Goal: Task Accomplishment & Management: Complete application form

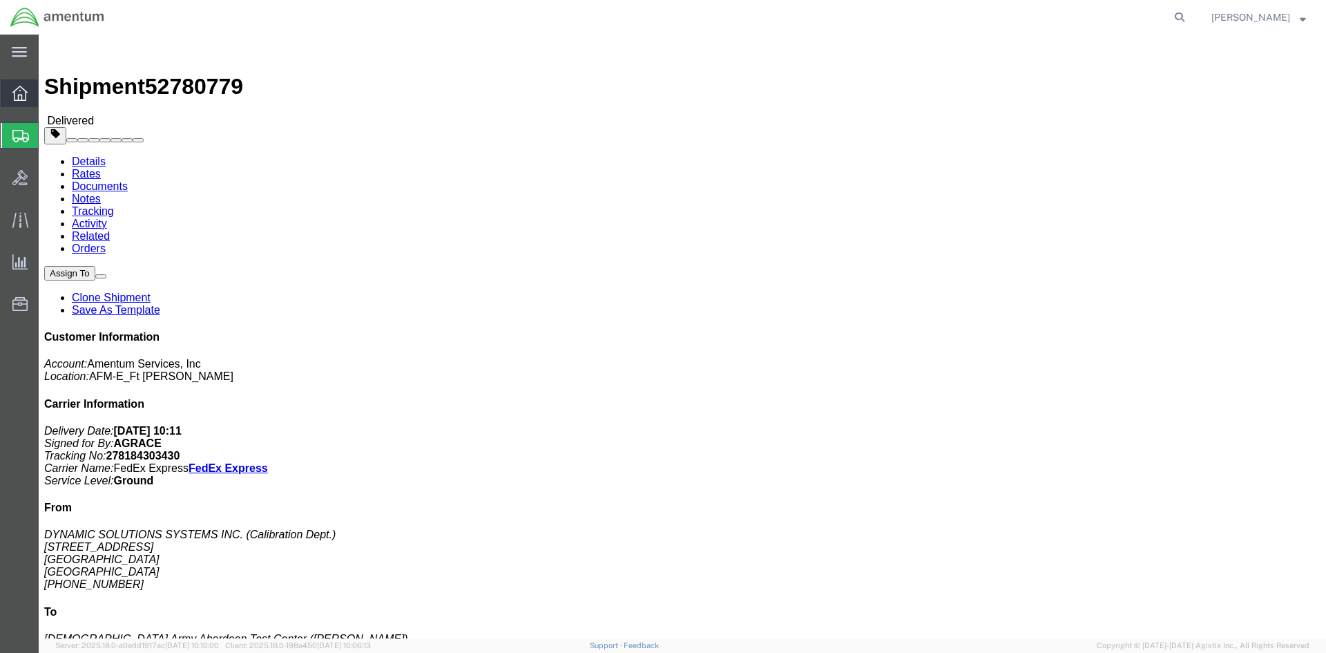
click at [17, 82] on div at bounding box center [20, 93] width 39 height 28
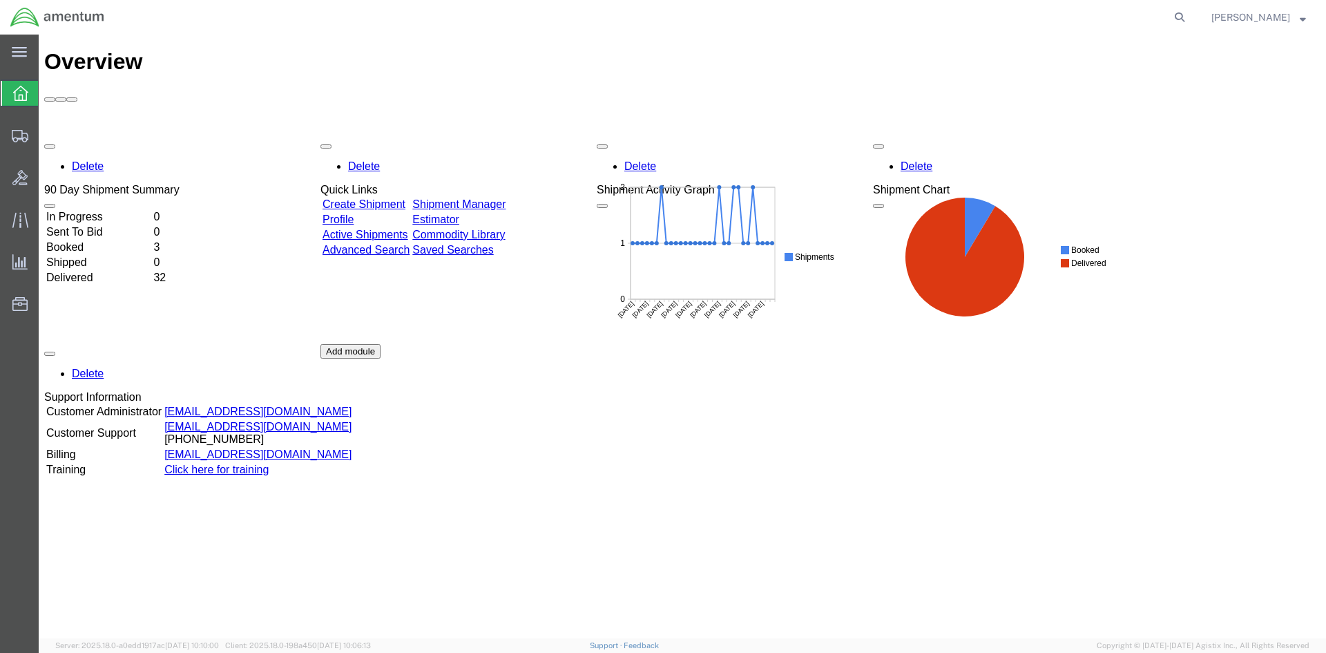
click at [383, 198] on link "Create Shipment" at bounding box center [364, 204] width 83 height 12
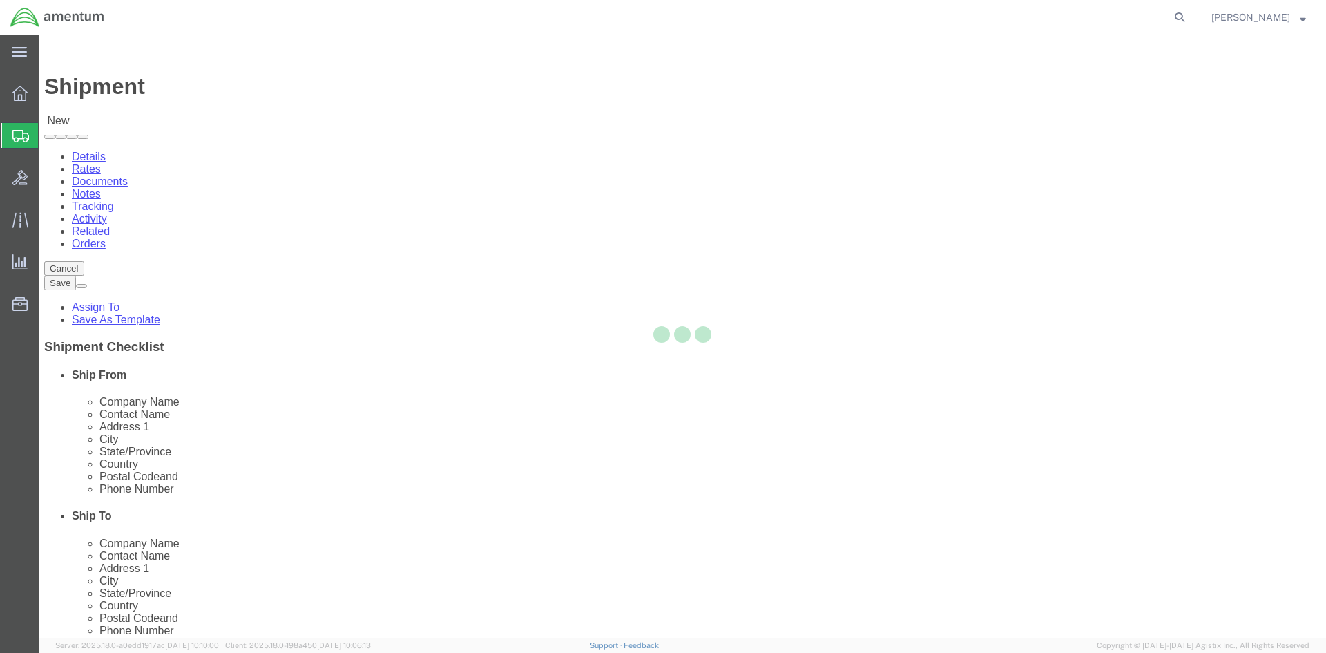
select select
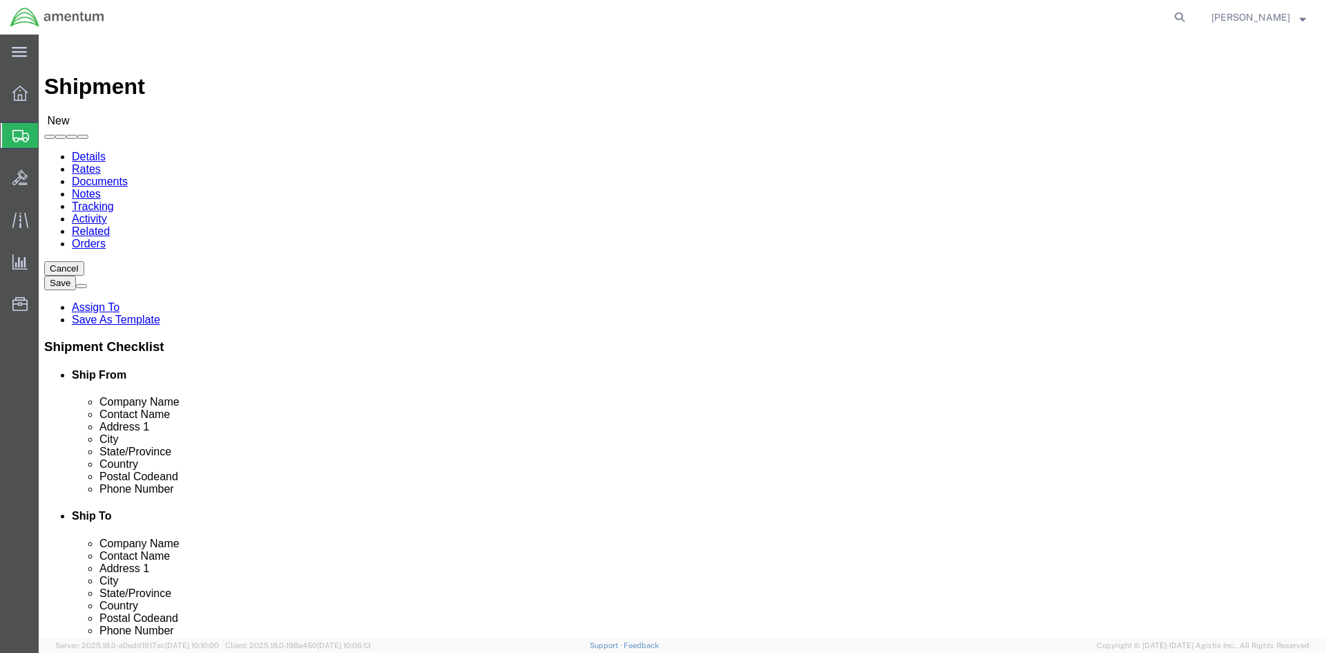
click input "text"
type input "Amentum"
click input "text"
type input "[PERSON_NAME]"
click p "- AMENTUM - (BRIAN BELLAIRE) 22782 SYLVANIA AVE N., SYLVANIA, AL, 35988, US"
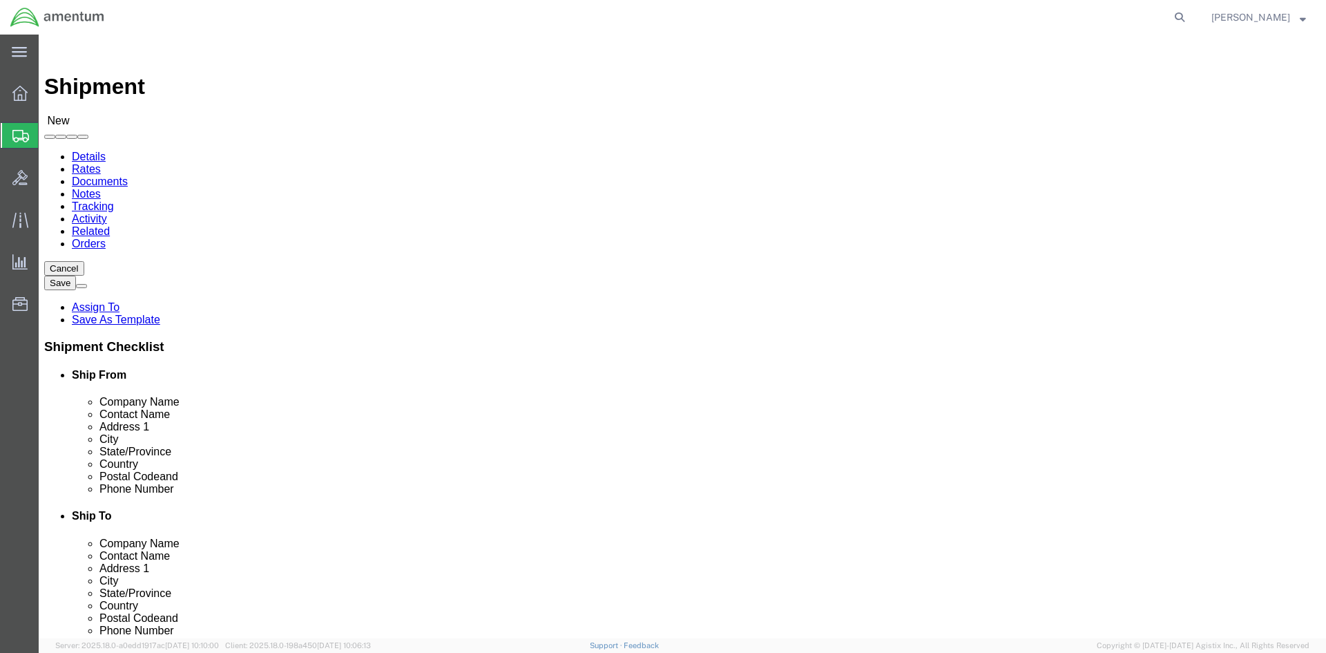
select select
type input "AMENTUM"
type input "BRIAN BELLAIRE"
type input "22782 SYLVANIA AVE N."
type input "SYLVANIA"
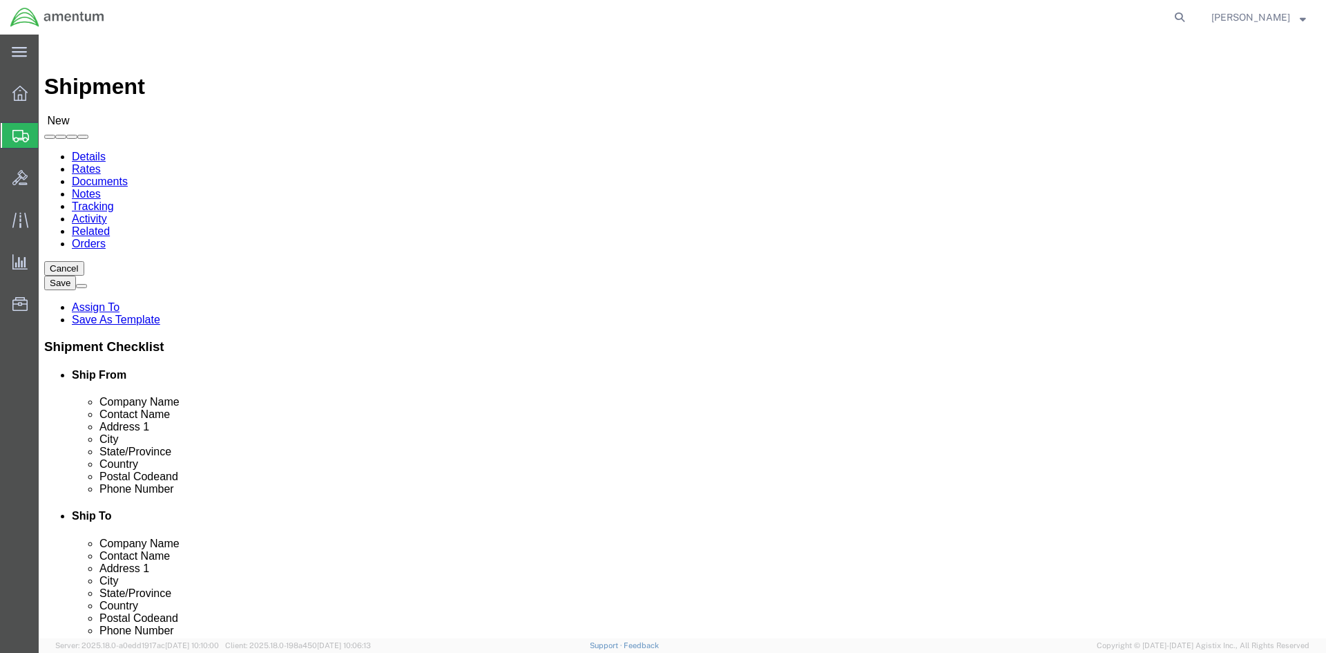
type input "35988"
type input "256-468-0982"
select select "AL"
type input "BRIAN BELLAIRE"
click input "22782 SYLVANIA AVE N."
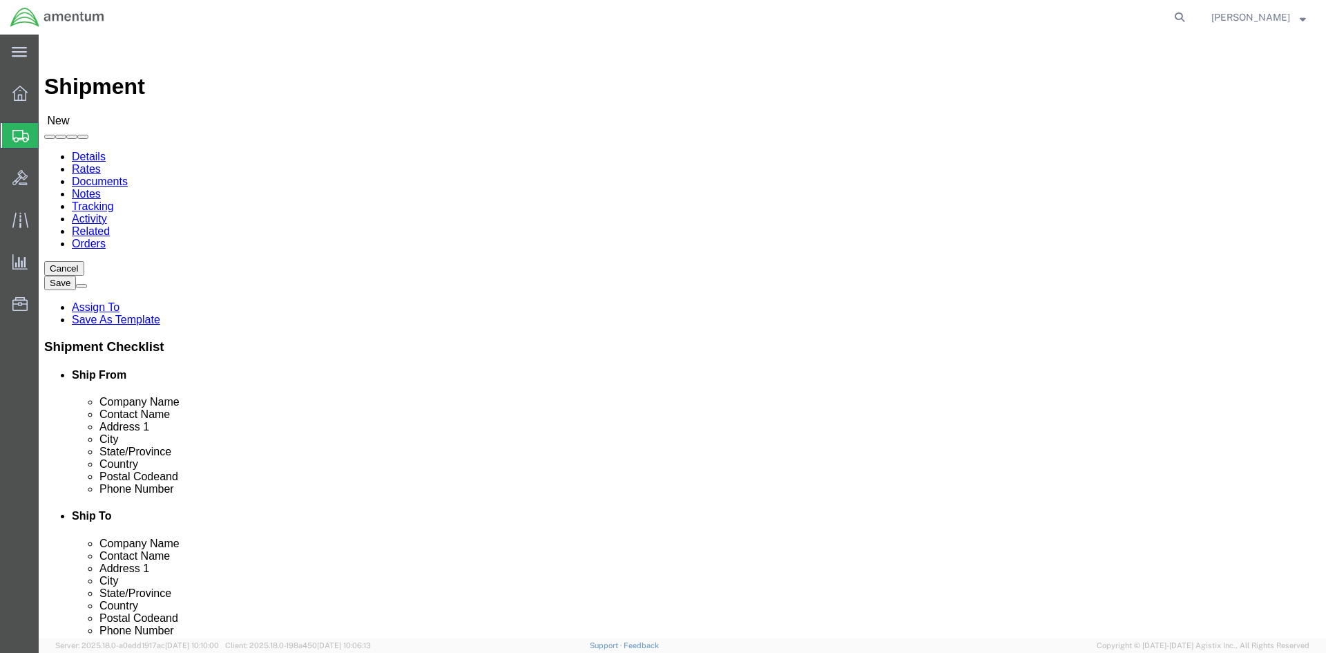
type input "2"
type input "22782 AL. Highway 75"
select select
type input "SYLVANIA"
type input "35988"
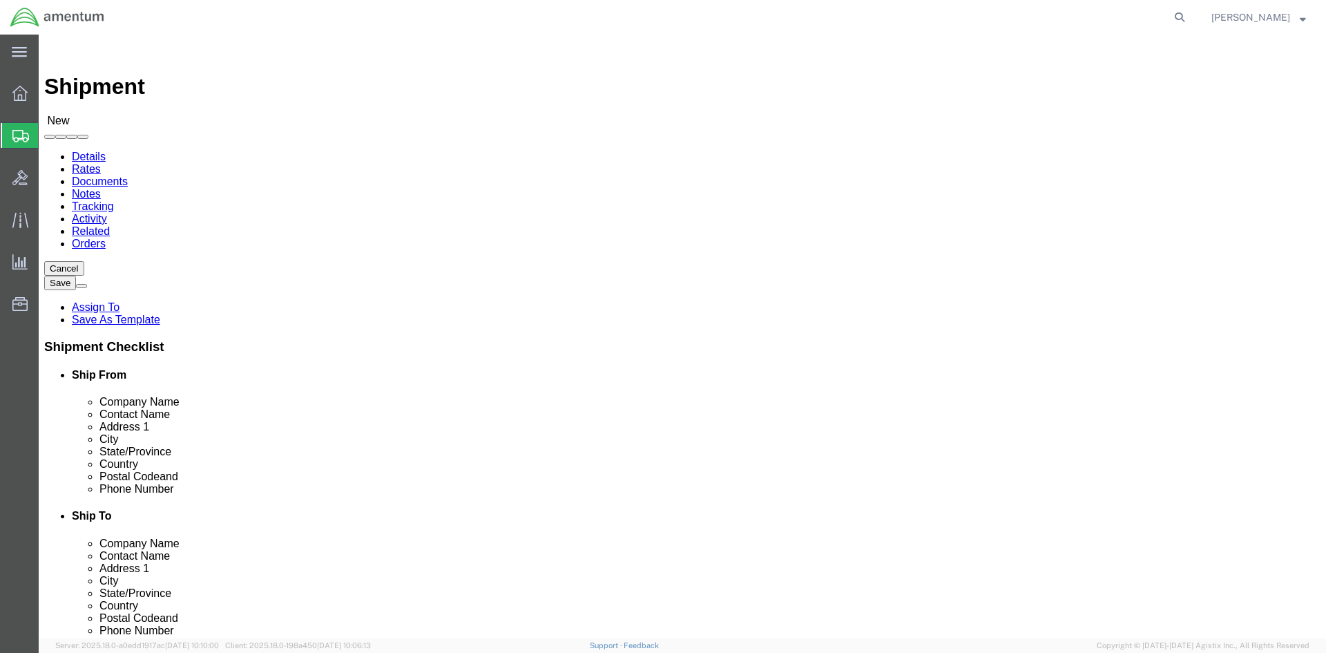
click input "256-468-0982"
type input "2"
paste input "[PHONE_NUMBER]"
type input "[PHONE_NUMBER]"
click span
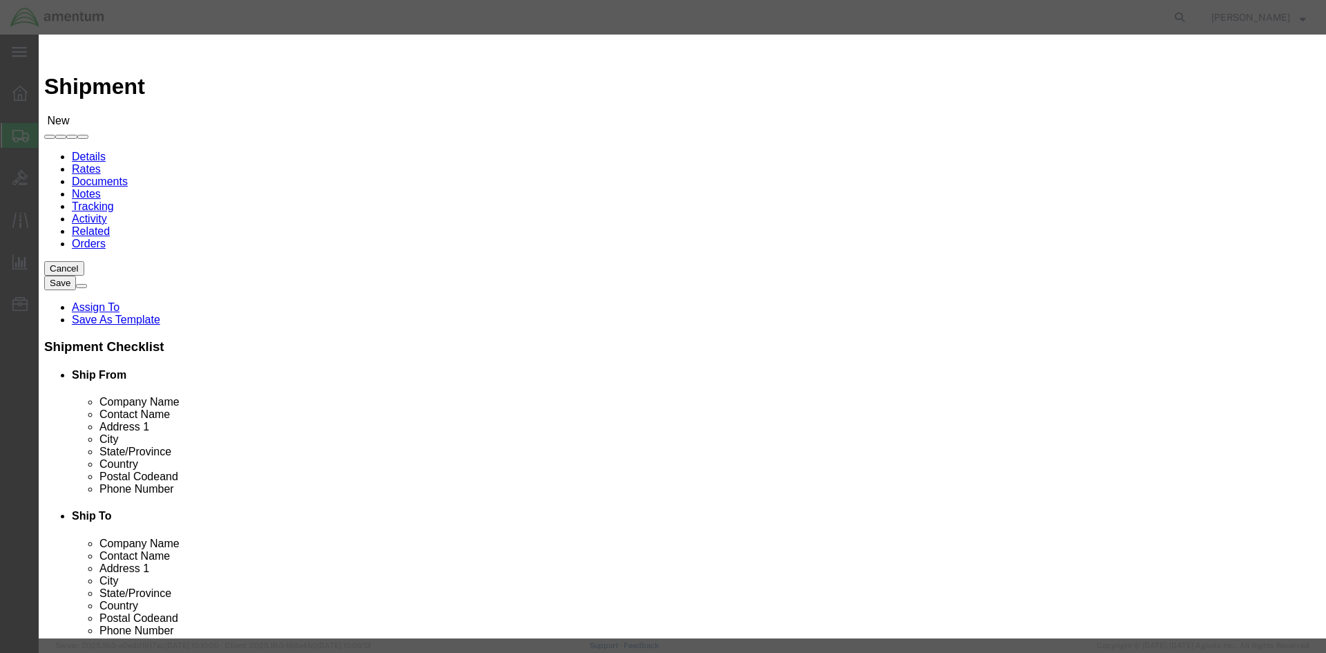
click input "checkbox"
checkbox input "true"
click button "Save"
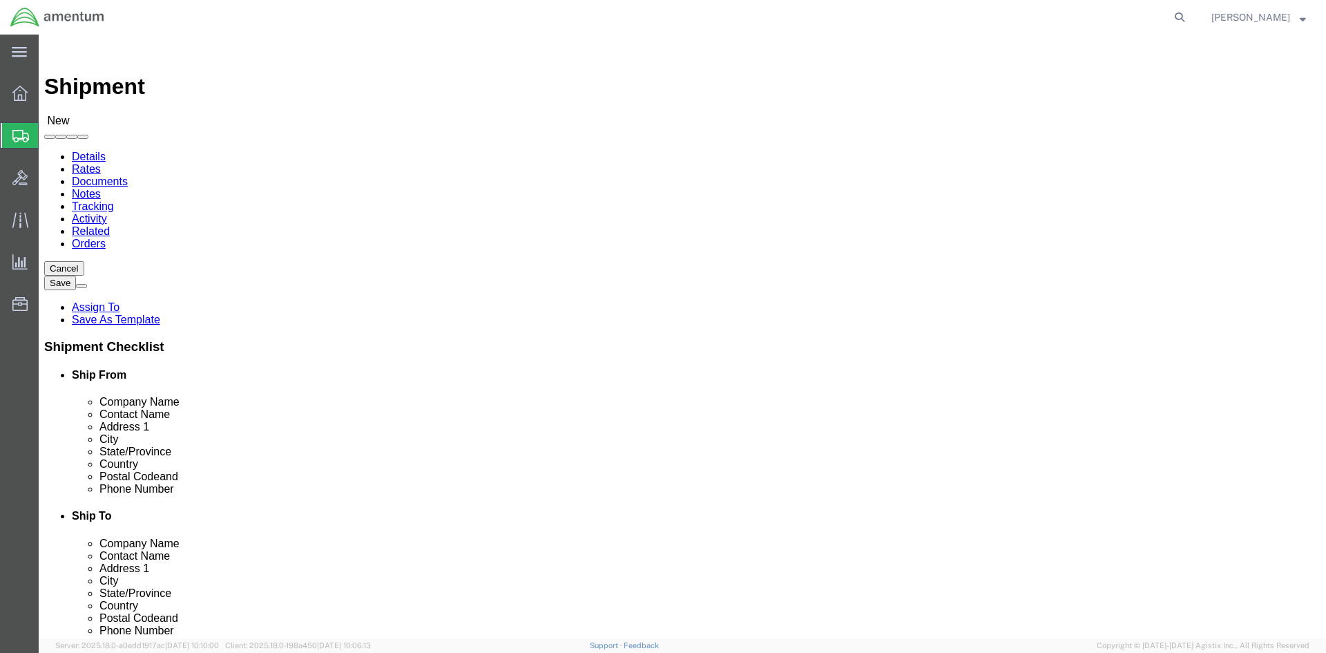
click input "text"
type input "AMENTUM"
type input "[PERSON_NAME]"
type input "[STREET_ADDRESS]"
select select
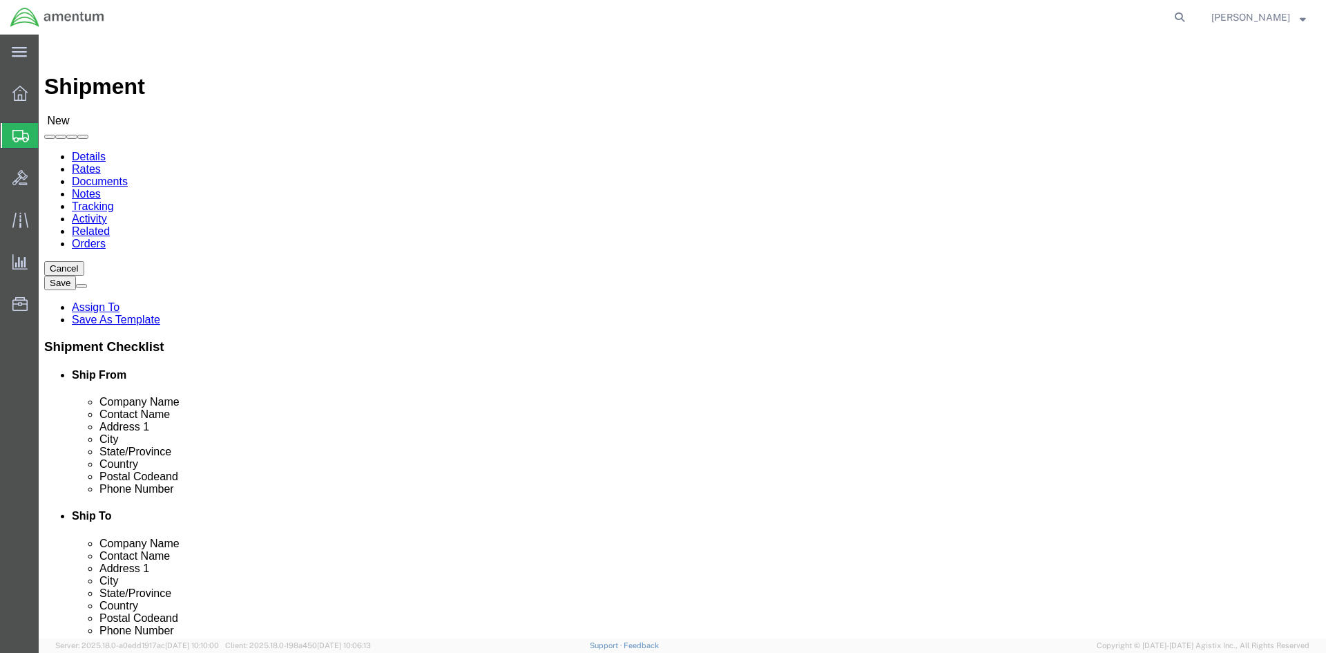
type input "[GEOGRAPHIC_DATA]"
select select
type input "t"
type input "tex"
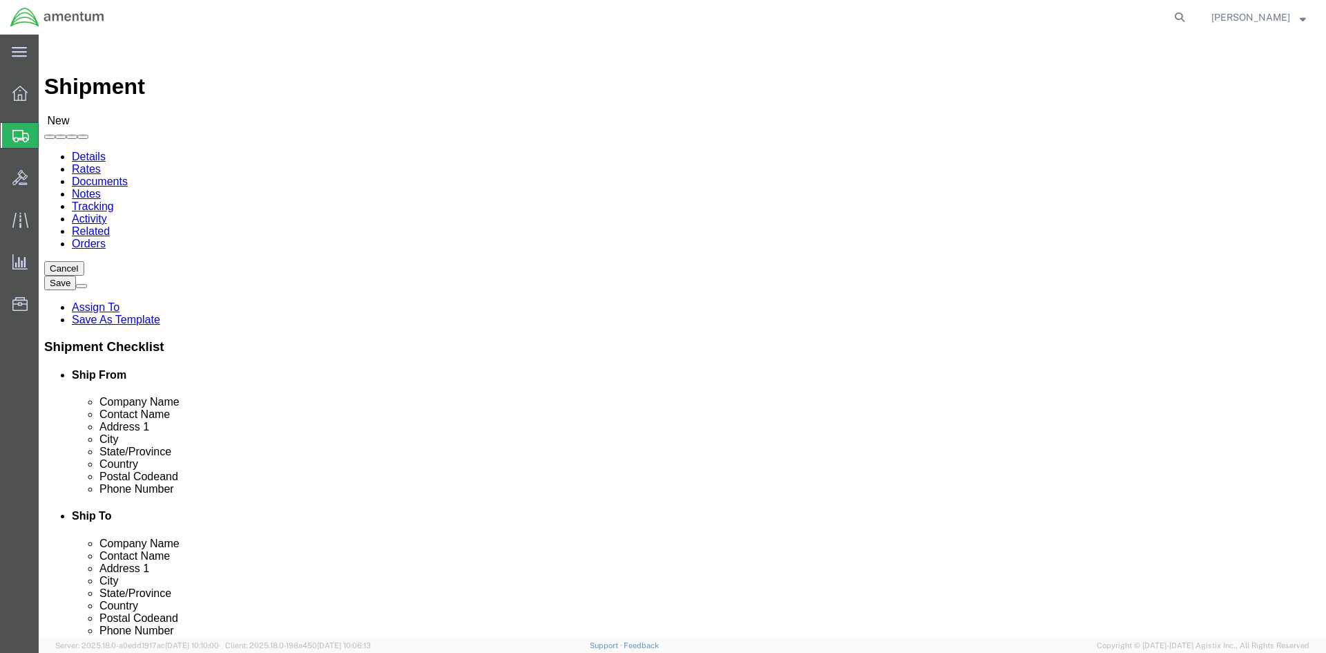
select select
select select "TX"
click input "Postal Code"
type input "76177"
select select
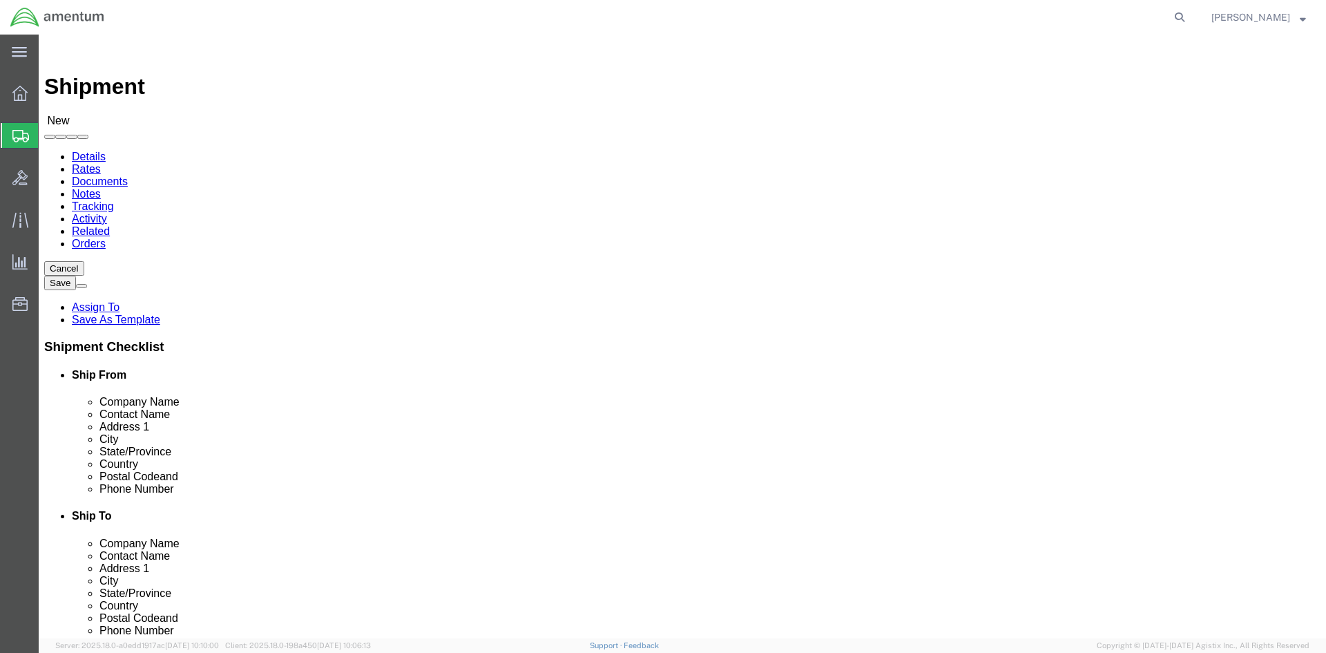
click input "text"
drag, startPoint x: 347, startPoint y: 473, endPoint x: 183, endPoint y: 461, distance: 164.1
click div "[PHONE_NUMBER]"
click input "text"
paste input "[PHONE_NUMBER]"
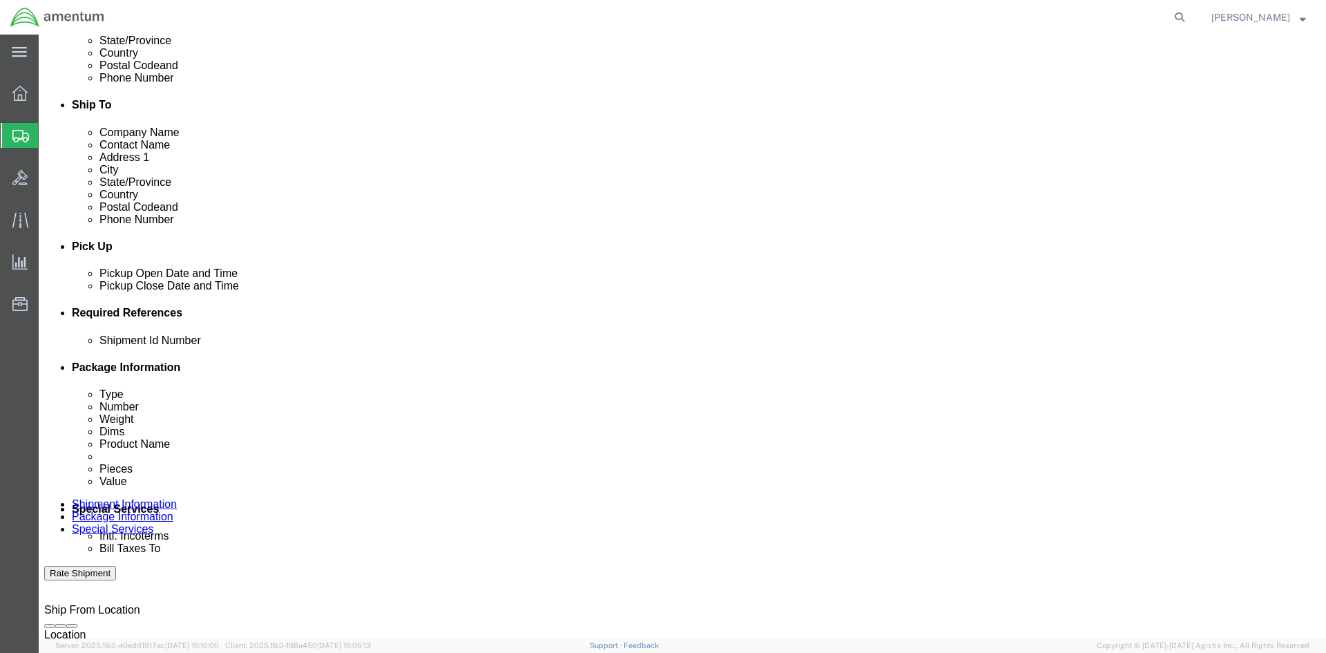
scroll to position [414, 0]
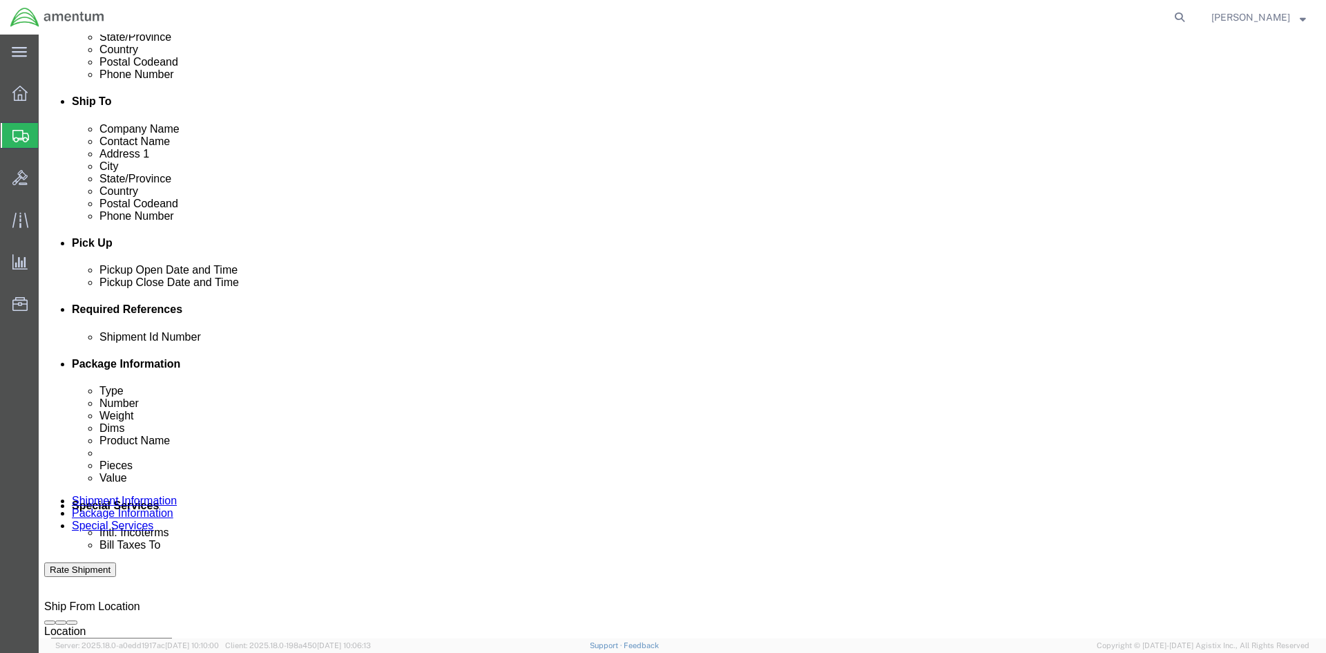
type input "[PHONE_NUMBER]"
click div
click button "Apply"
click div
click button "Apply"
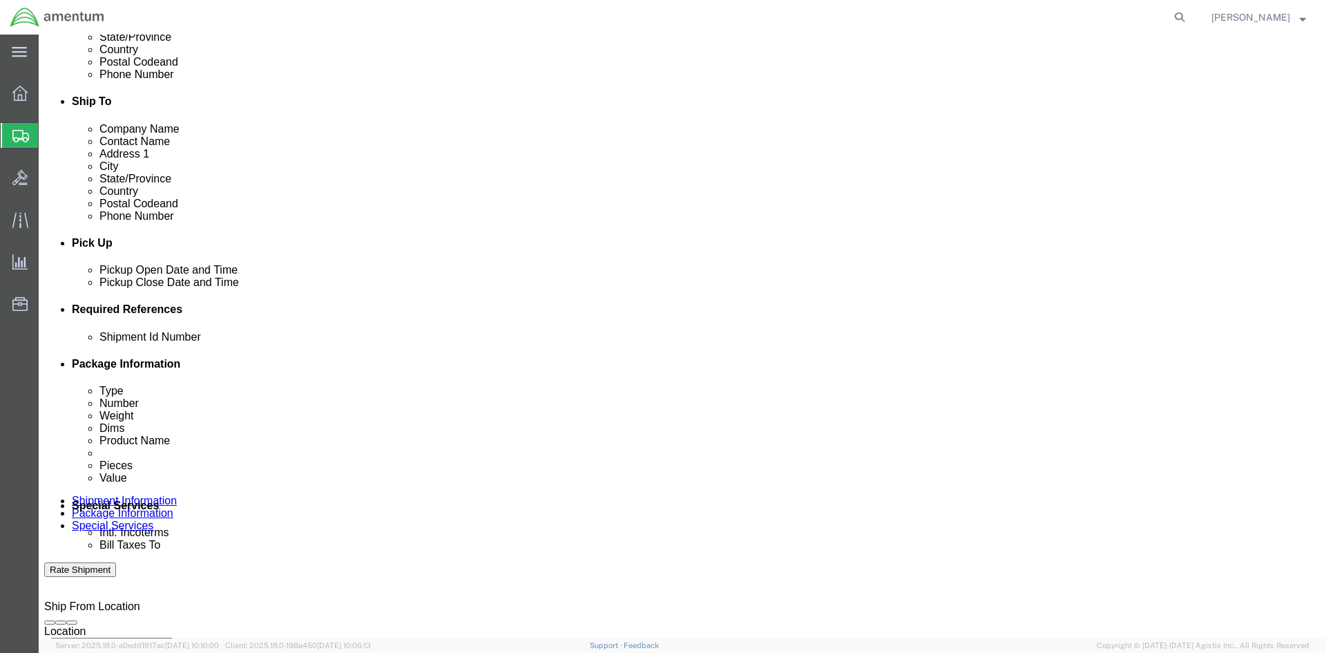
click button "Add reference"
click input "text"
type input "1500AA.060"
select select "INVOICE"
type input "1500AA.060"
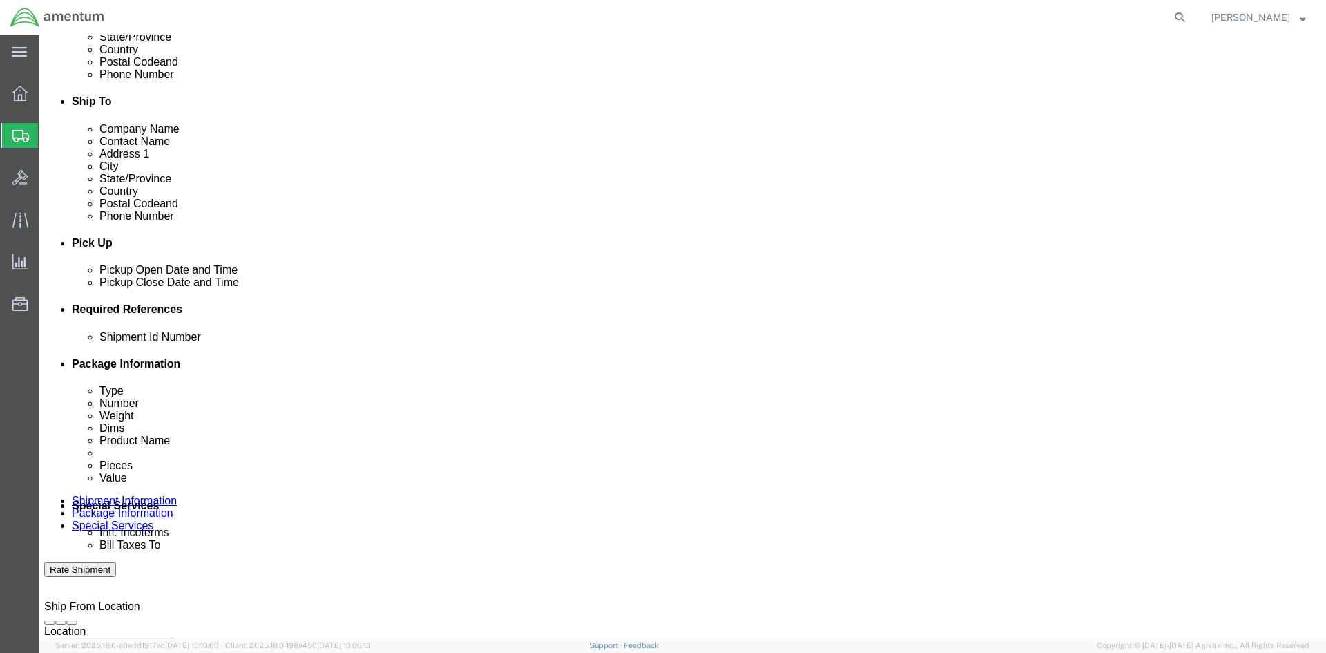
click button "Add reference"
click select "Select Account Type Activity ID Airline Appointment Number ASN Batch Request # …"
select select "PROJNUM"
click select "Select Account Type Activity ID Airline Appointment Number ASN Batch Request # …"
click input "text"
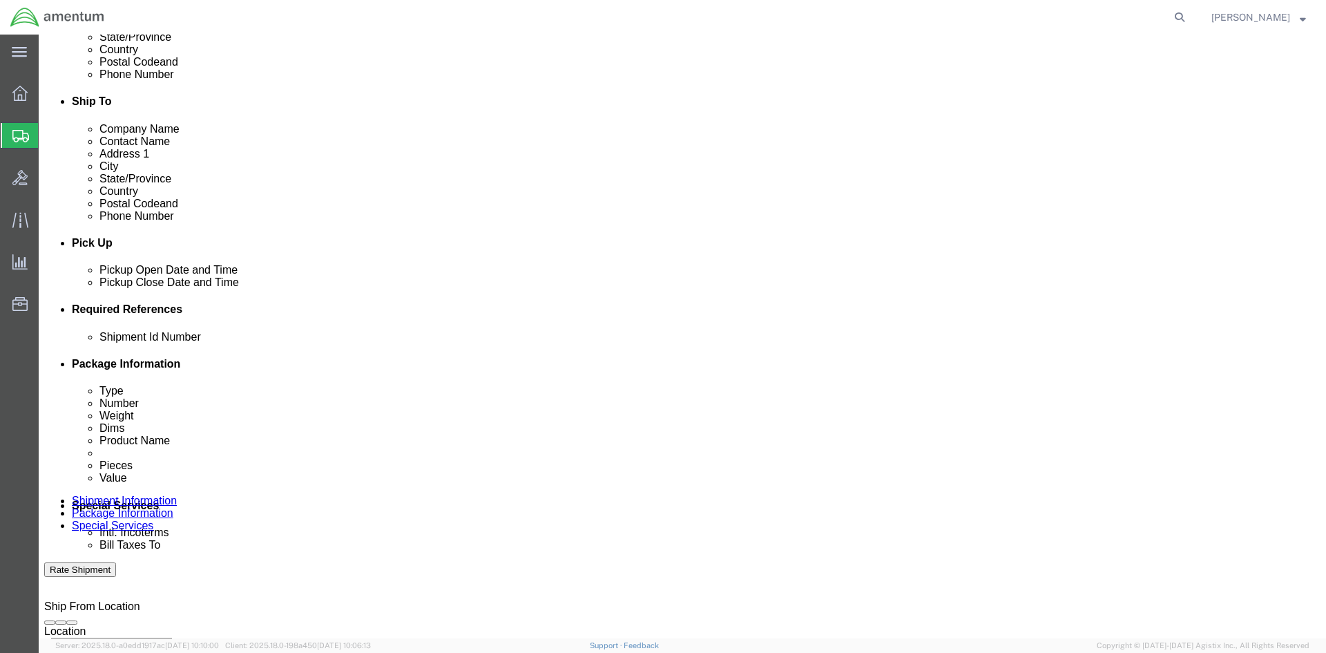
paste input "4998.F.1500.AA.AA.00.0000.00"
type input "4998.F.1500.AA.AA.00.0000.00"
click button "Add reference"
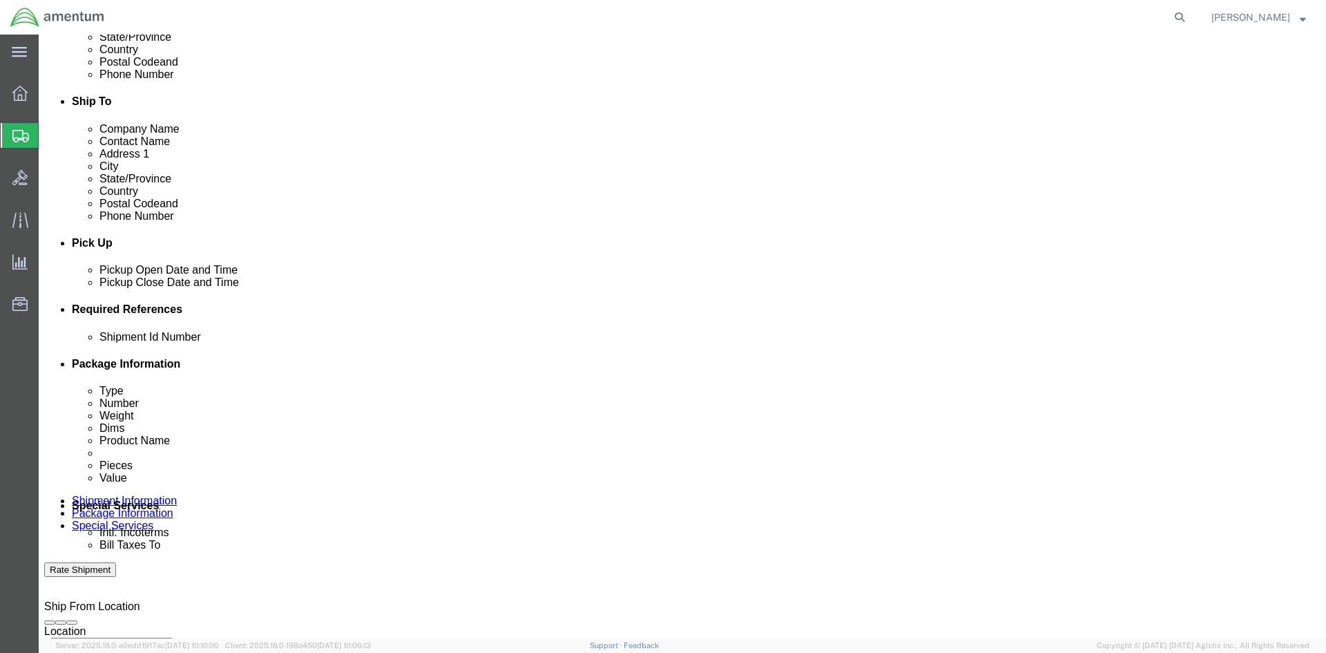
click select "Select Account Type Activity ID Airline Appointment Number ASN Batch Request # …"
select select "PURCHORD"
click select "Select Account Type Activity ID Airline Appointment Number ASN Batch Request # …"
click input "text"
paste input "4998.F.1500.AA.AA.00.0000.00"
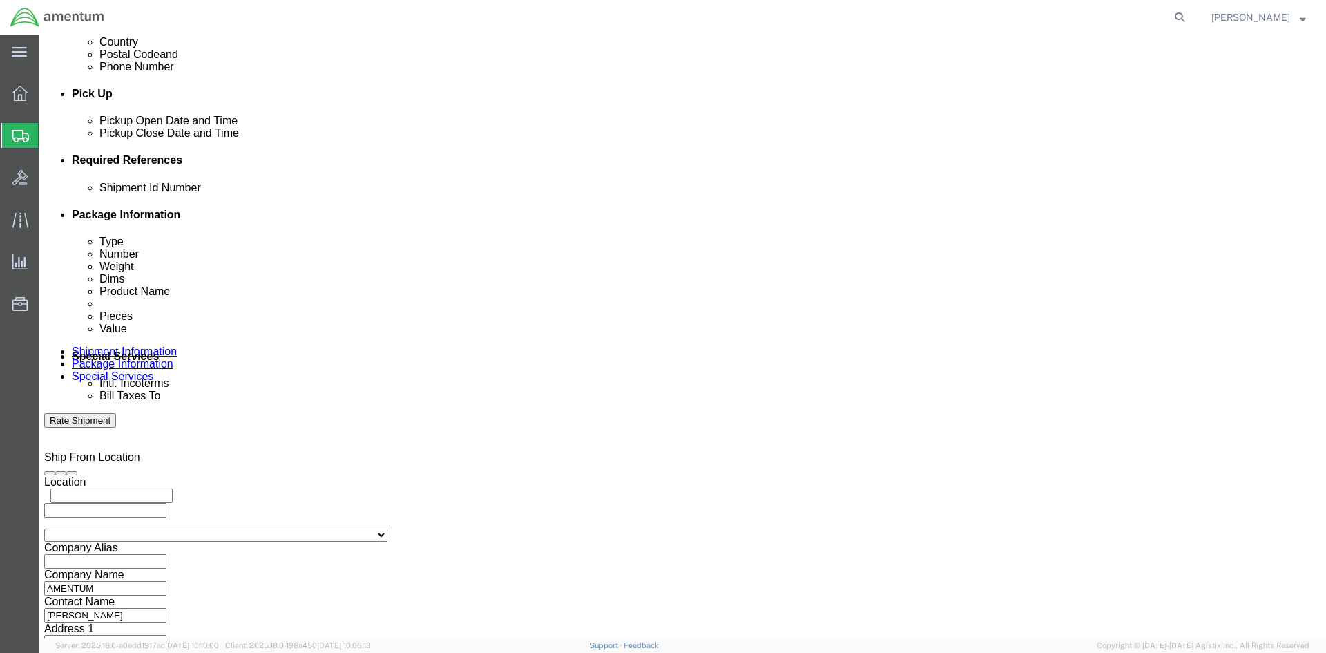
scroll to position [609, 0]
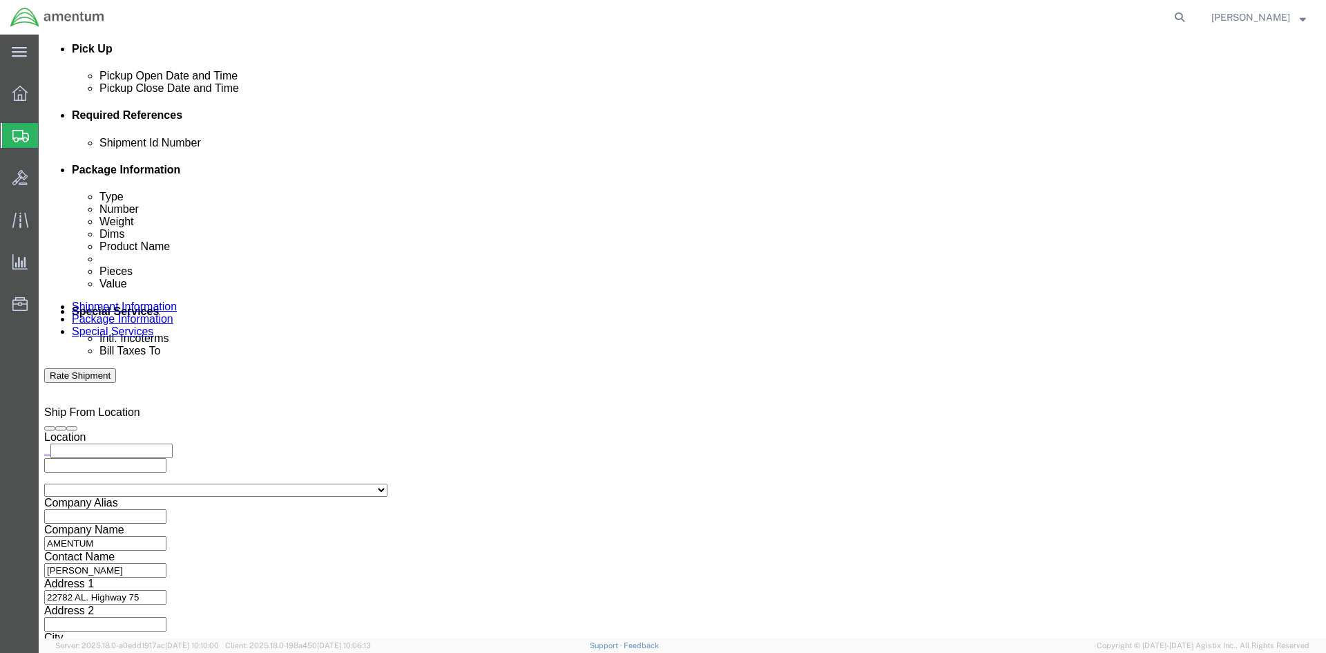
type input "4998.F.1500.AA.AA.00.0000.00"
click button "Continue"
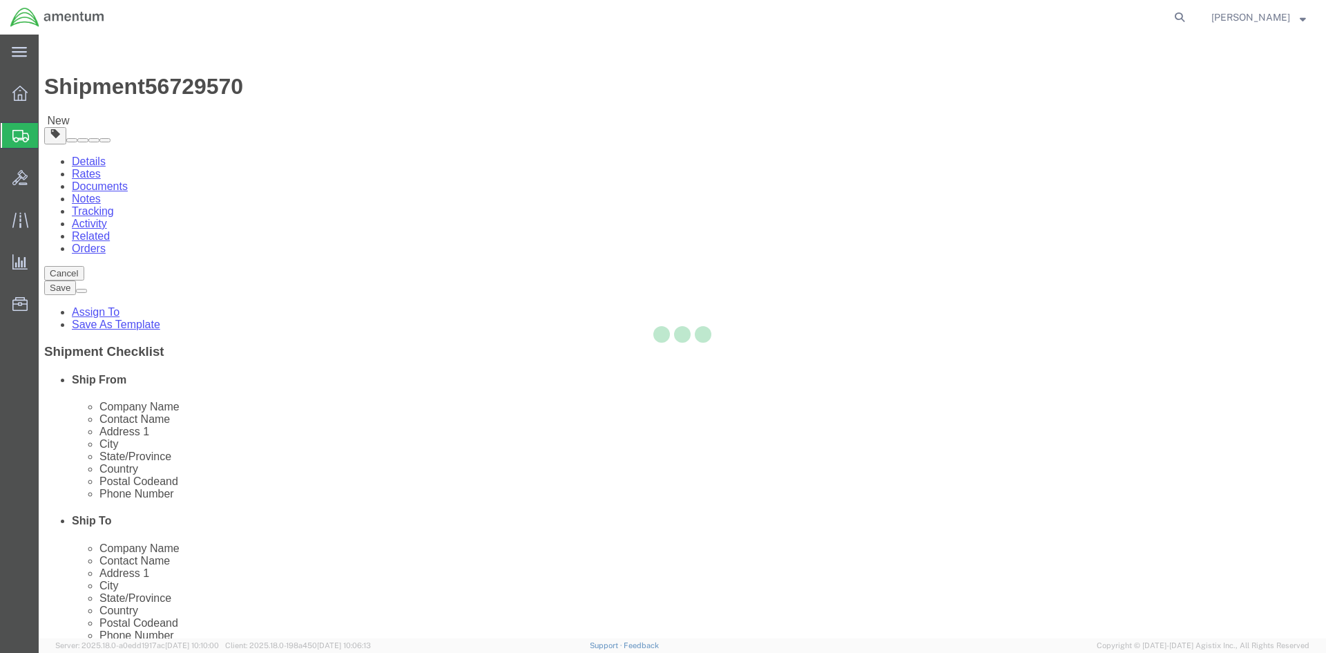
select select "CBOX"
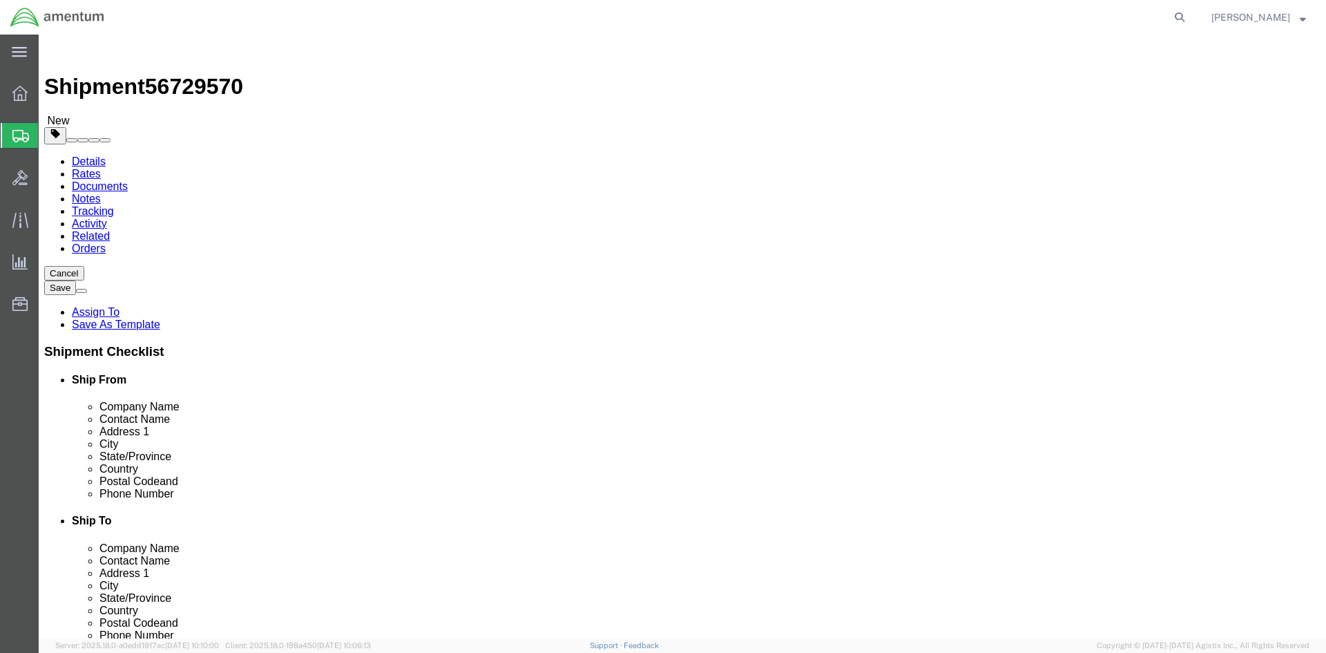
click input "text"
type input "20"
type input "6"
type input "13"
drag, startPoint x: 214, startPoint y: 322, endPoint x: 167, endPoint y: 319, distance: 47.1
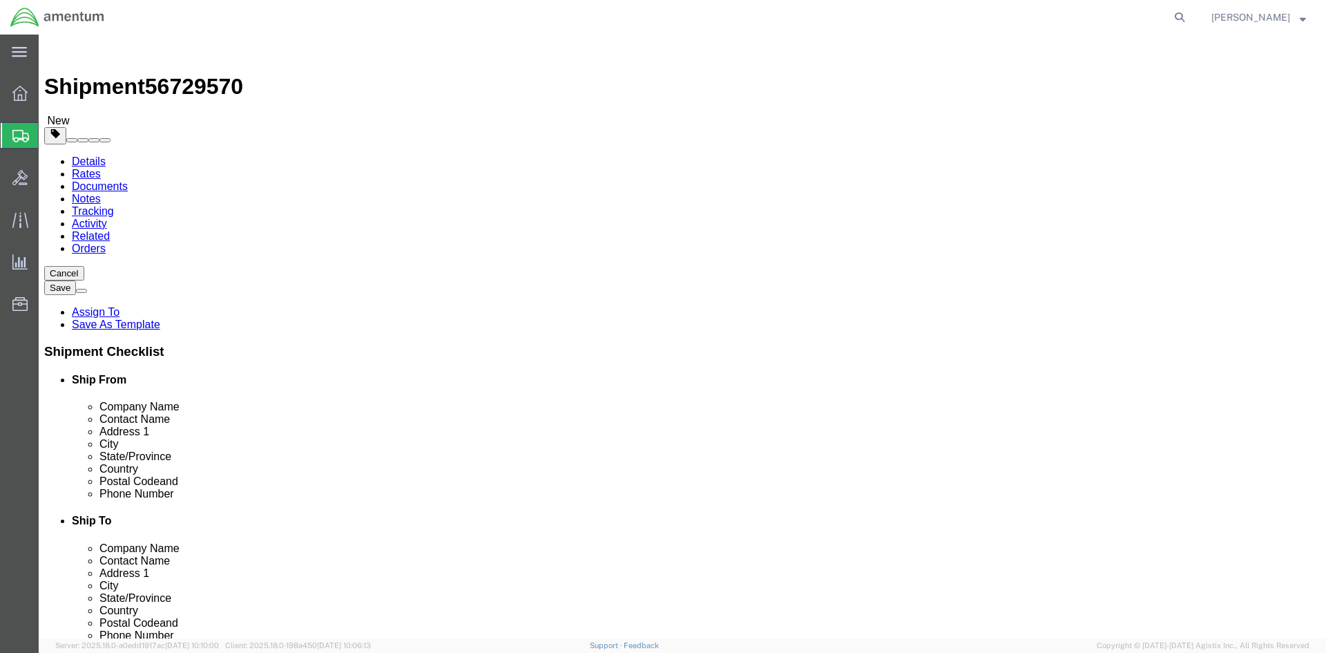
click div "Weight 0.00 Select kgs lbs Ship. t°"
type input "7"
click link "Add Content"
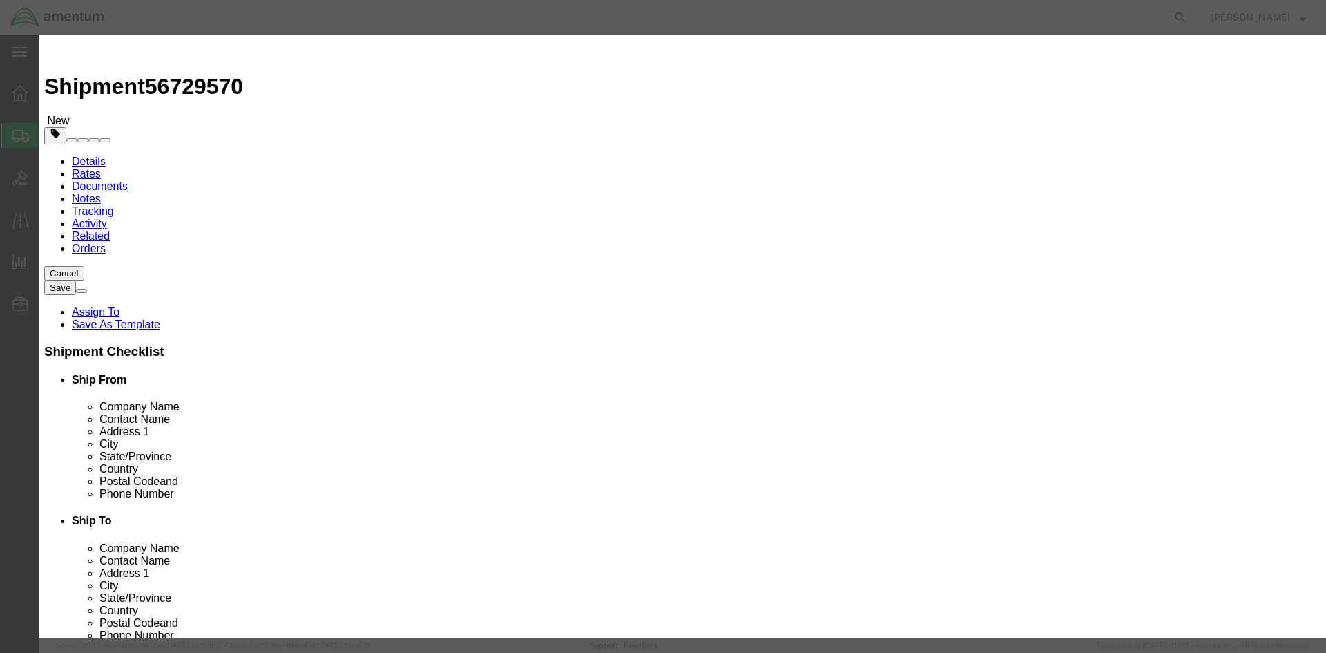
click input "text"
type input "a"
type input "Amentum Laptop"
drag, startPoint x: 421, startPoint y: 133, endPoint x: 379, endPoint y: 133, distance: 42.1
click div "Pieces 0 Select Bag Barrels 100Board Feet Bottle Box Blister Pack Carats Can Ca…"
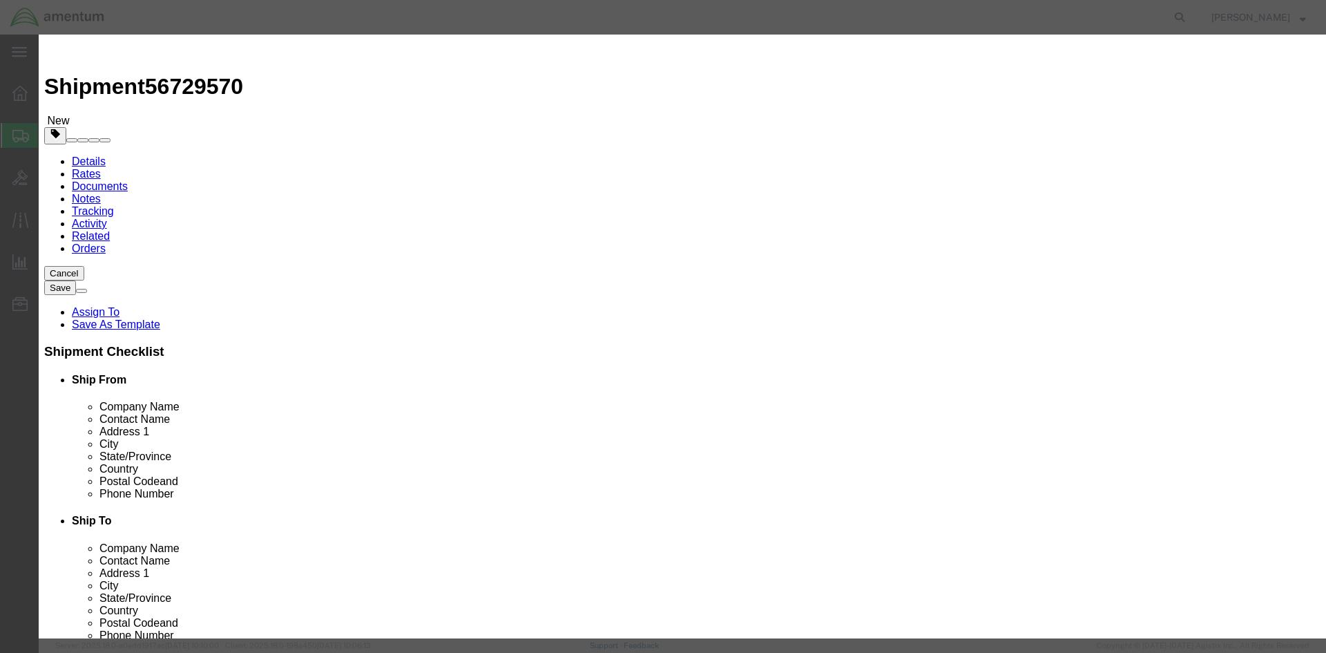
type input "1"
click input "text"
type input "1"
type input "2000"
click button "Save & Close"
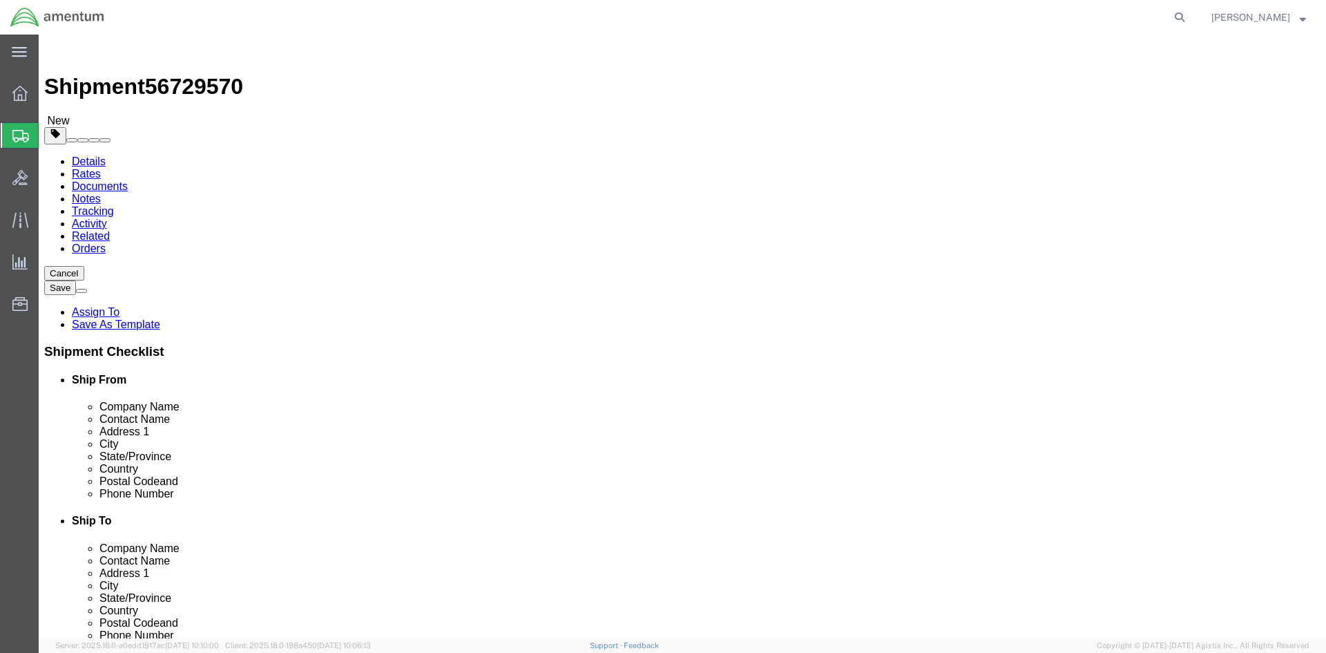
click link "Add Content"
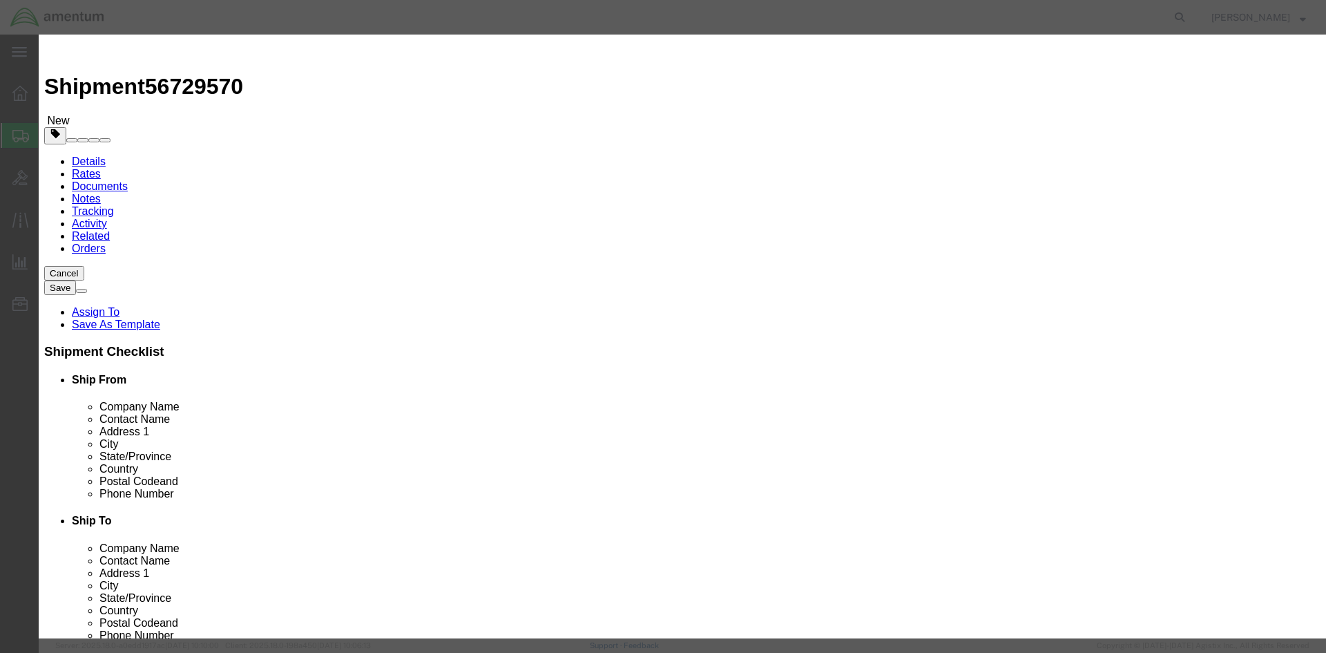
click button "button"
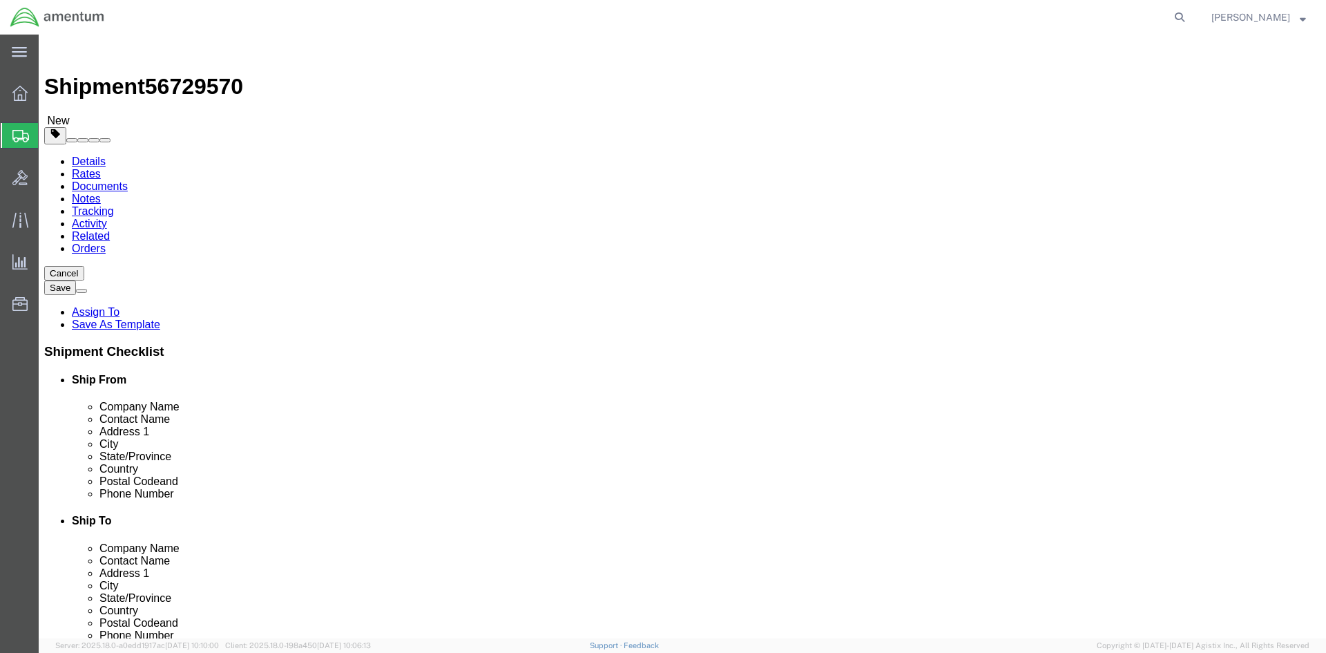
click dd "1.00 Each"
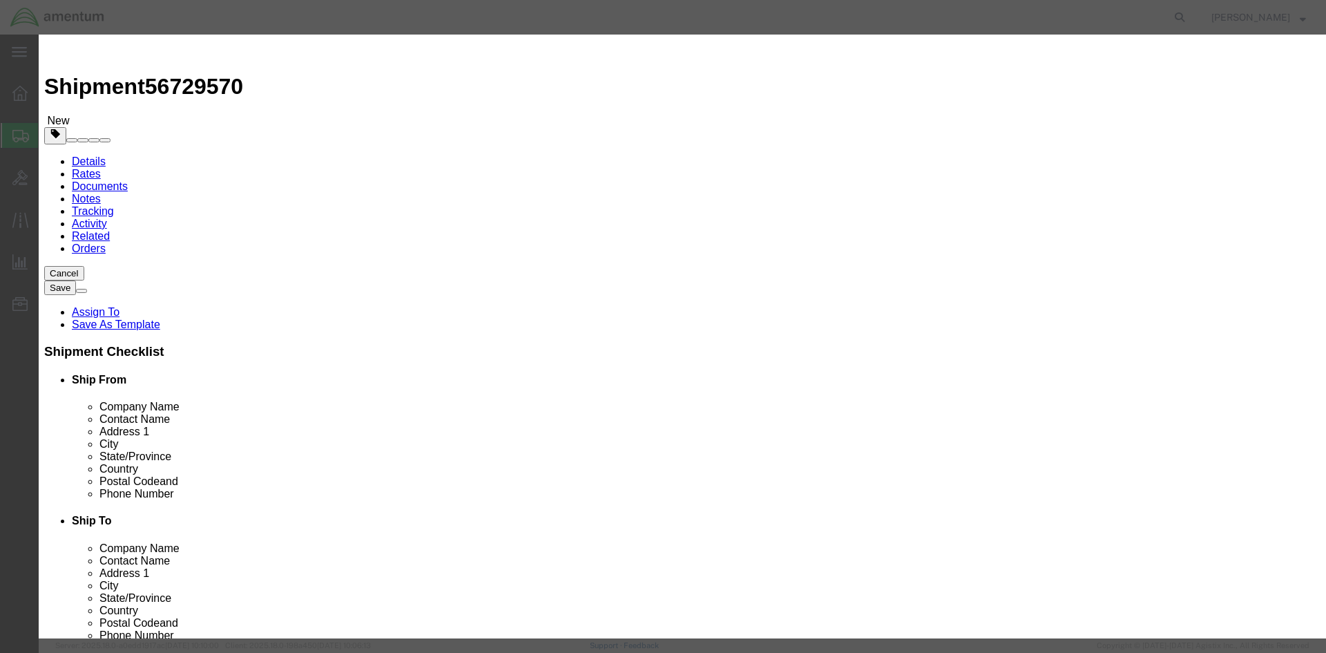
click input "Amentum Laptop"
type input "Amentum Laptop Box 1"
click button "Save & Close"
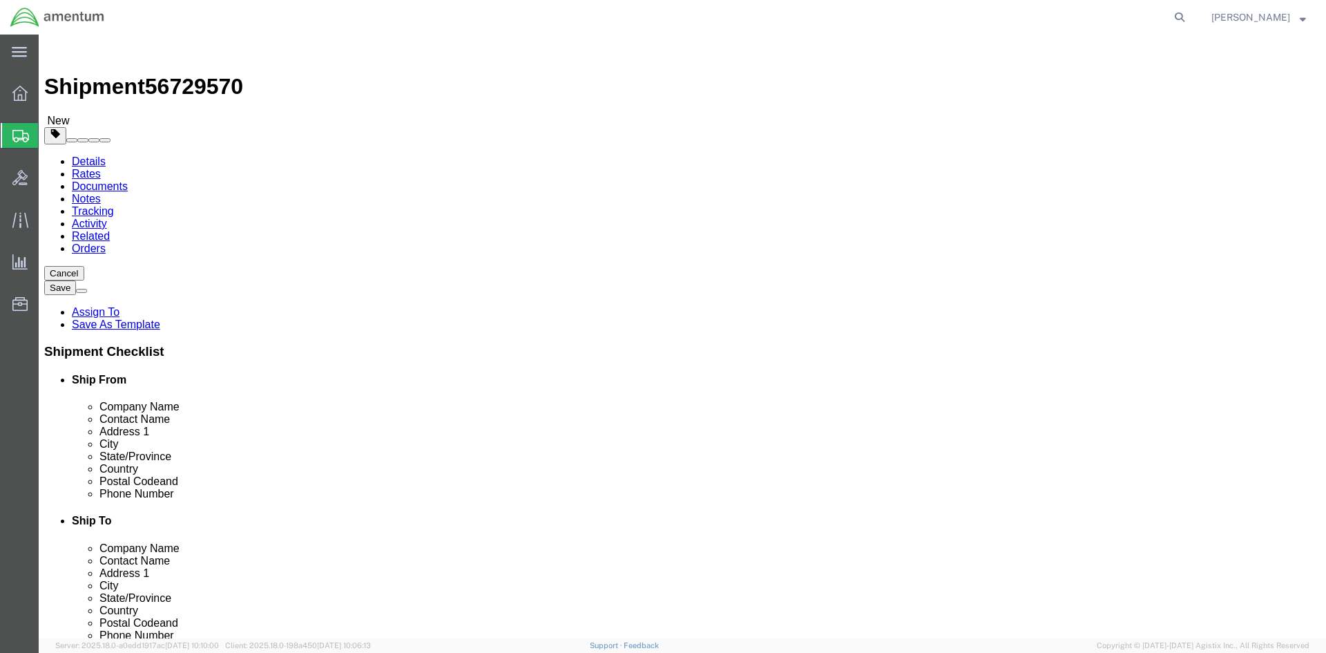
click div "Pieces: 1.00 Each Total value: 2000.00 USD"
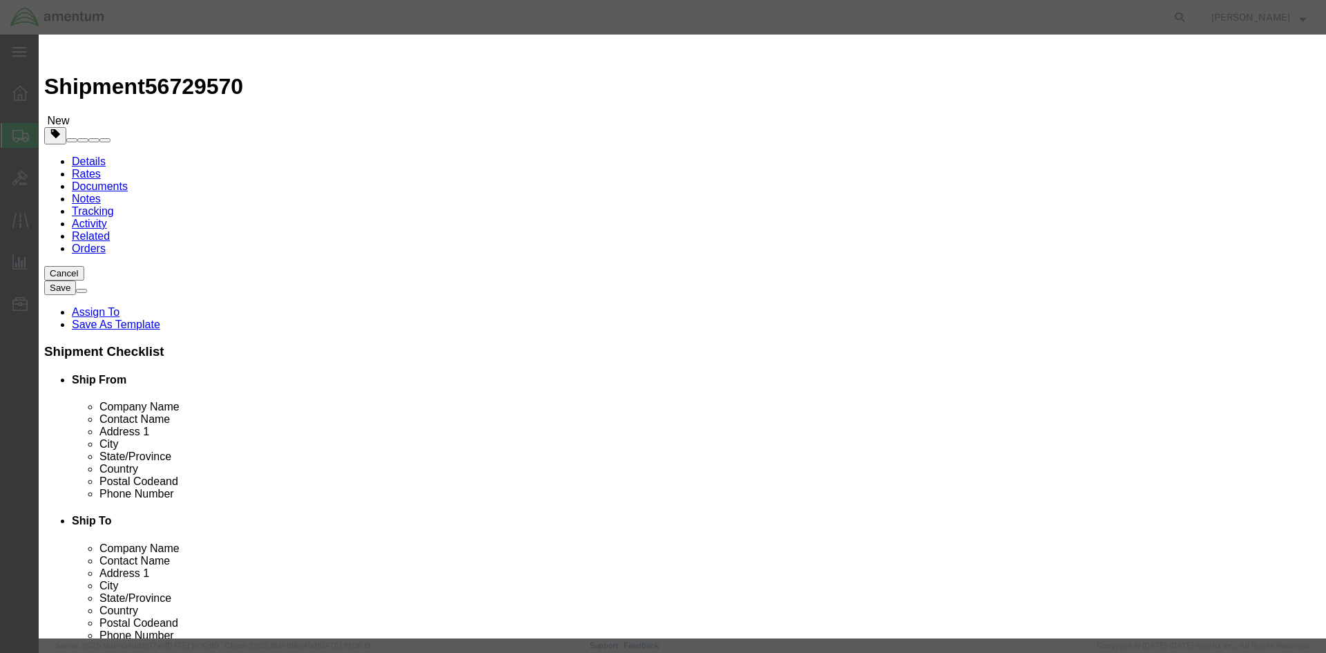
click input "Amentum Laptop Box 1"
drag, startPoint x: 501, startPoint y: 104, endPoint x: 404, endPoint y: 108, distance: 96.8
click div "Amentum Laptop1"
type input "Amentum Laptop1"
drag, startPoint x: 953, startPoint y: 466, endPoint x: 948, endPoint y: 475, distance: 11.1
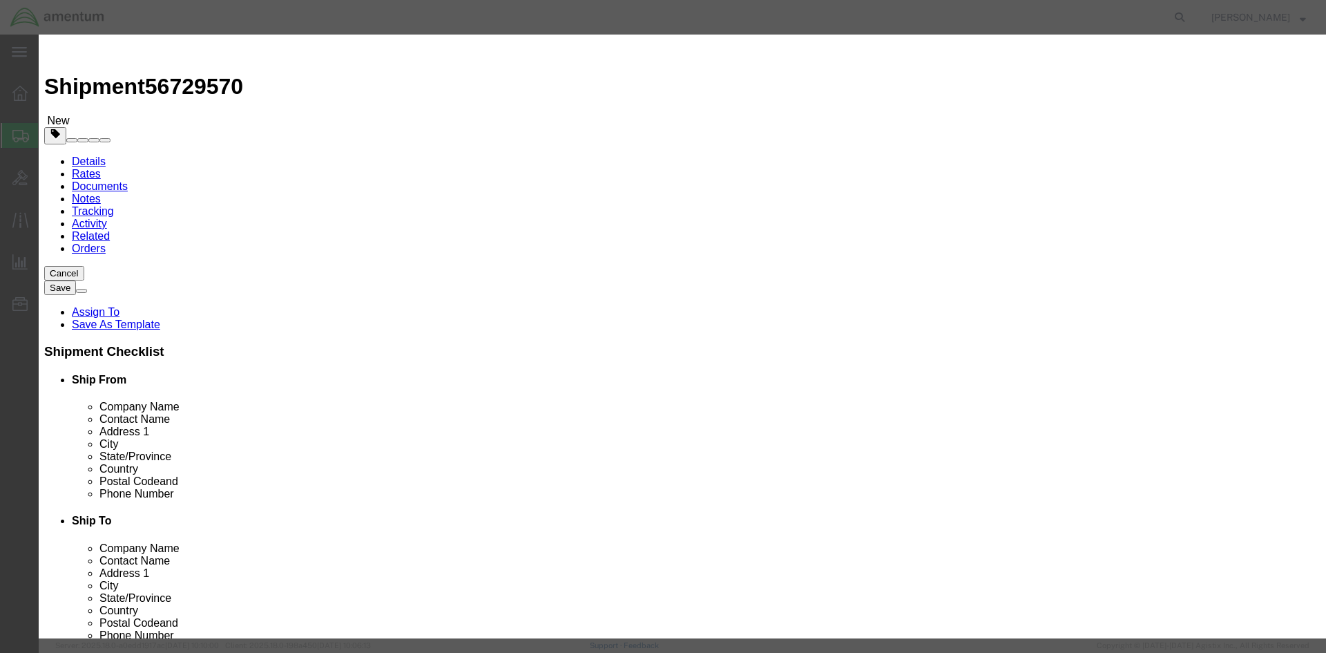
click div "Save & Add Another Save & Close Close"
click button "Save & Close"
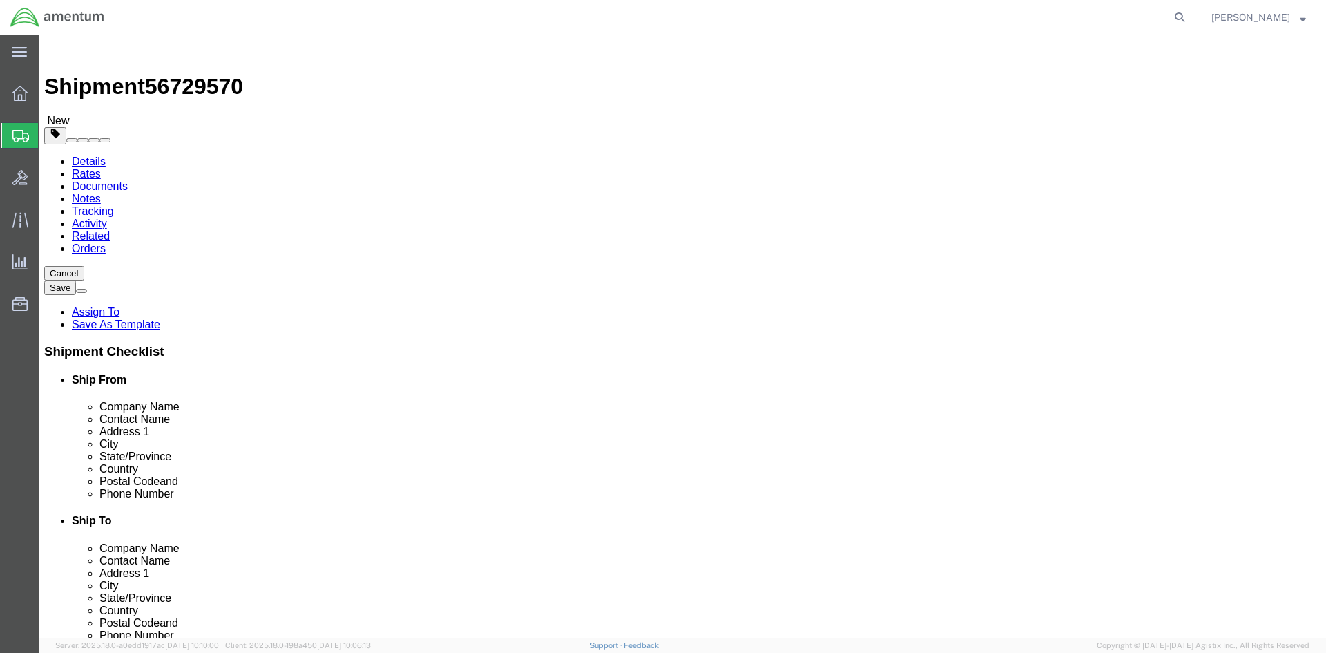
click button "Rate Shipment"
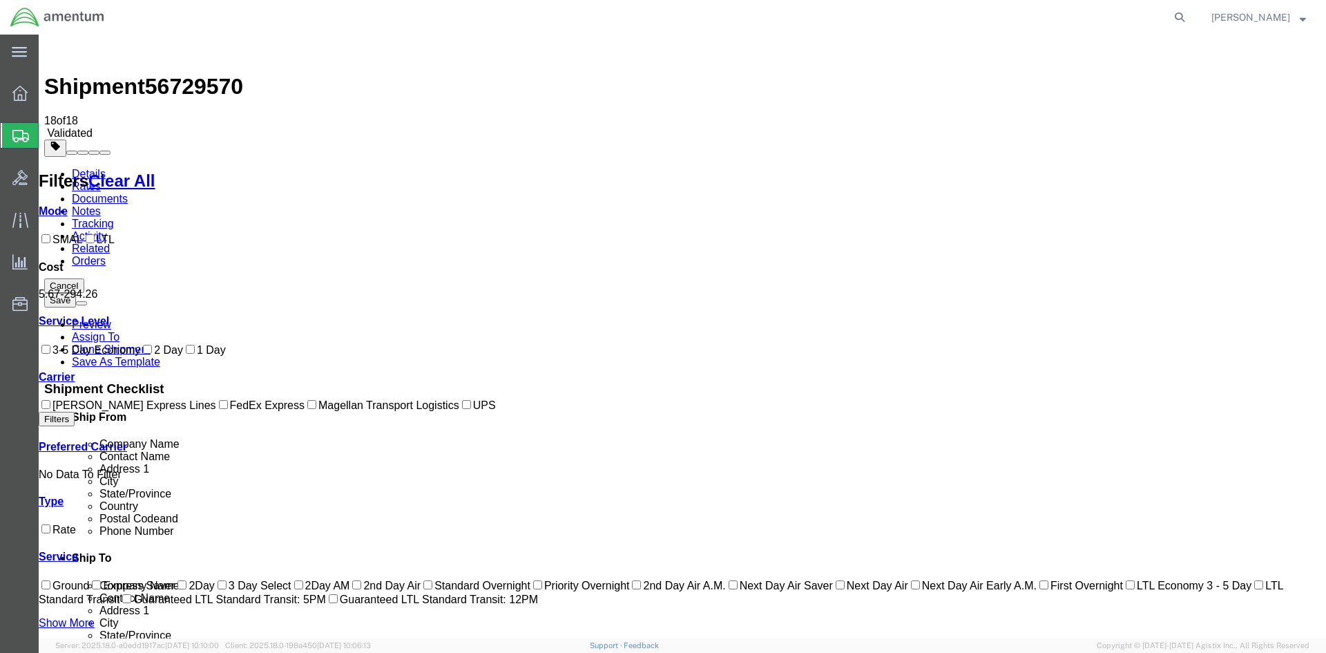
checkbox input "true"
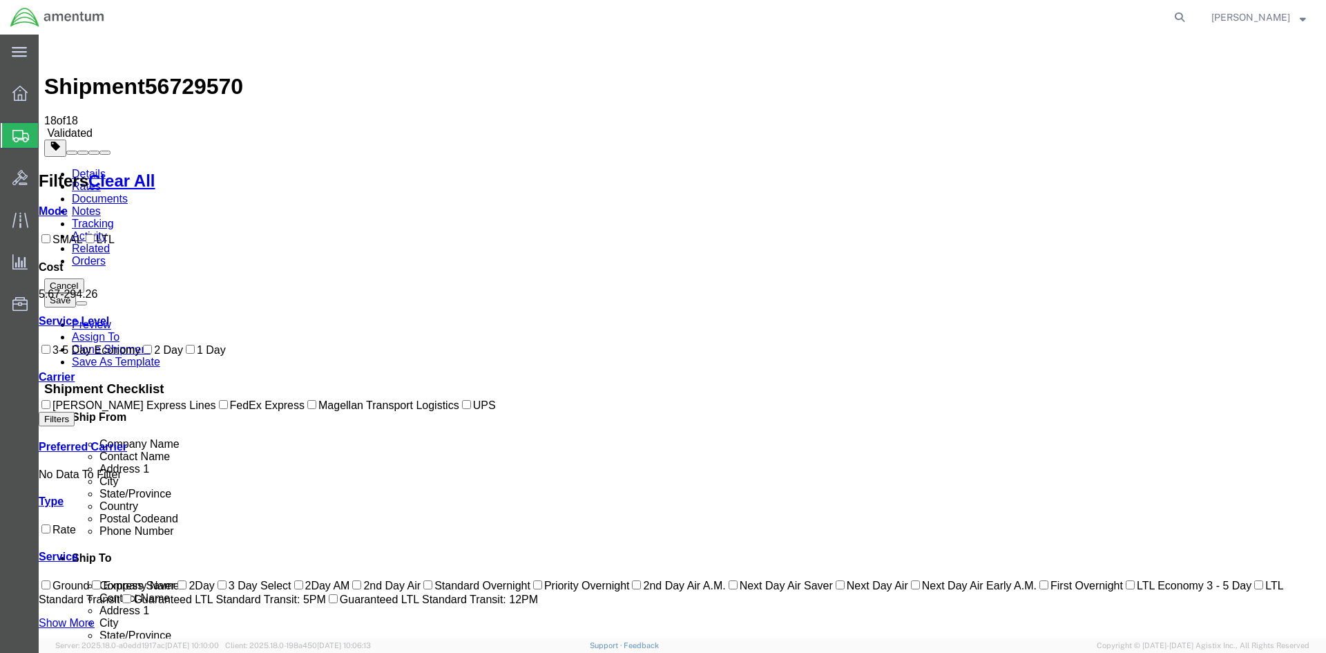
checkbox input "true"
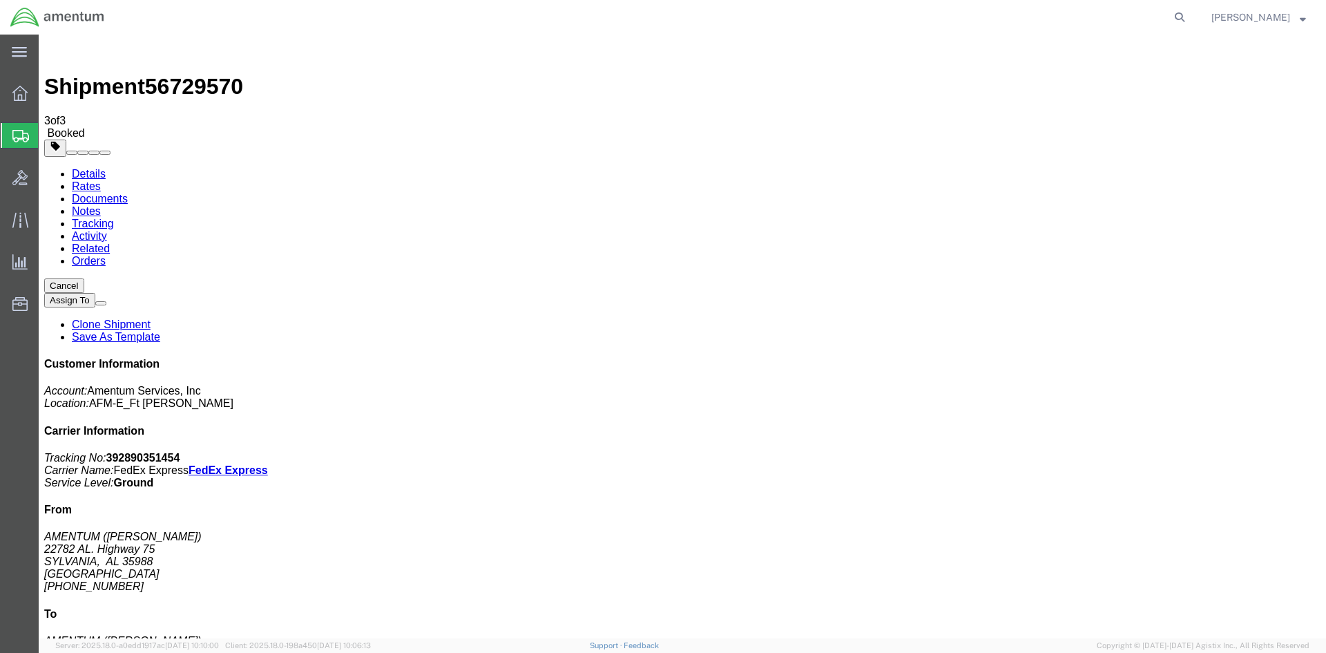
click at [19, 94] on icon at bounding box center [19, 93] width 15 height 15
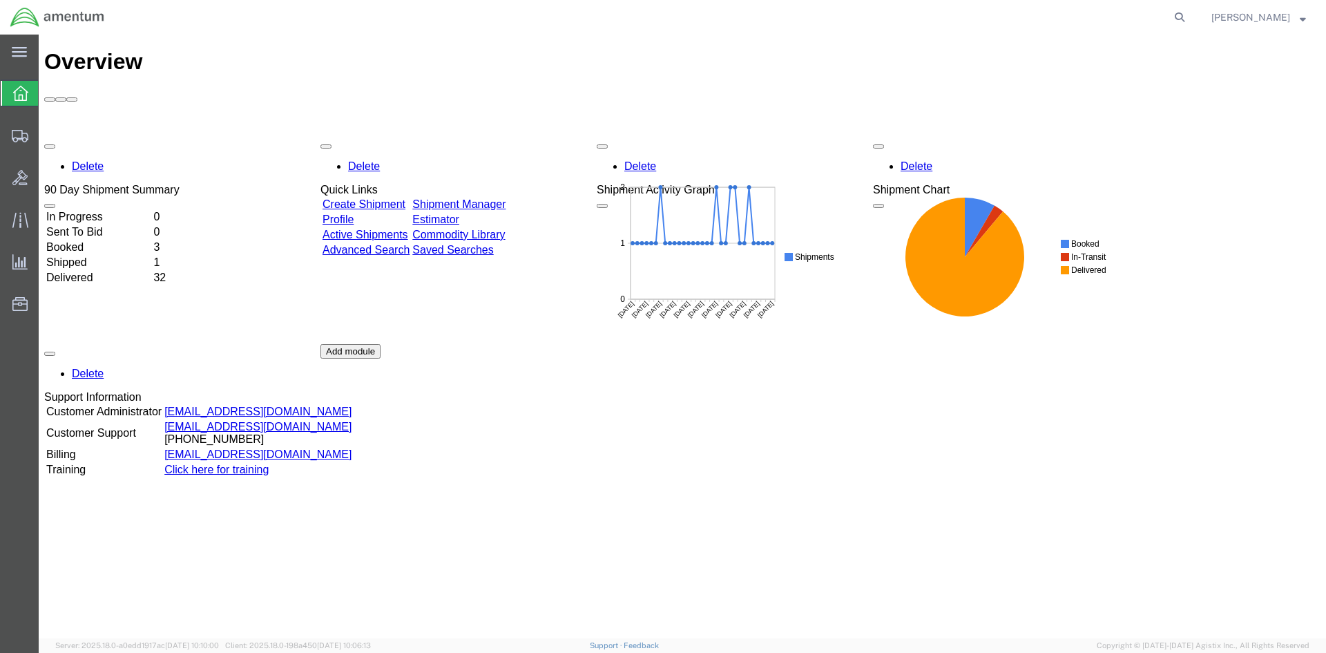
click at [406, 198] on link "Create Shipment" at bounding box center [364, 204] width 83 height 12
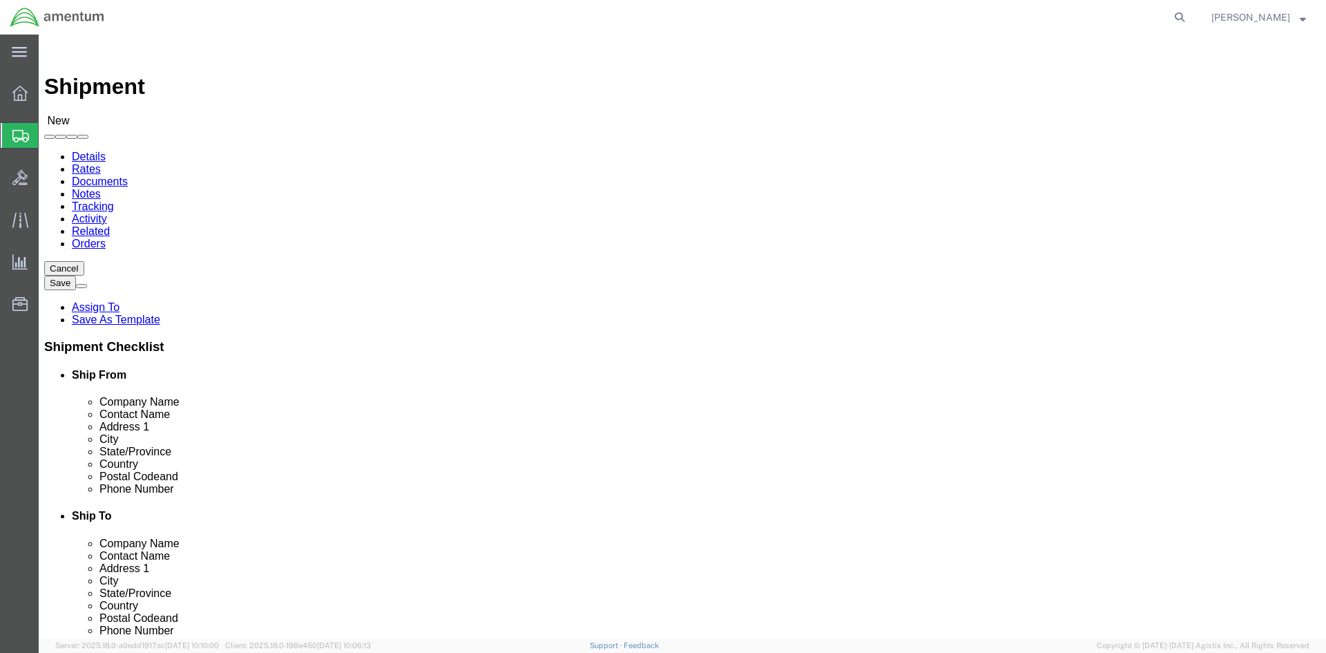
click input "text"
type input "a"
type input "Amentum"
type input "[PERSON_NAME]"
type input "22782 AL Highway 75"
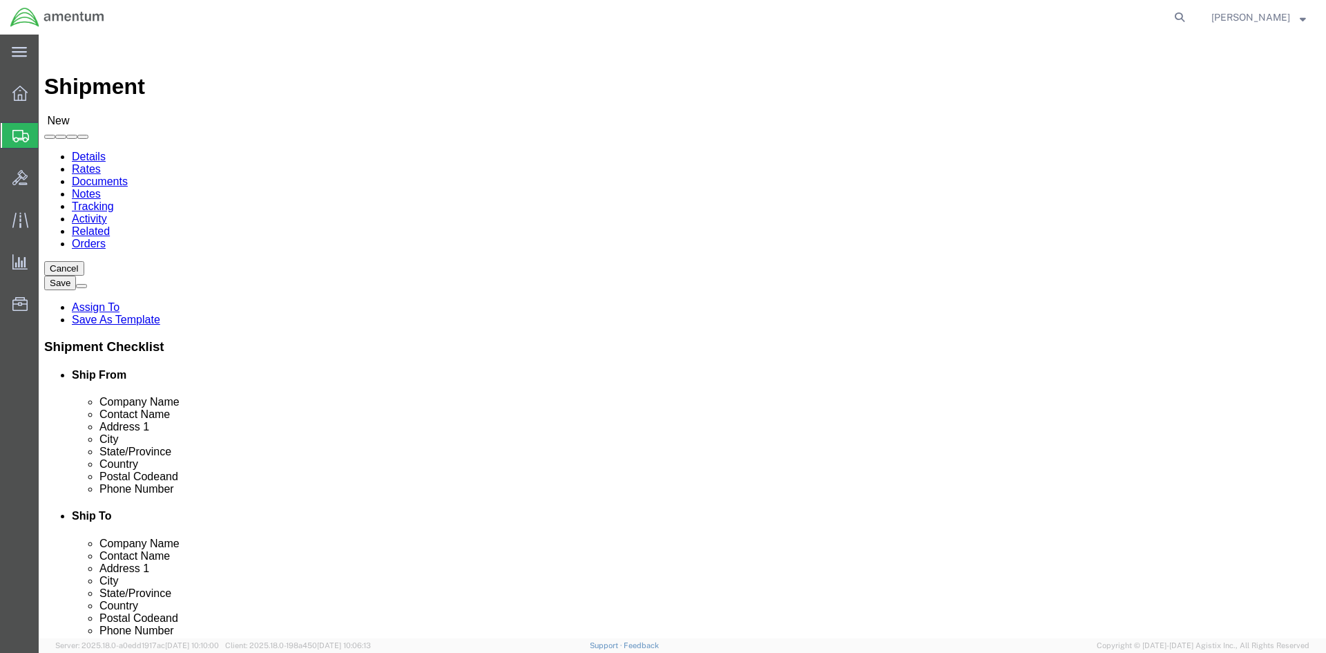
type input "Sylvania"
type input "a"
type input "35988"
click input "text"
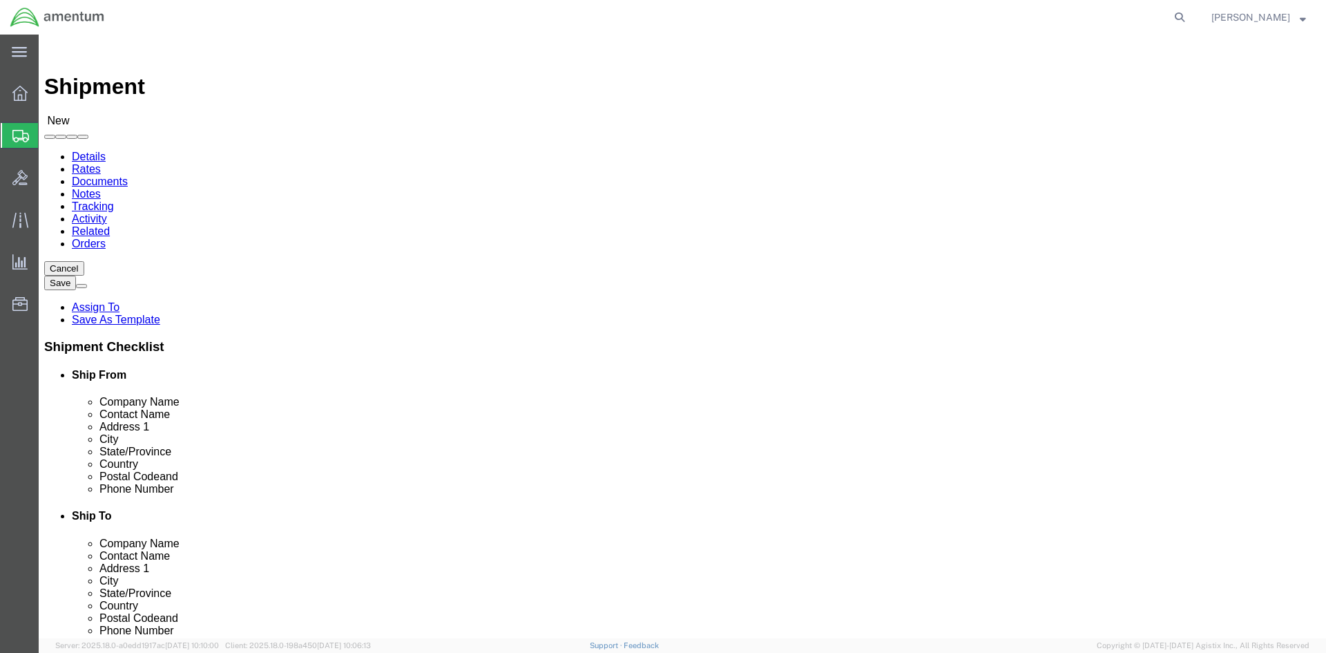
type input "256-717=3553"
click button
type input "Amentum"
type input "[PERSON_NAME]"
type input "22782 AL Highway 75"
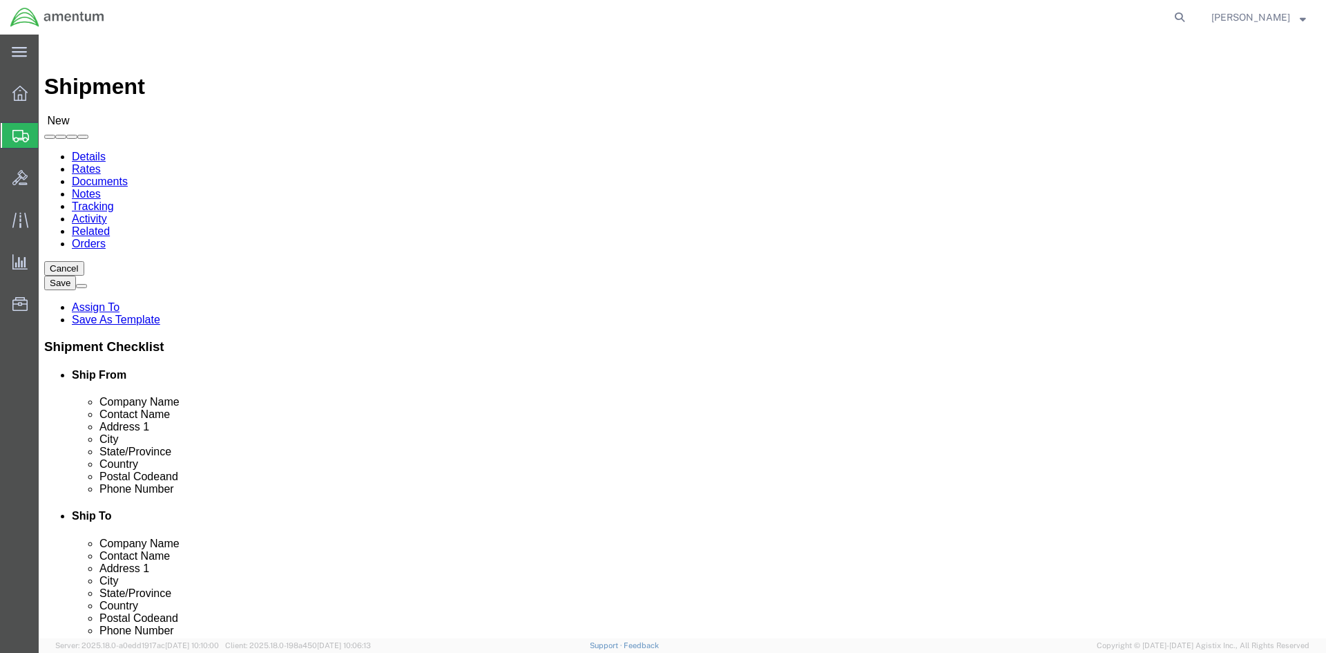
type input "Sylvania"
type input "35988"
type input "256-717=3553"
click span
type input "Amentum"
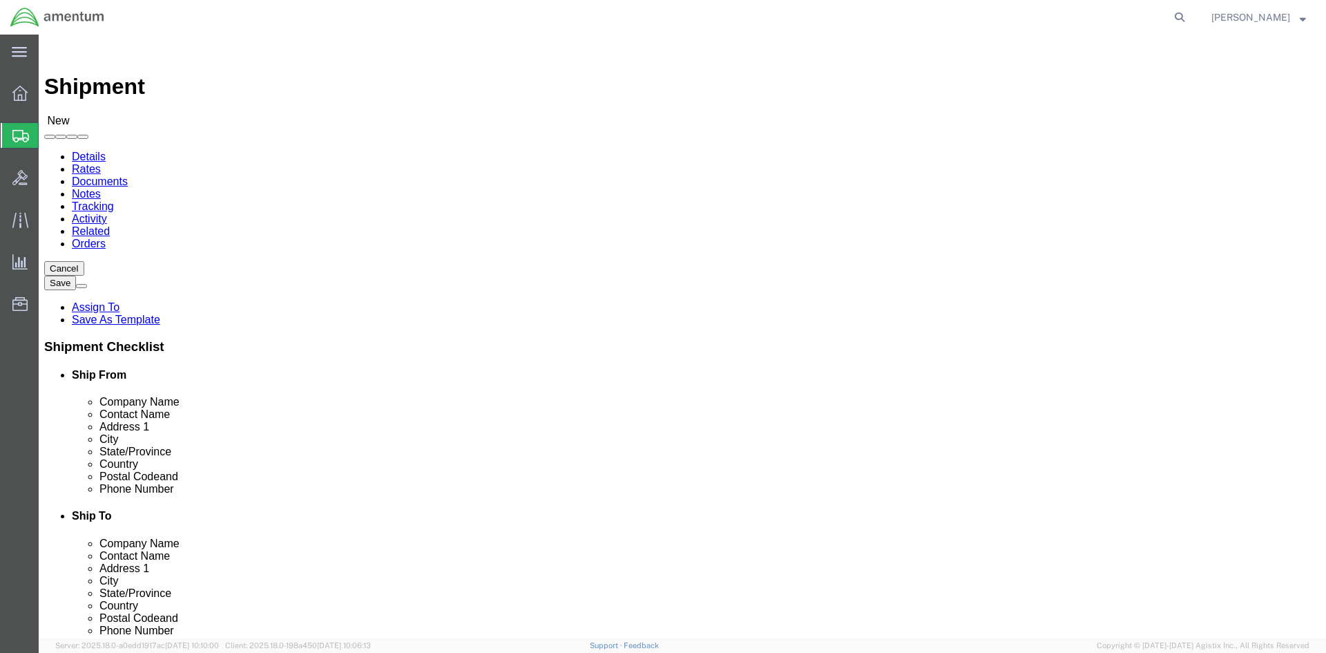
type input "[PERSON_NAME]"
type input "22782 AL Highway 75"
type input "Sylvania"
type input "35988"
type input "256-717=3553"
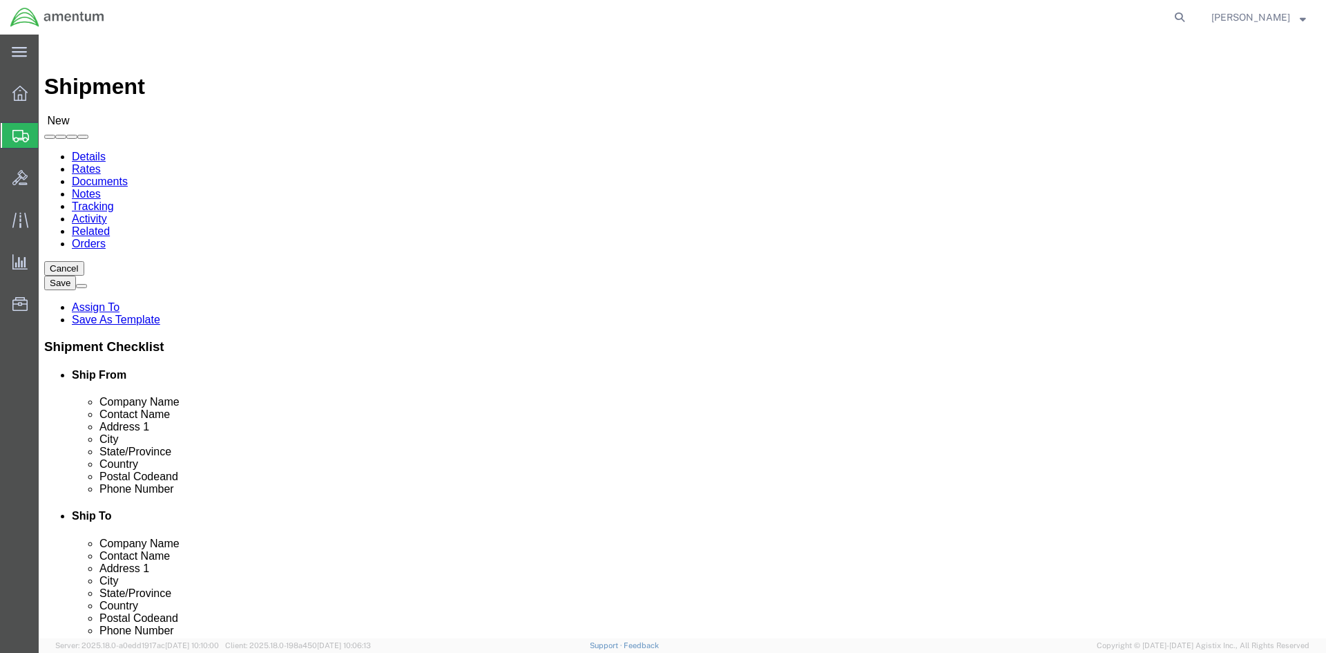
click span
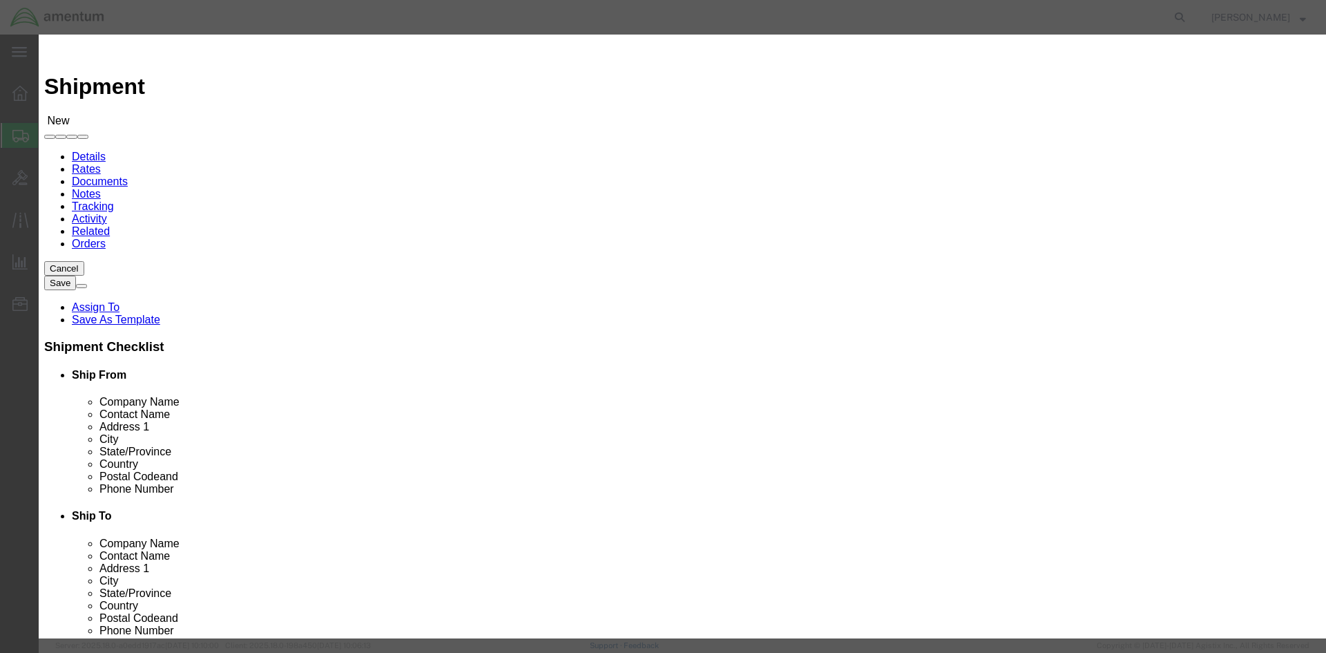
click td
click input "checkbox"
checkbox input "true"
click button "Save"
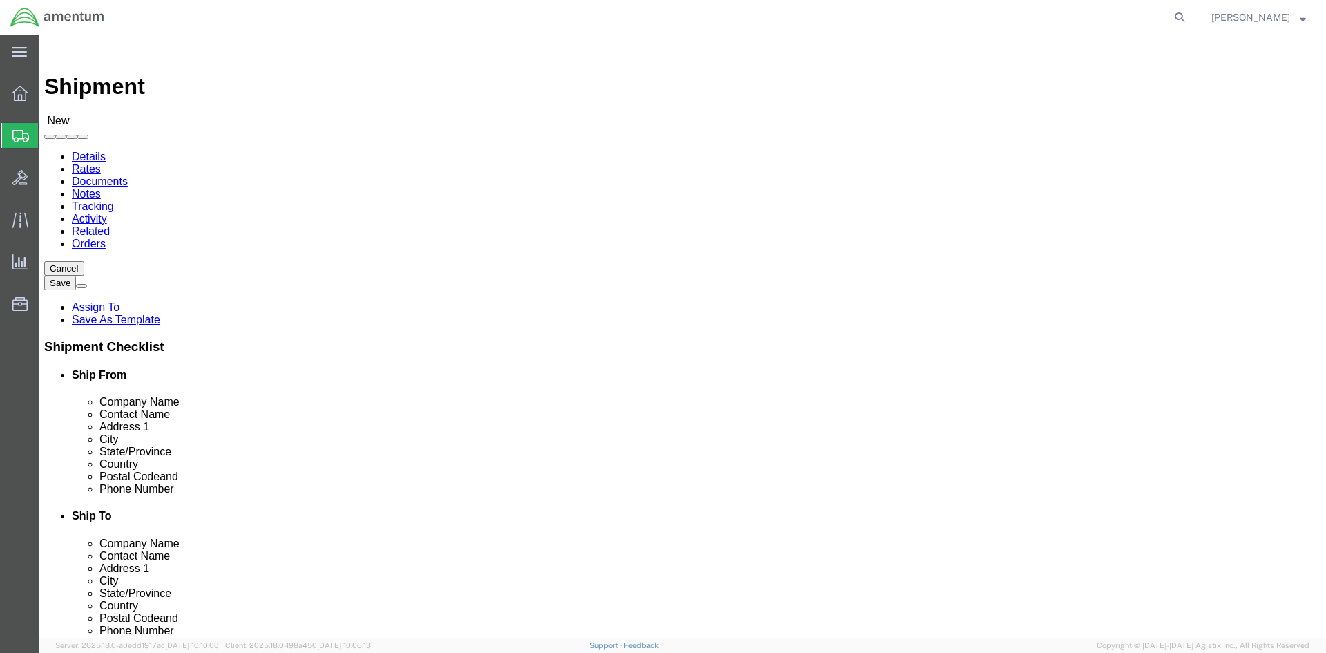
click input "256-717=3553"
type input "[PHONE_NUMBER]"
click span
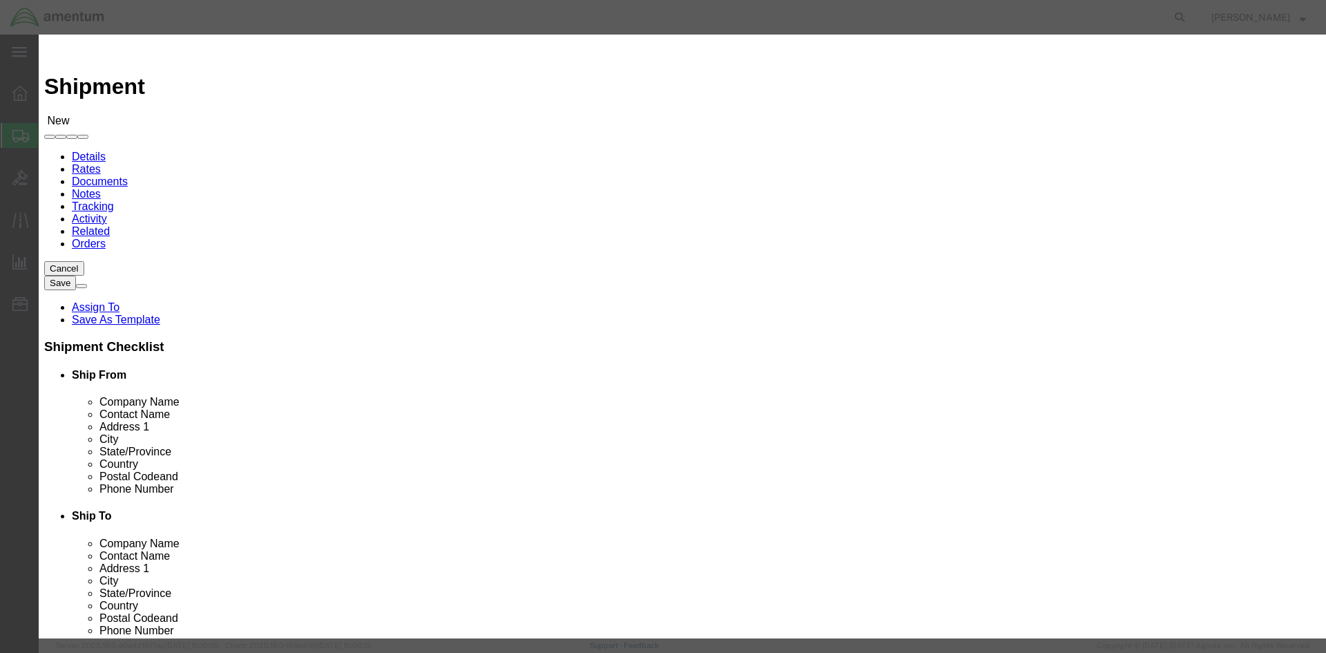
click input "checkbox"
checkbox input "true"
click button "Save"
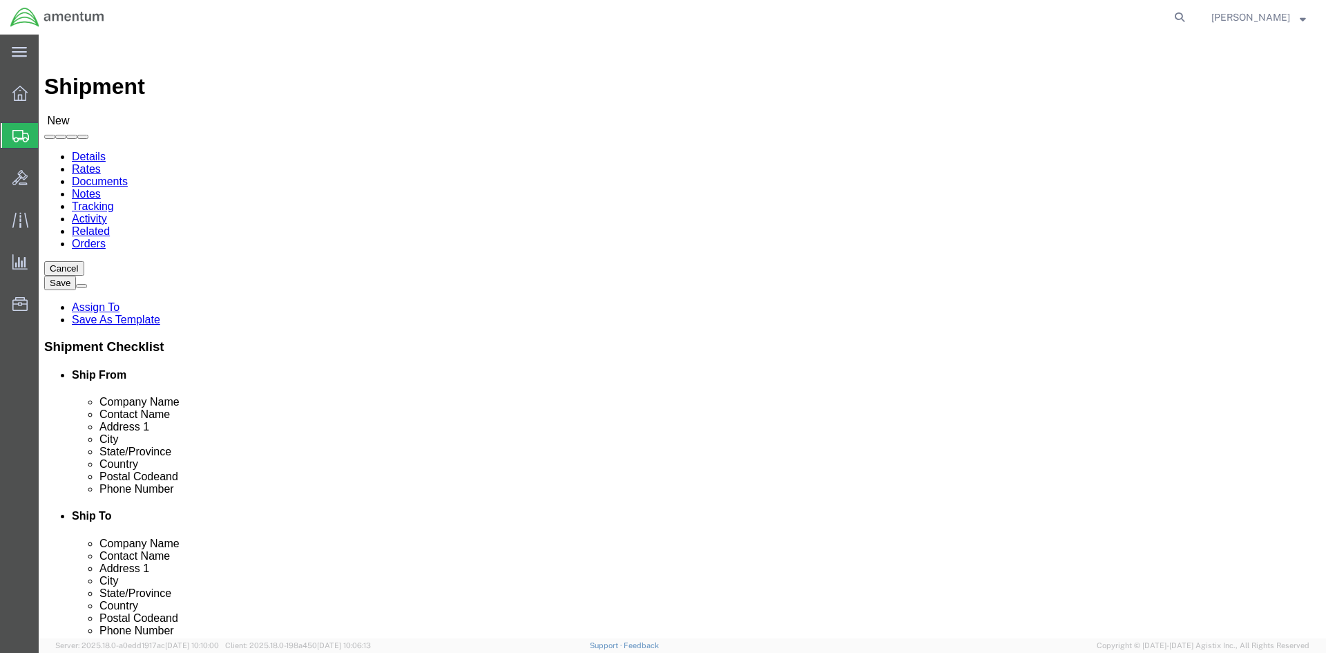
click input "text"
type input "[PERSON_NAME]"
click input "text"
type input "Amentum"
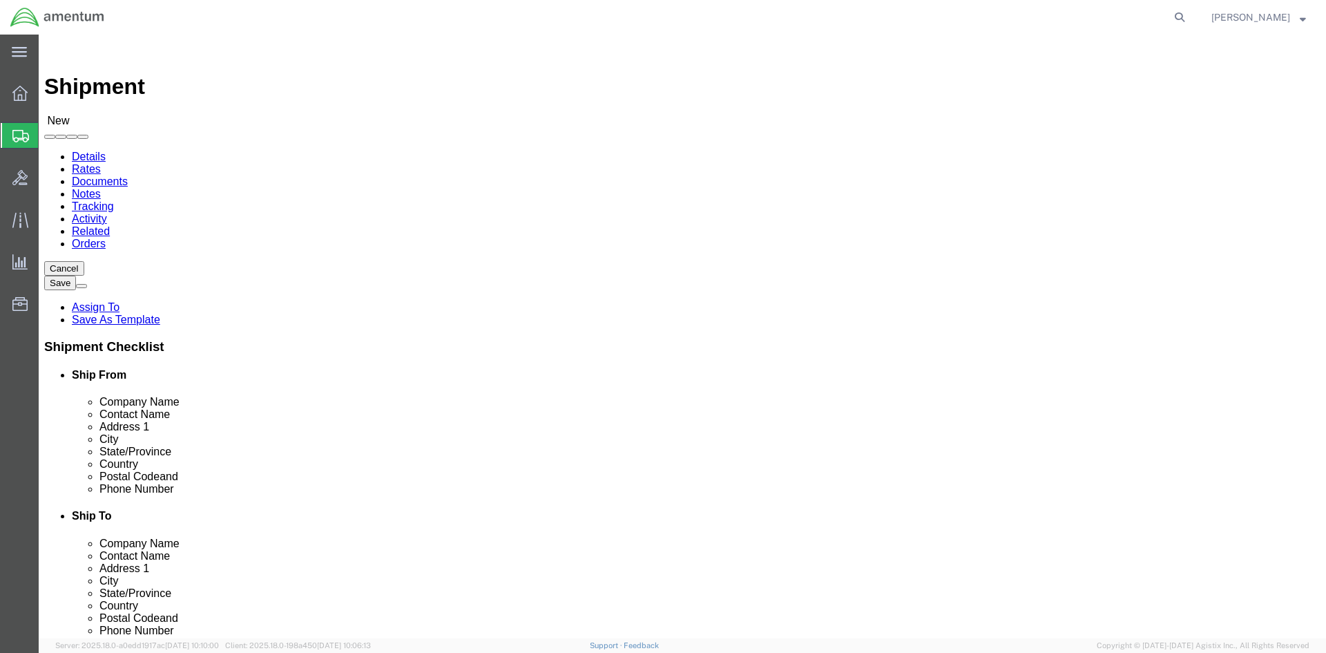
click div "Ship To Location"
click input "text"
type input "[STREET_ADDRESS]"
type input "[GEOGRAPHIC_DATA]"
type input "t"
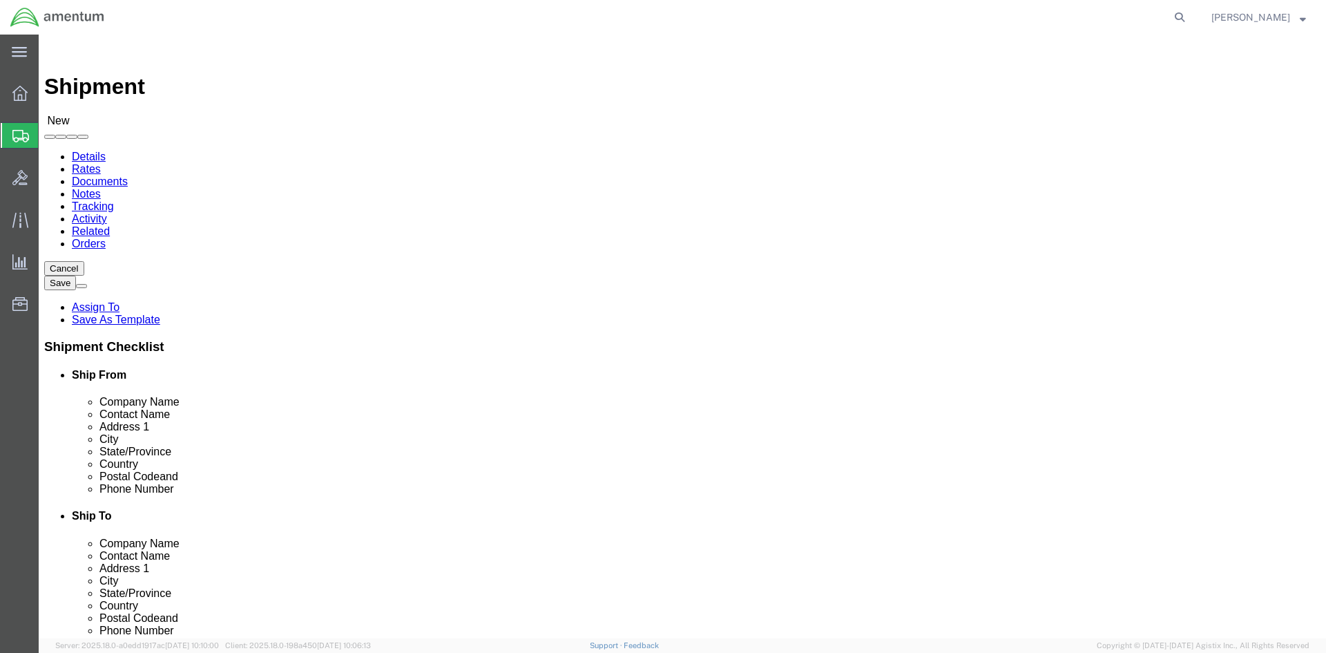
type input "t"
type input "te"
type input "tex"
drag, startPoint x: 722, startPoint y: 454, endPoint x: 725, endPoint y: 444, distance: 10.1
click div "Postal Code"
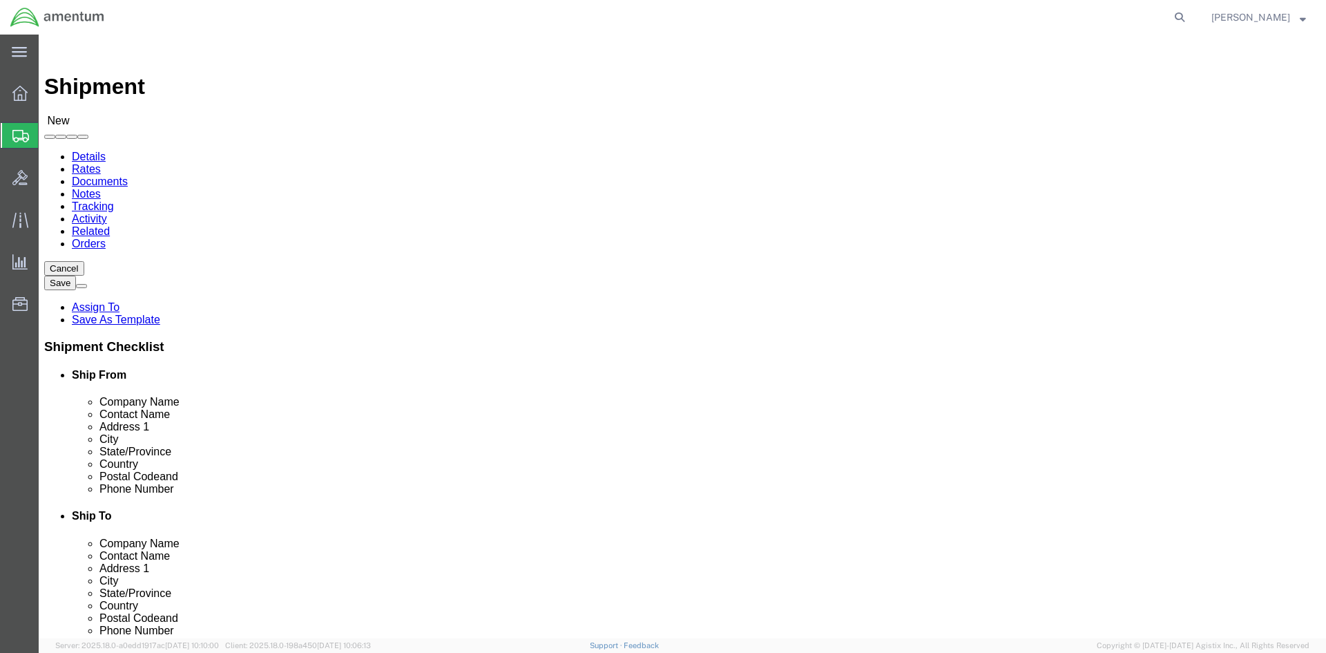
click input "Postal Code"
type input "76177"
type input "[PHONE_NUMBER]"
click span
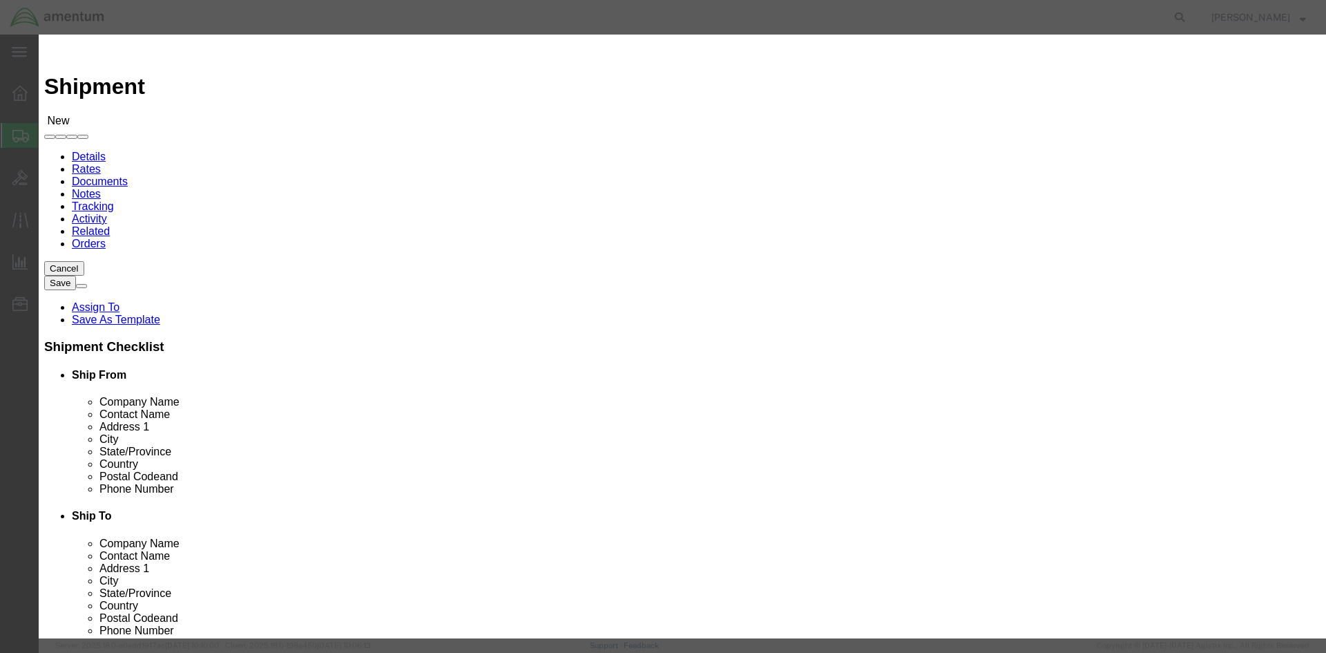
click input "checkbox"
checkbox input "true"
click button "Save"
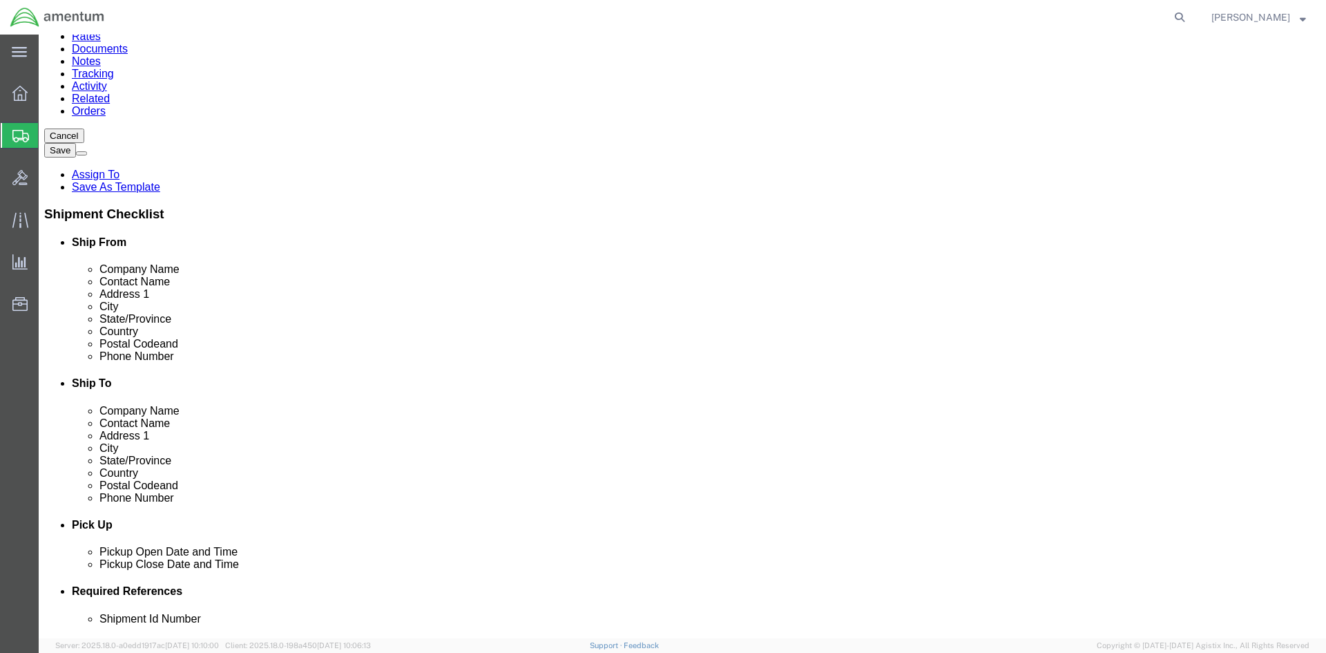
scroll to position [276, 0]
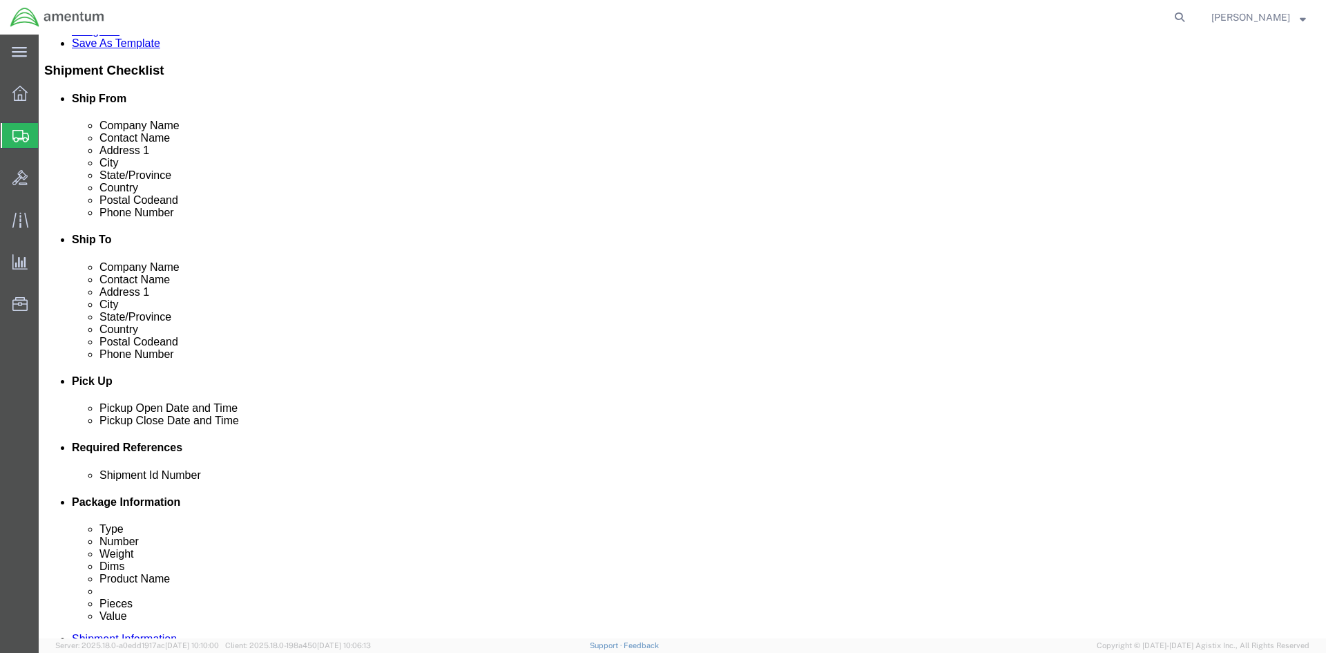
click div
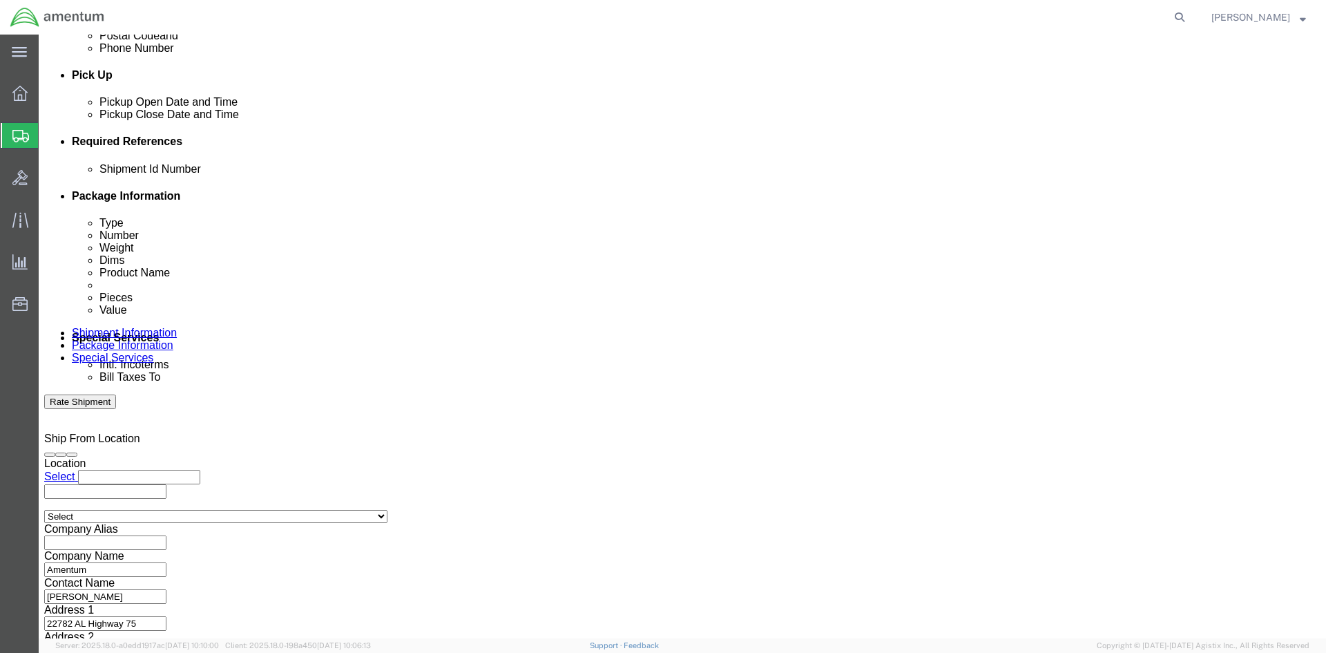
click button "Apply"
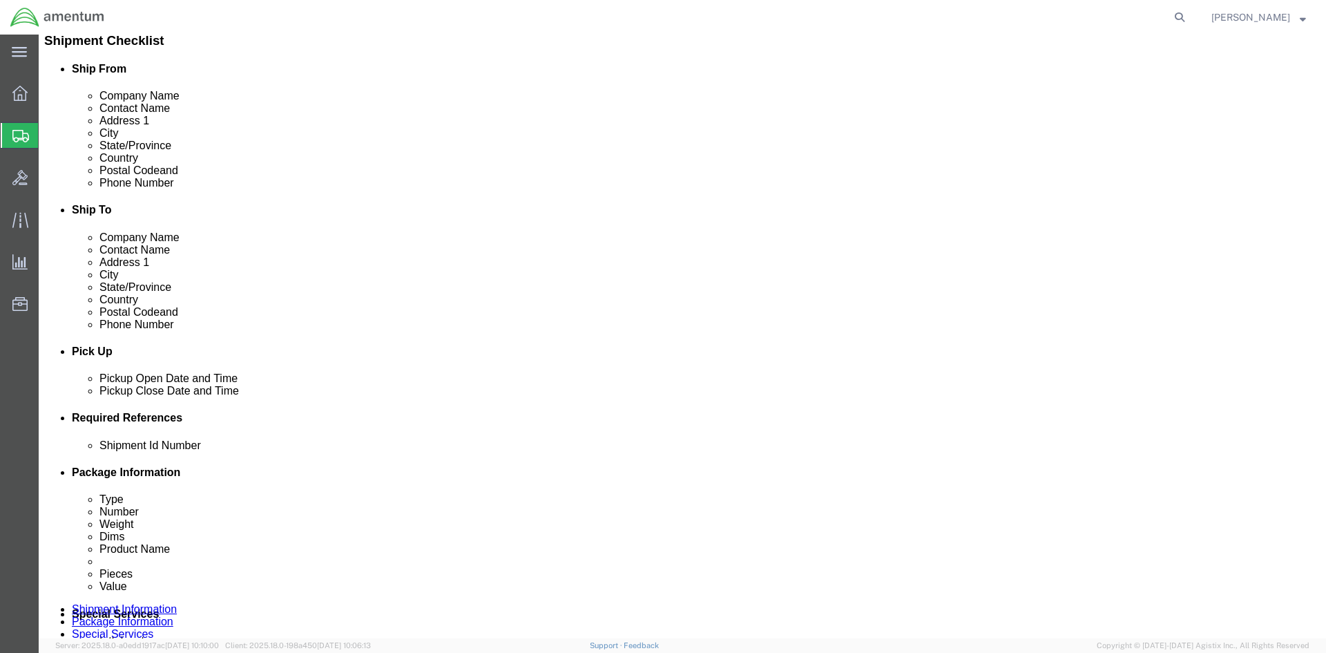
click div
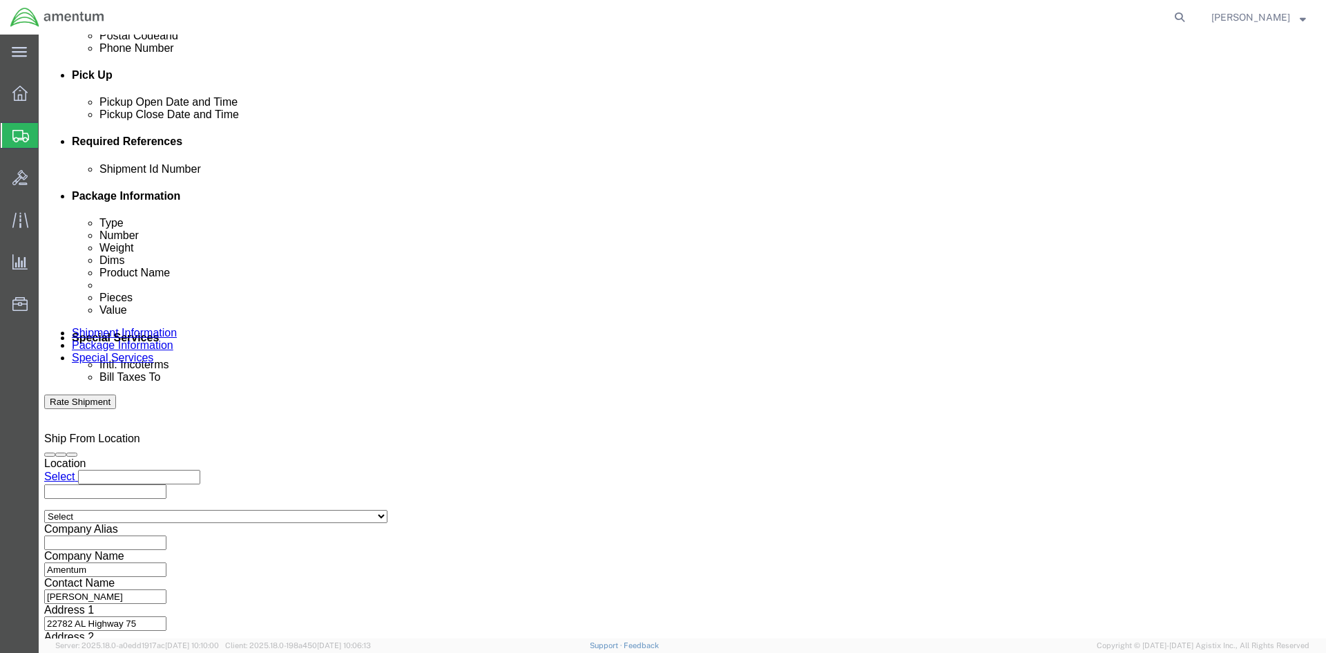
click button "Apply"
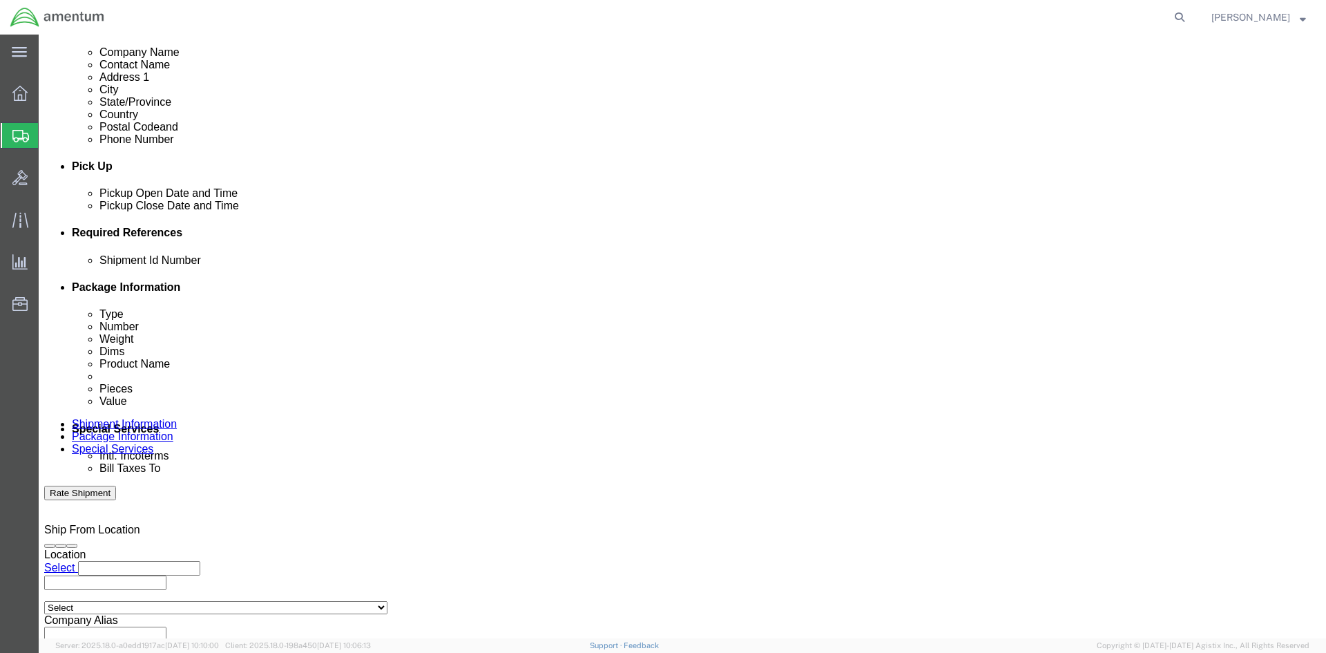
scroll to position [375, 0]
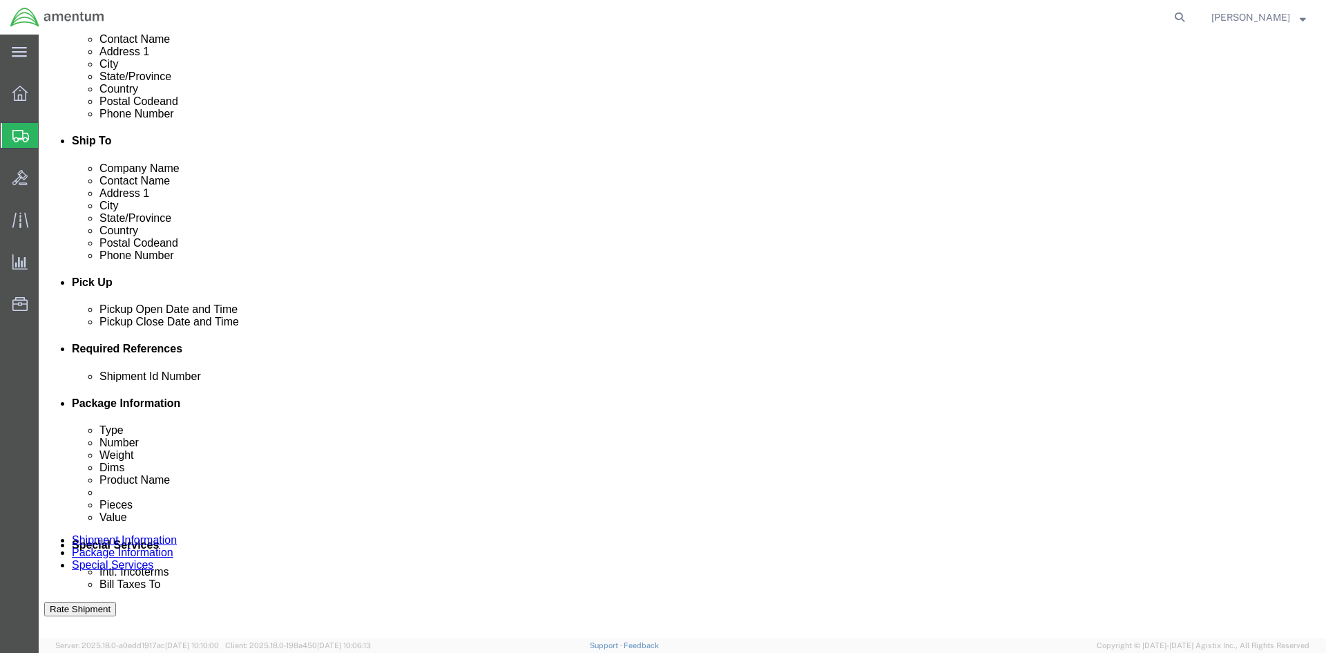
click button "Add reference"
click input "text"
type input "1500AA.060"
select select "INVOICE"
type input "1500AA.060"
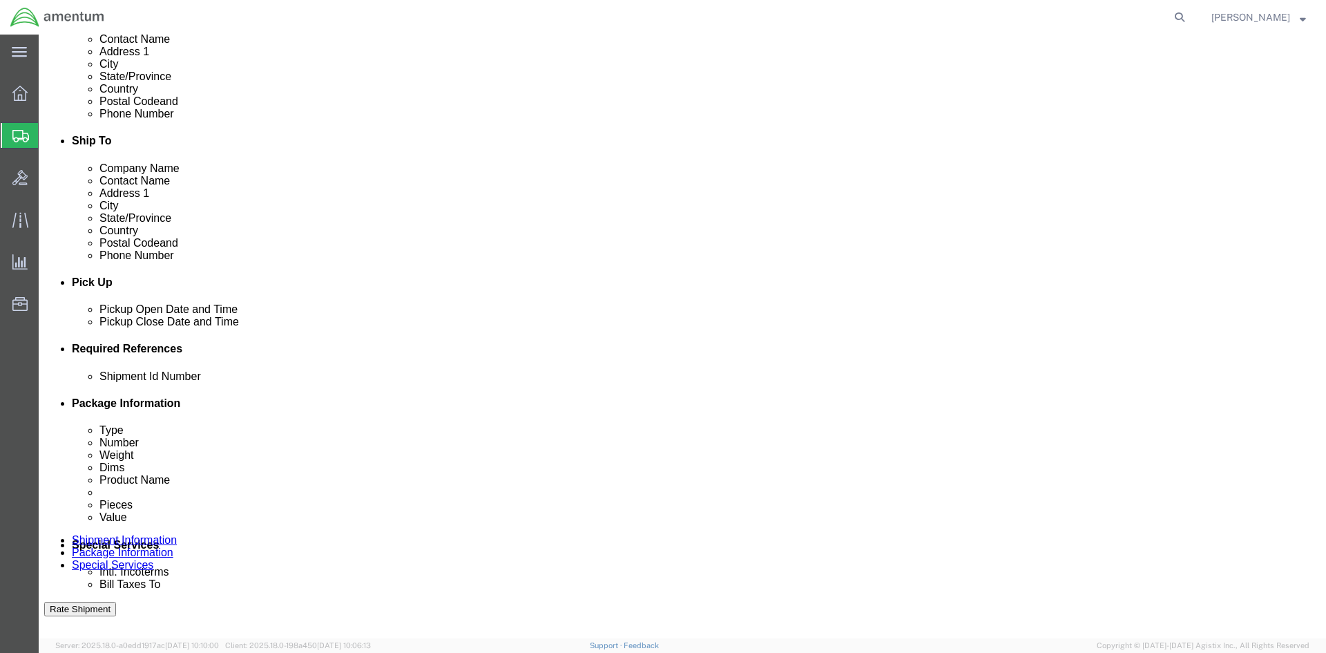
click button "Add reference"
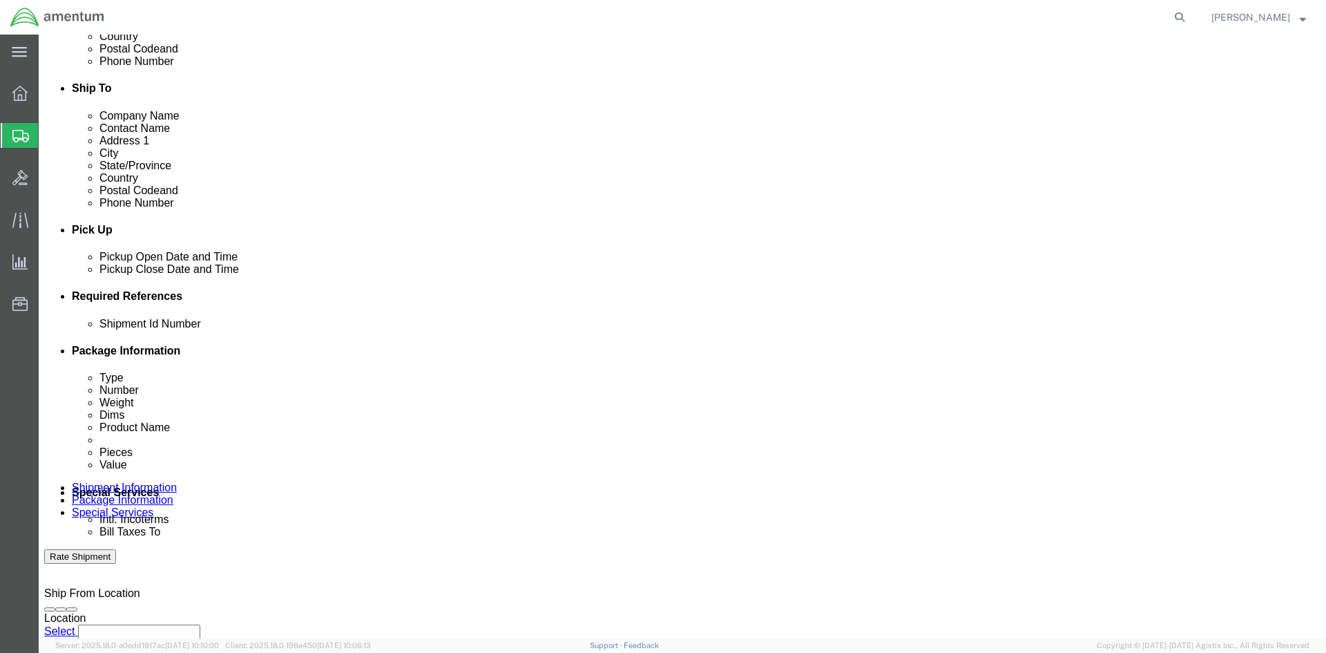
scroll to position [513, 0]
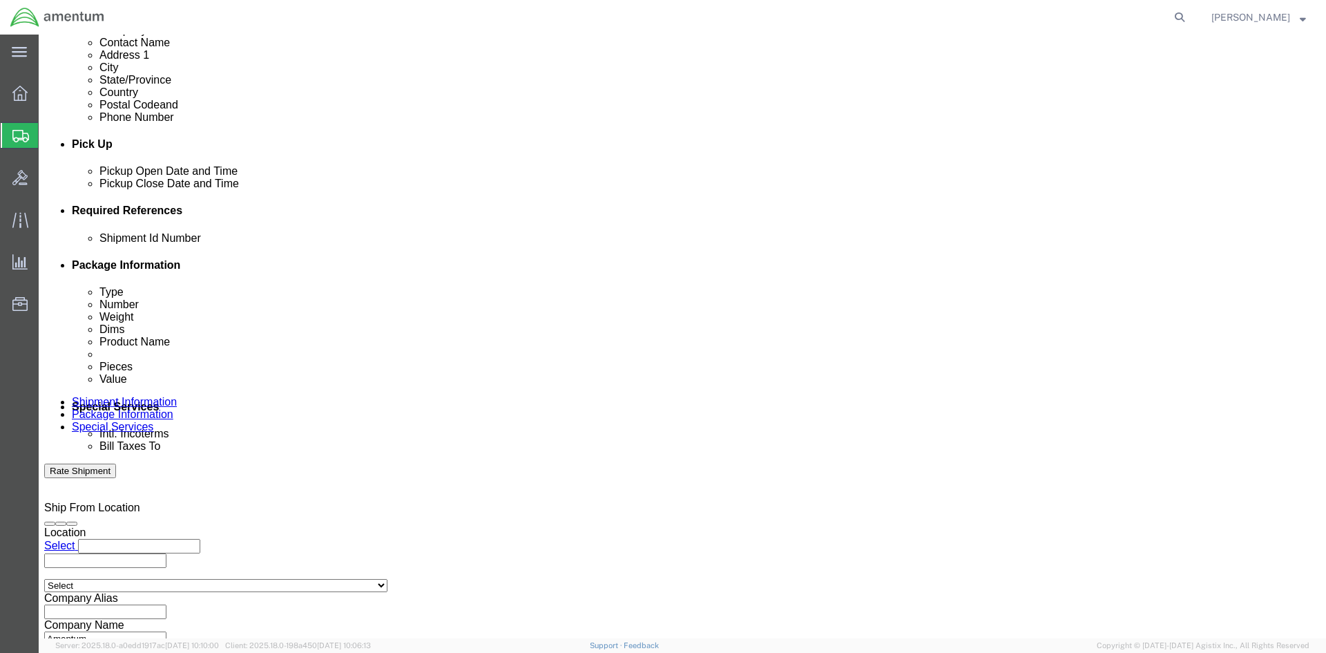
drag, startPoint x: 936, startPoint y: 294, endPoint x: 607, endPoint y: 372, distance: 338.0
click button "Add reference"
click select "Select Account Type Activity ID Airline Appointment Number ASN Batch Request # …"
select select "PROJNUM"
click select "Select Account Type Activity ID Airline Appointment Number ASN Batch Request # …"
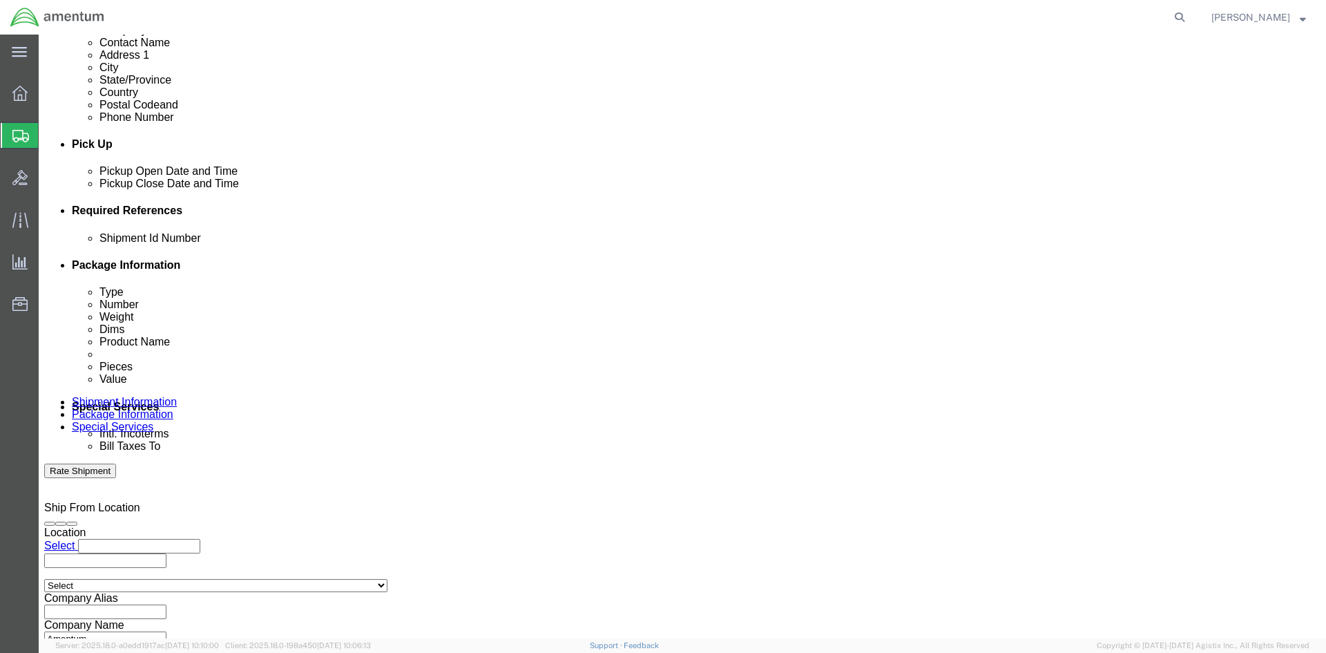
click input "text"
paste input "4998.F.1500.AA.AA.00.0000.00"
type input "4998.F.1500.AA.AA.00.0000.00"
click button "Add reference"
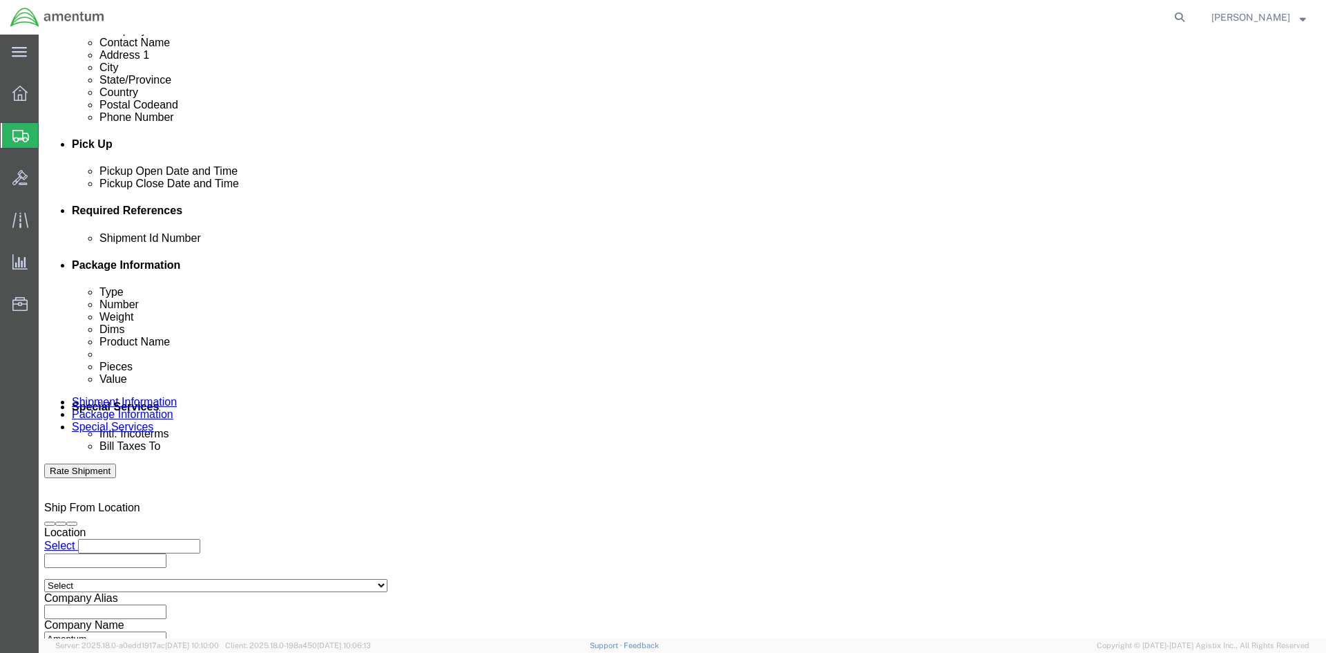
scroll to position [0, 0]
click select "Select Account Type Activity ID Airline Appointment Number ASN Batch Request # …"
select select "PURCHORD"
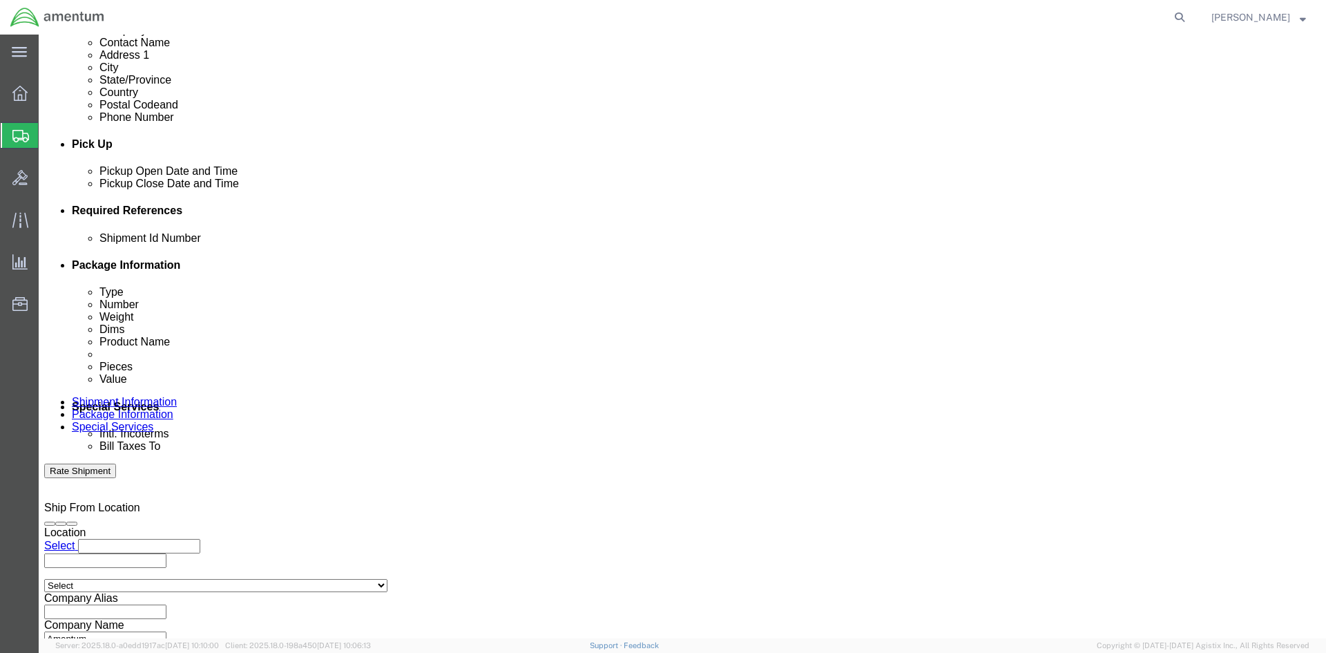
click select "Select Account Type Activity ID Airline Appointment Number ASN Batch Request # …"
click input "text"
paste input "4998.F.1500.AA.AA.00.0000.00"
type input "4998.F.1500.AA.AA.00.0000.00"
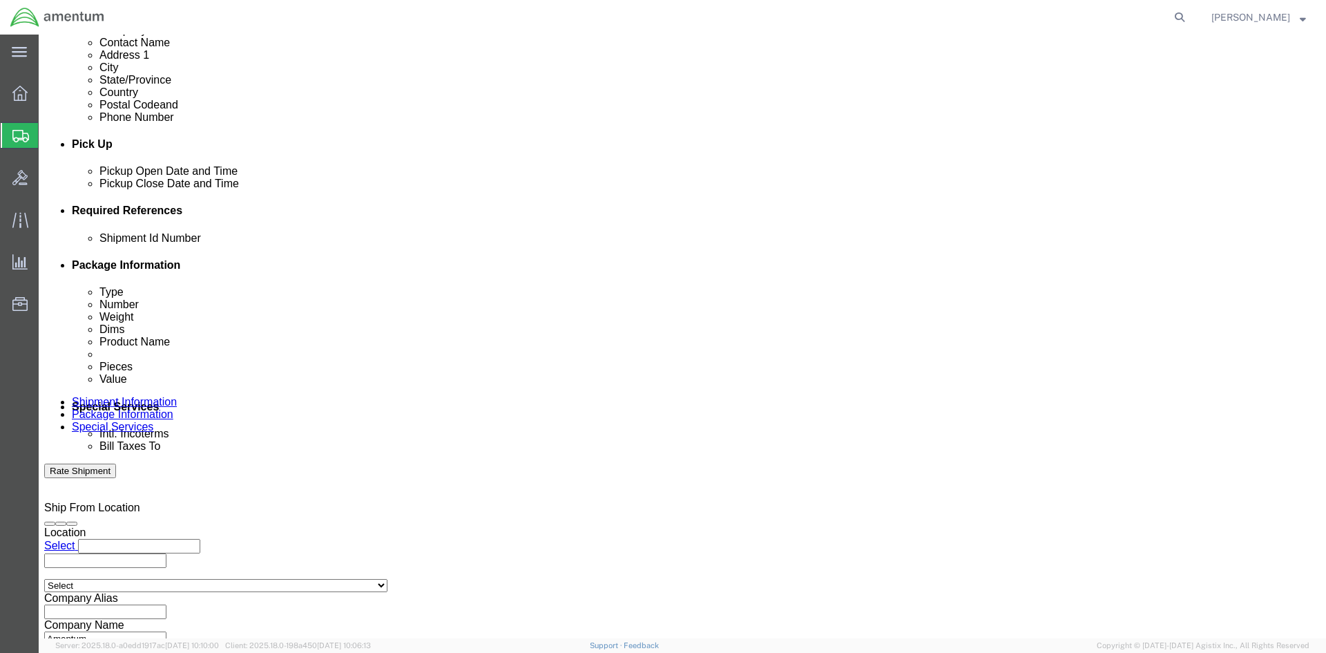
click icon "button"
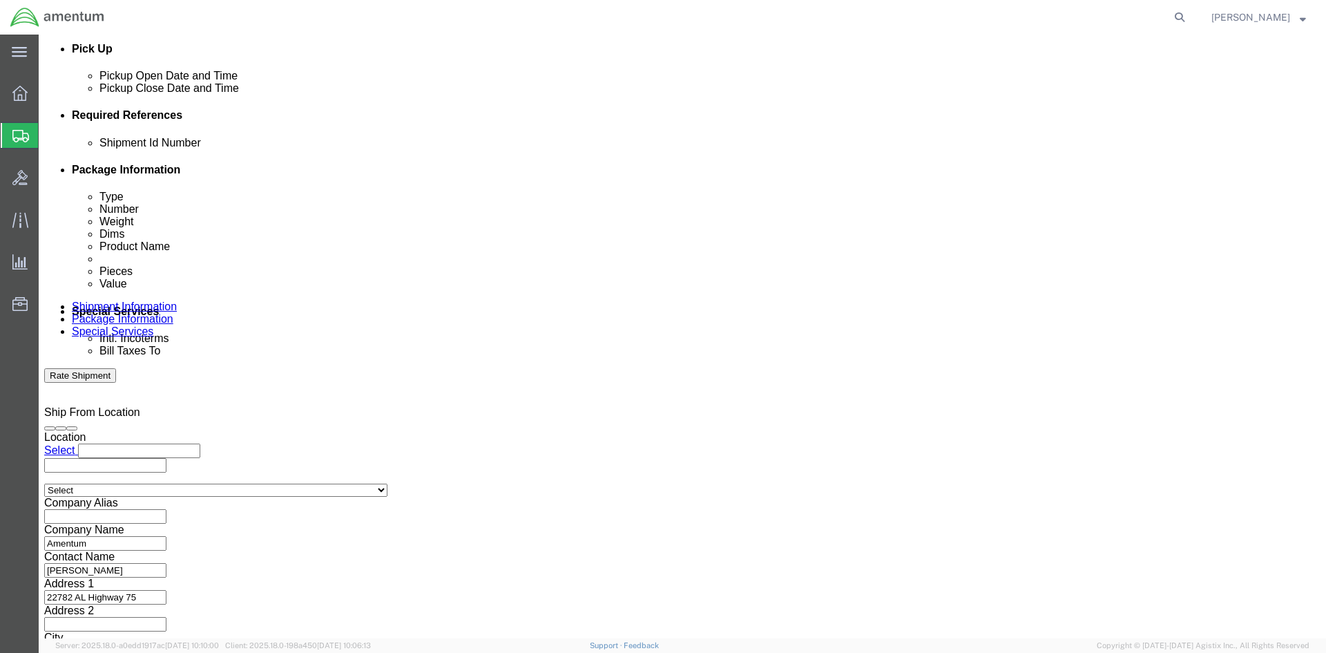
click button "Continue"
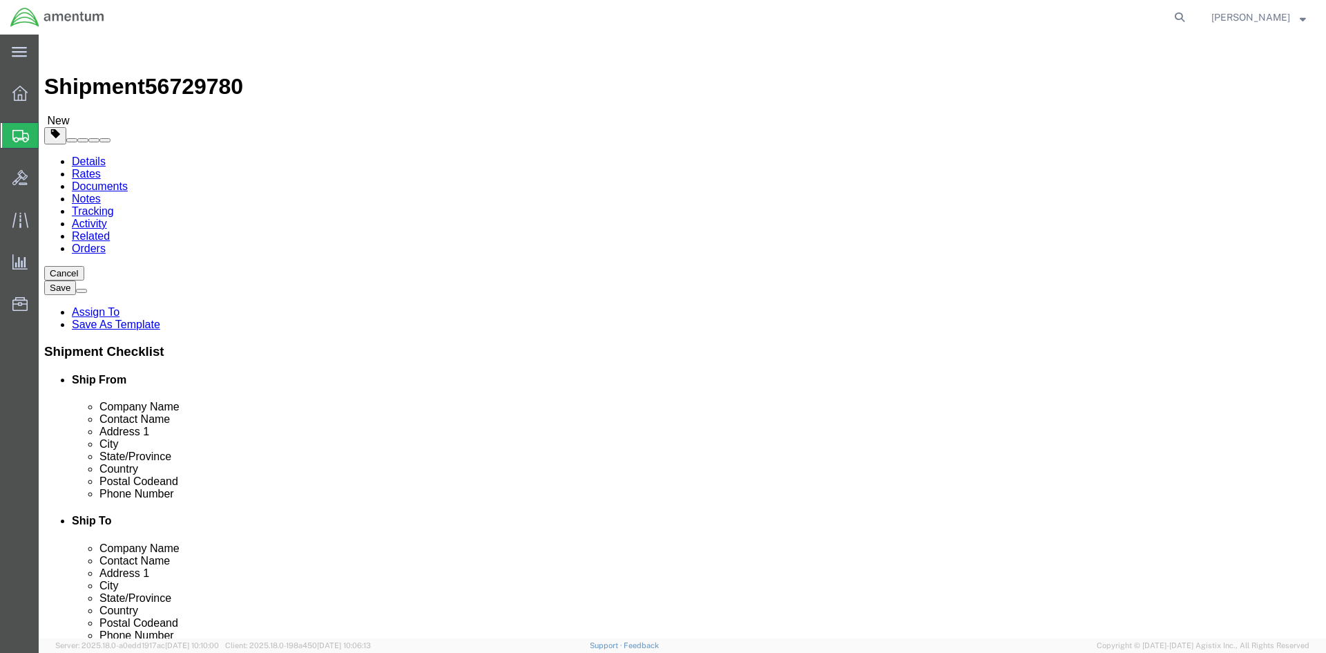
click input "1"
click select "Select BCK Boxes Bale(s) Basket(s) Bolt(s) Bottle(s) Buckets Bulk Bundle(s) Can…"
select select "YRPK"
click select "Select BCK Boxes Bale(s) Basket(s) Bolt(s) Bottle(s) Buckets Bulk Bundle(s) Can…"
click input "text"
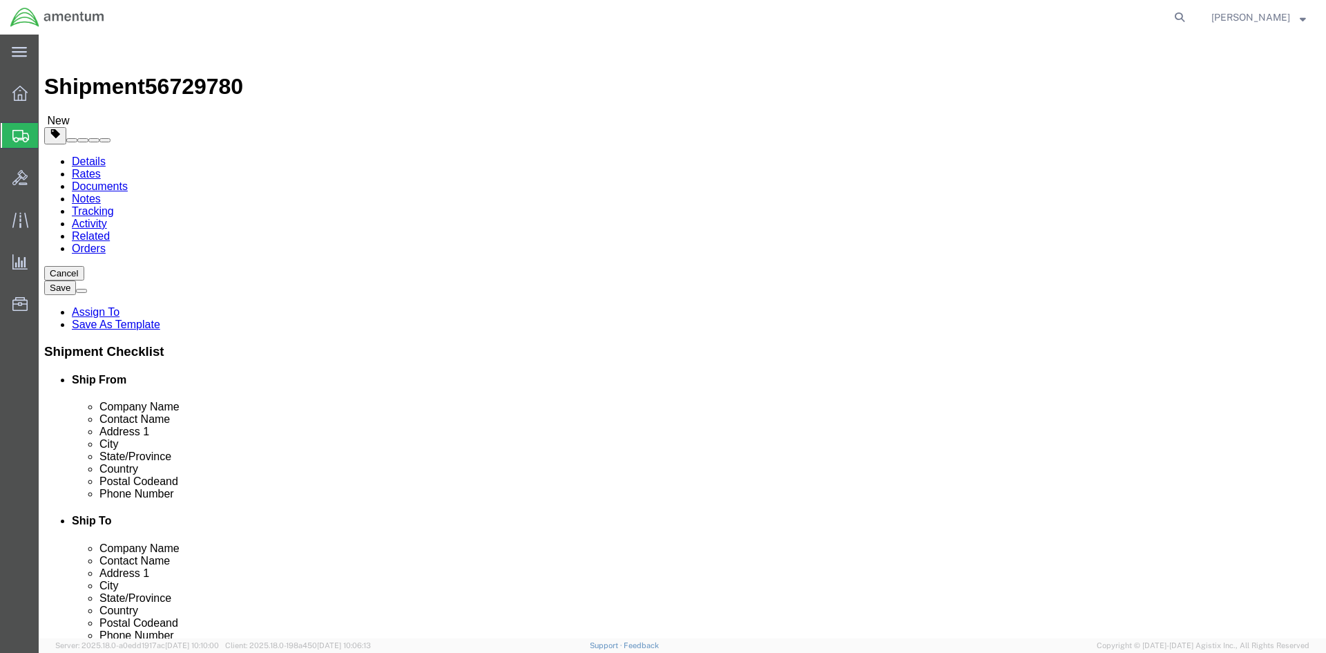
type input "20"
type input "6"
type input "13"
type input "7"
click link "Add Content"
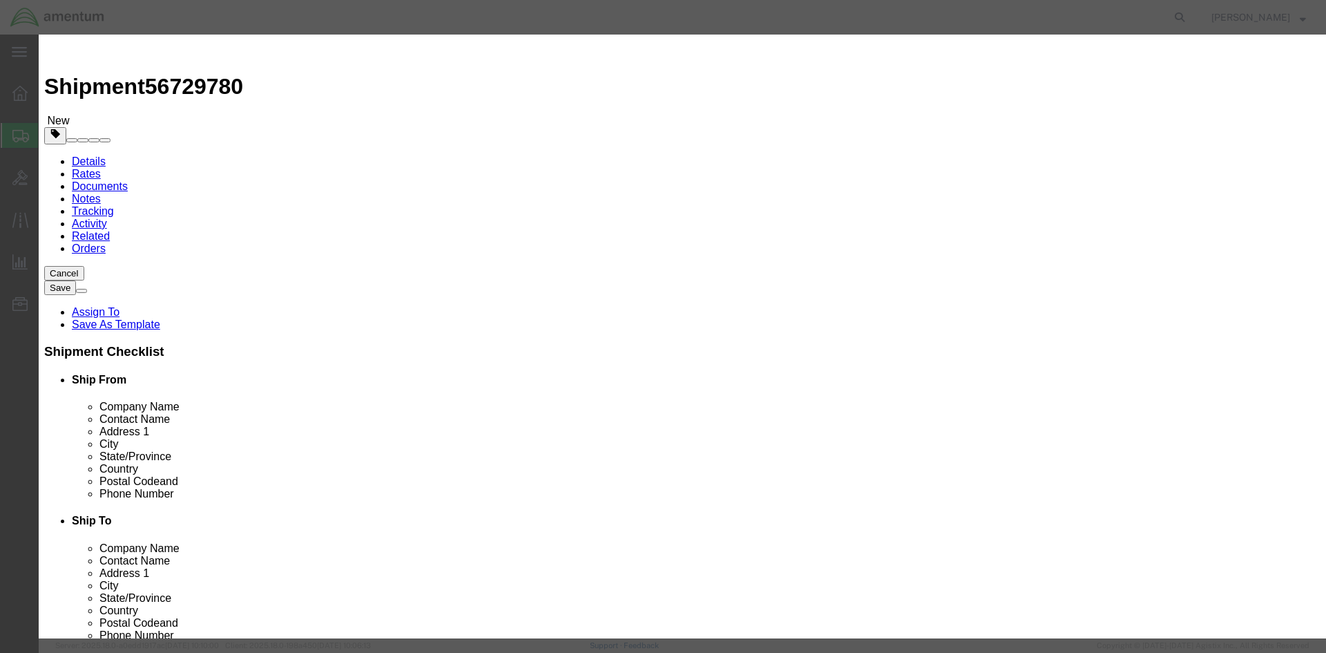
click input "text"
paste input "Amentum Laptop1"
type input "Amentum Laptop2"
click input "0"
type input "1"
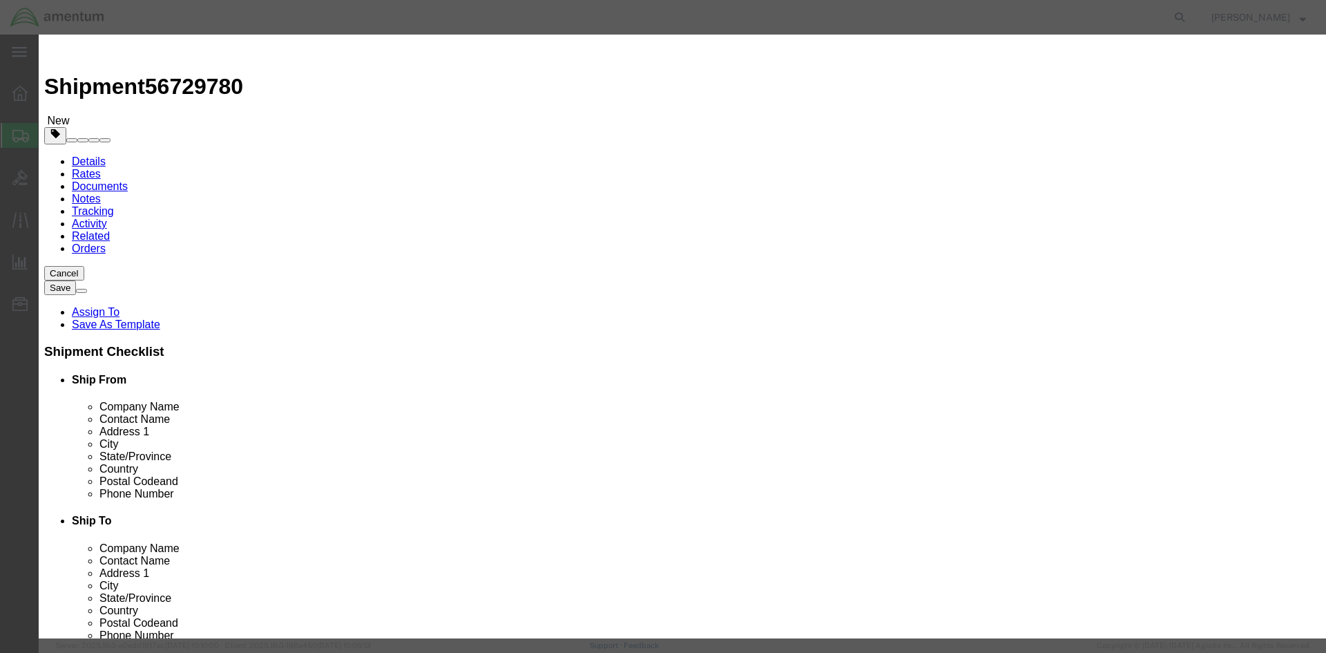
drag, startPoint x: 421, startPoint y: 160, endPoint x: 415, endPoint y: 157, distance: 7.1
click input "text"
type input "2000"
click button "Save & Close"
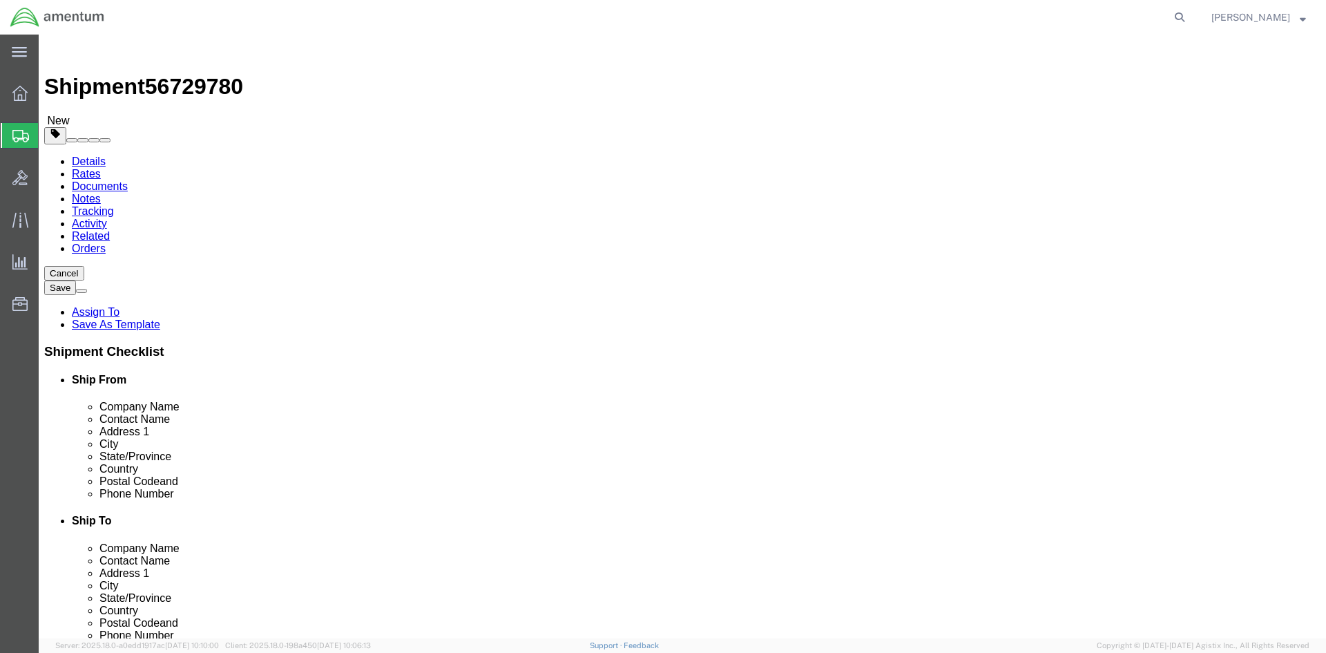
click button "Rate Shipment"
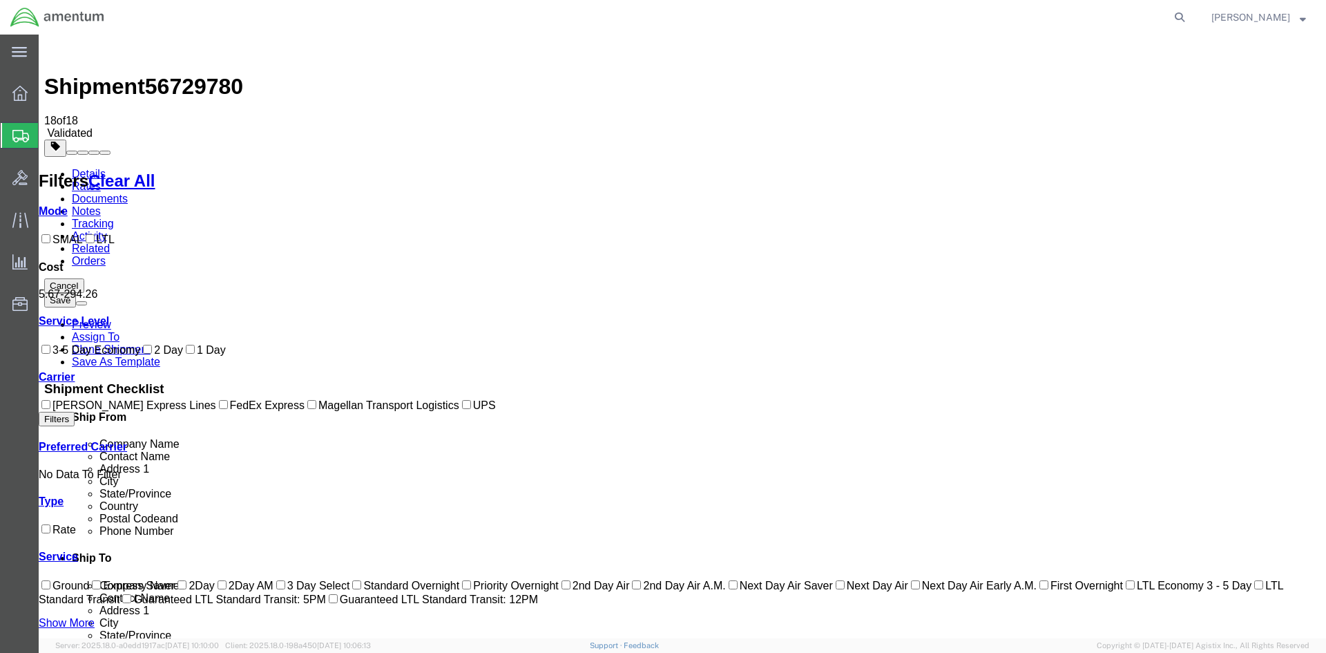
checkbox input "true"
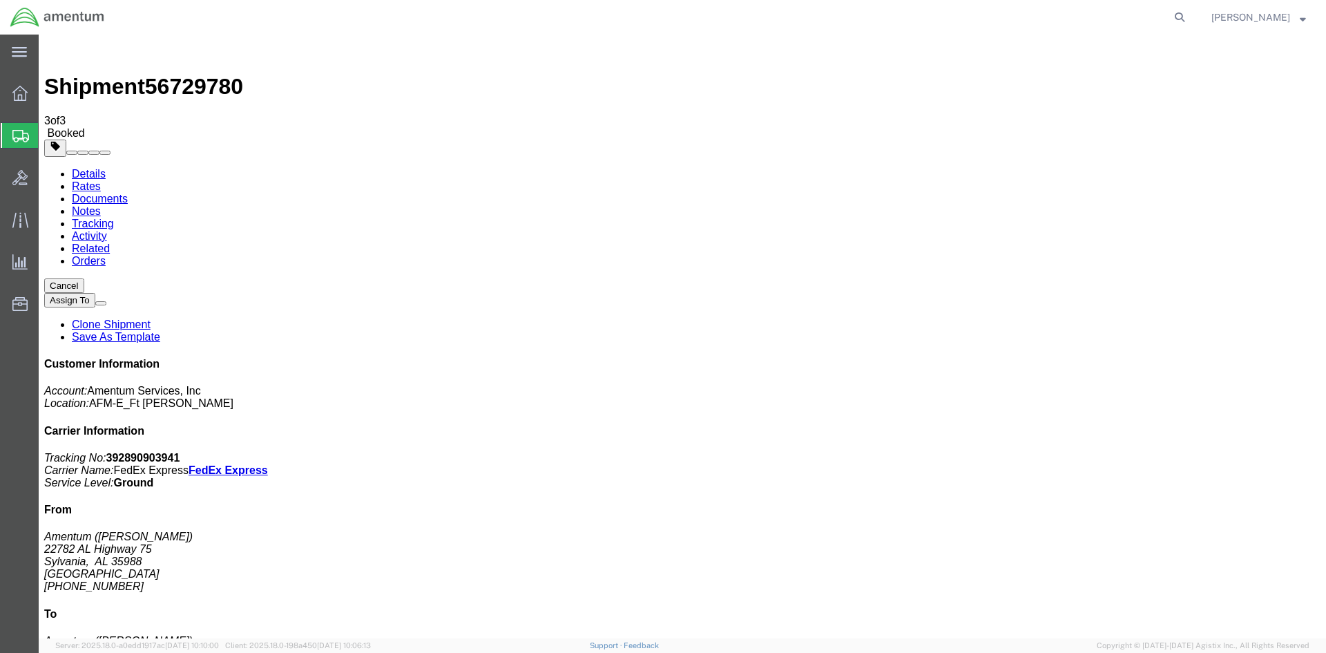
drag, startPoint x: 583, startPoint y: 248, endPoint x: 84, endPoint y: 515, distance: 565.9
click at [13, 97] on icon at bounding box center [19, 93] width 15 height 15
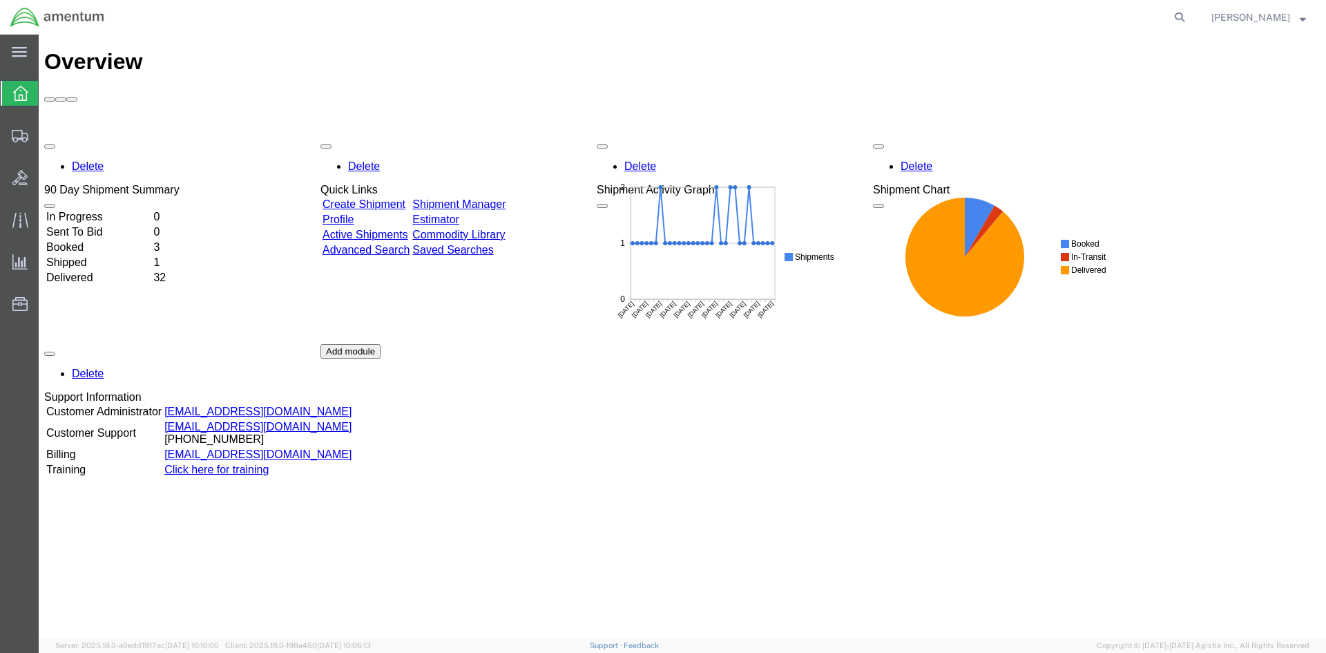
click at [406, 198] on link "Create Shipment" at bounding box center [364, 204] width 83 height 12
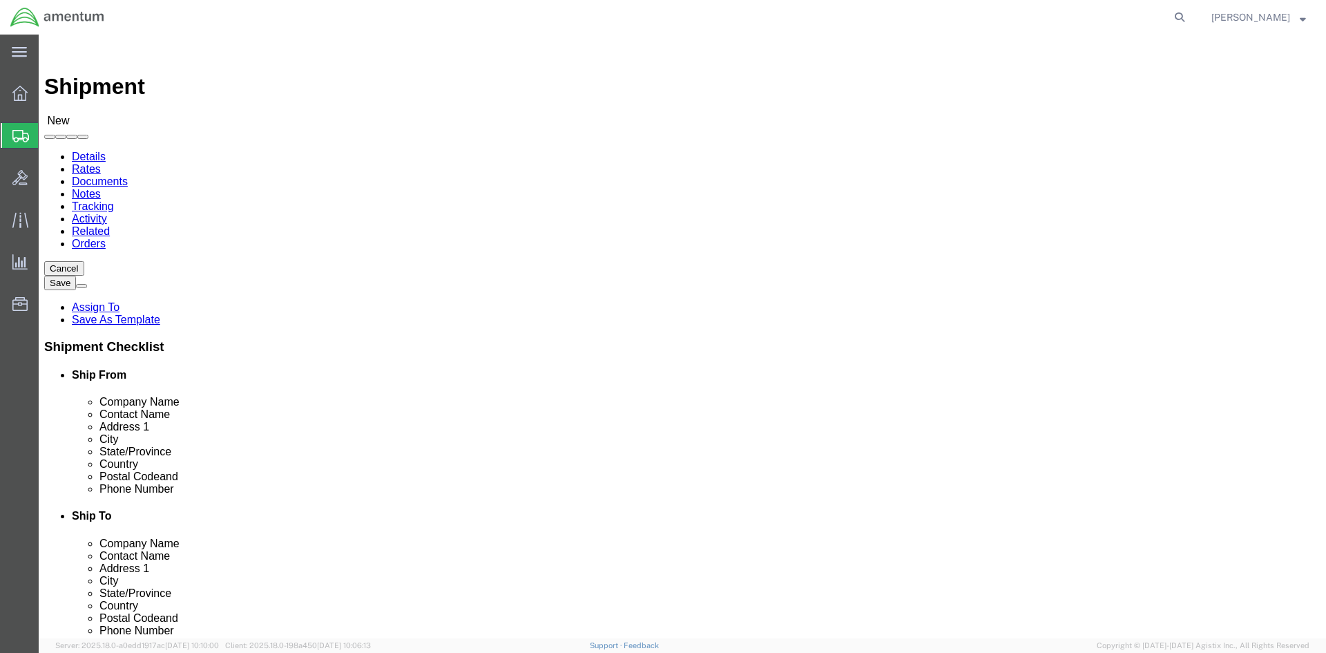
click input "text"
type input "a"
type input "A"
type input "b"
type input "[PERSON_NAME]"
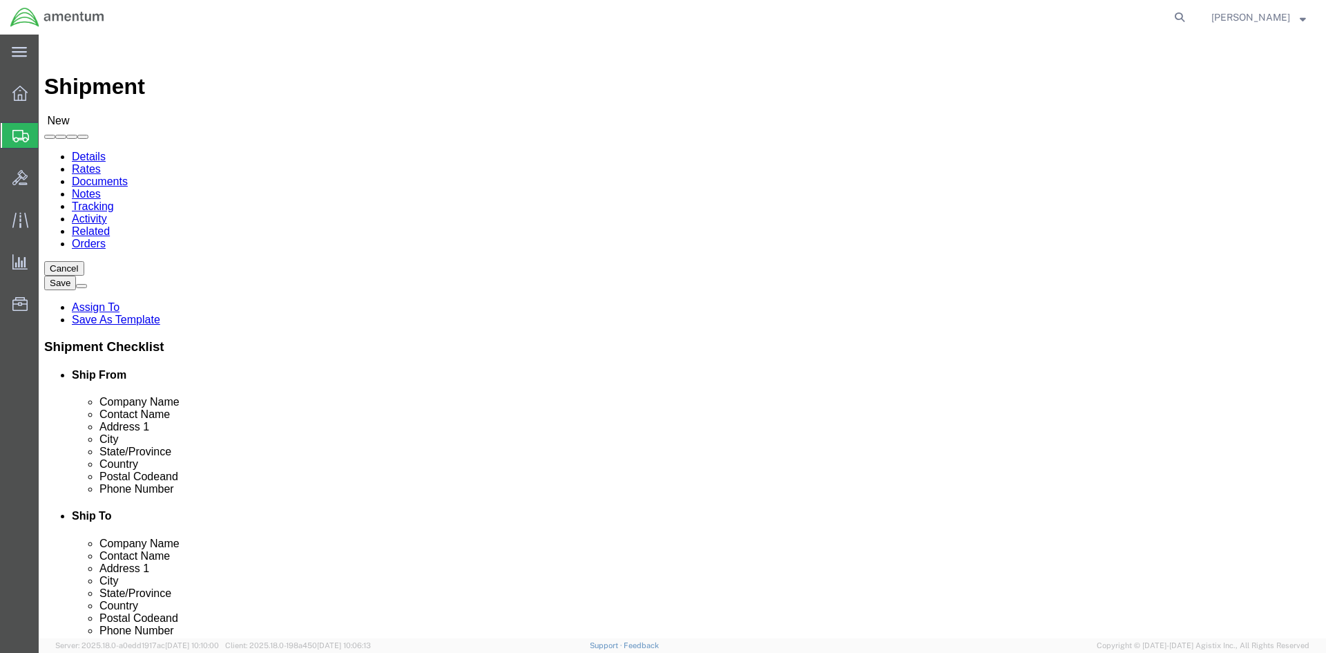
click p "- Amentum - (Brian Bellaire) 22782 AL Highway 75, Sylvania, AL, 35988, US"
type input "Amentum"
type input "[PERSON_NAME]"
type input "22782 AL Highway 75"
type input "Sylvania"
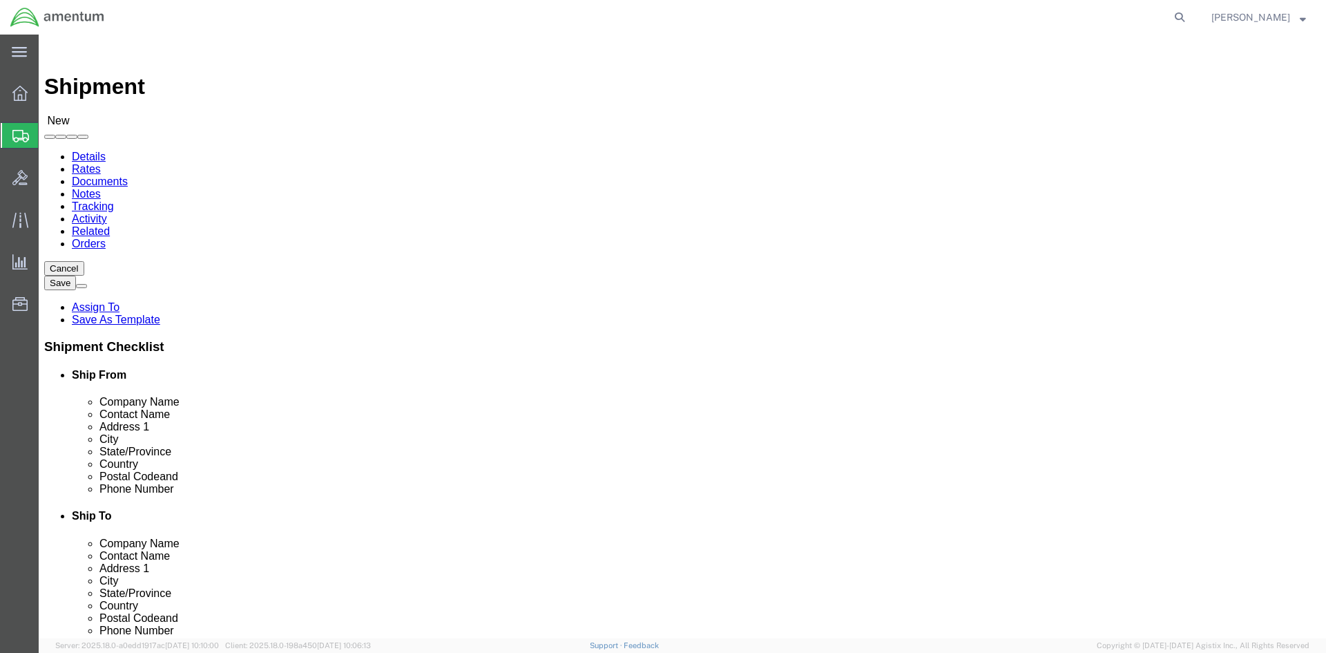
type input "35988"
type input "256-717=3553"
select select "AL"
type input "[PERSON_NAME]"
click input "256-717=3553"
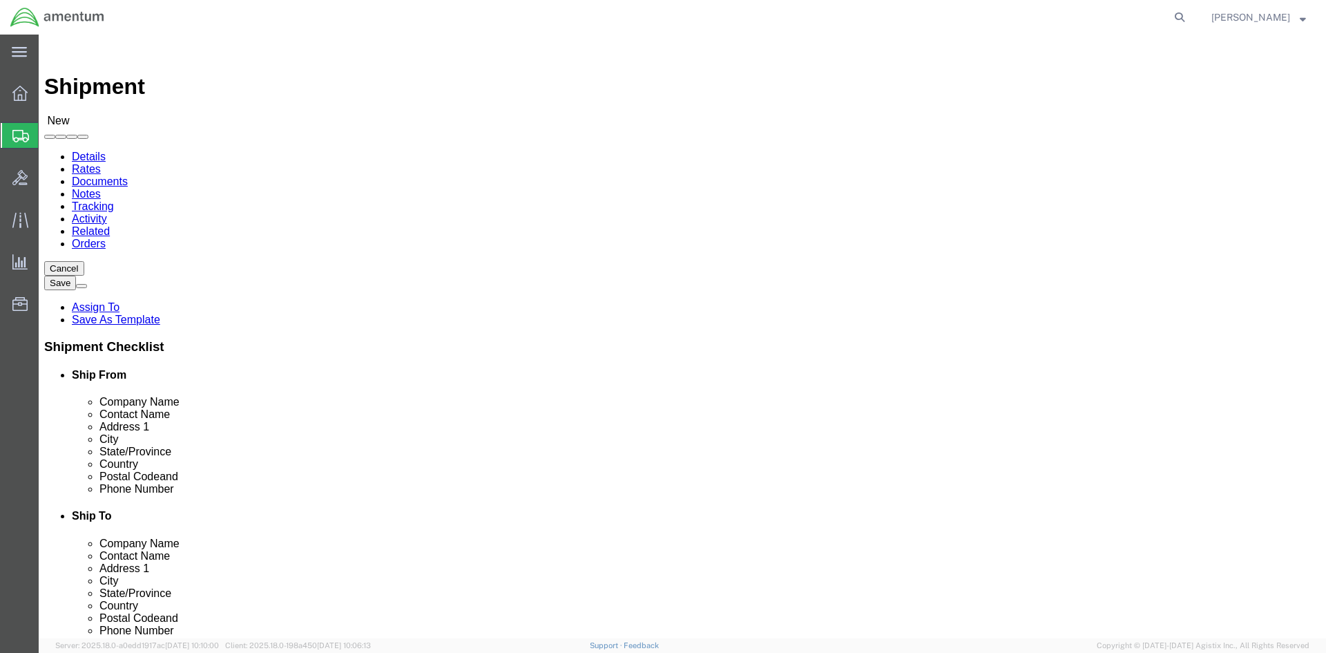
click input "256-717=3553"
type input "[PHONE_NUMBER]"
click span
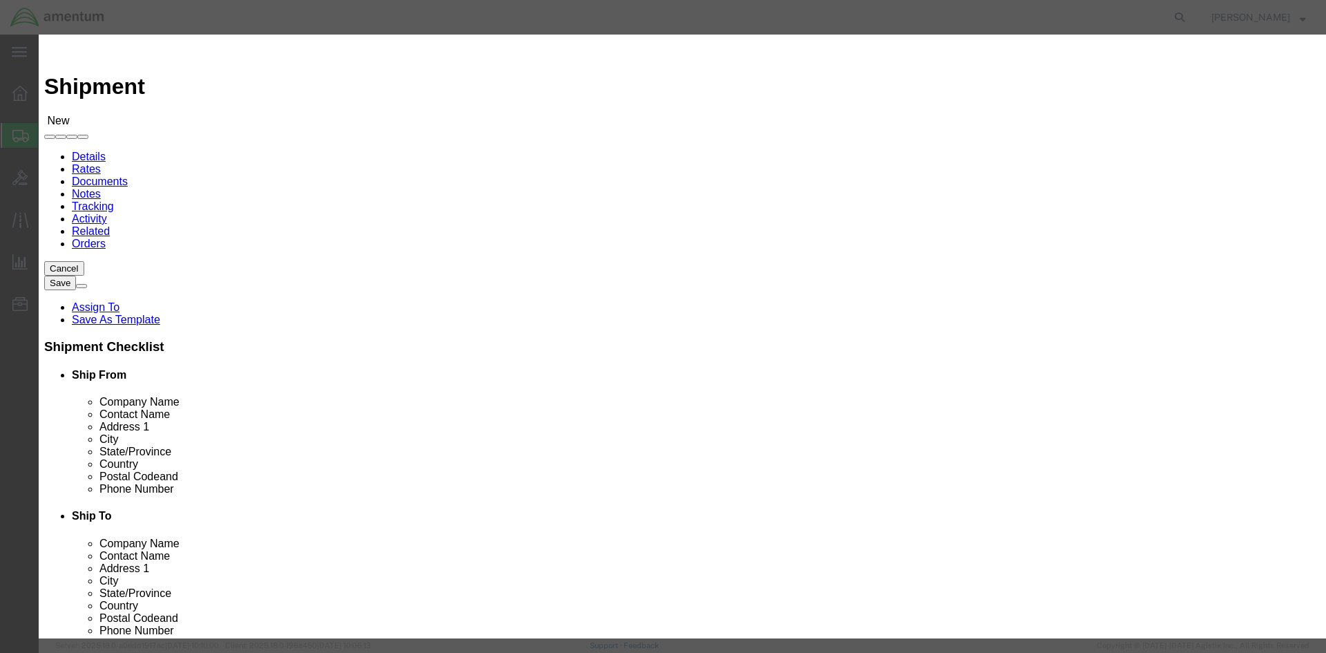
click input "checkbox"
checkbox input "true"
click button "Save"
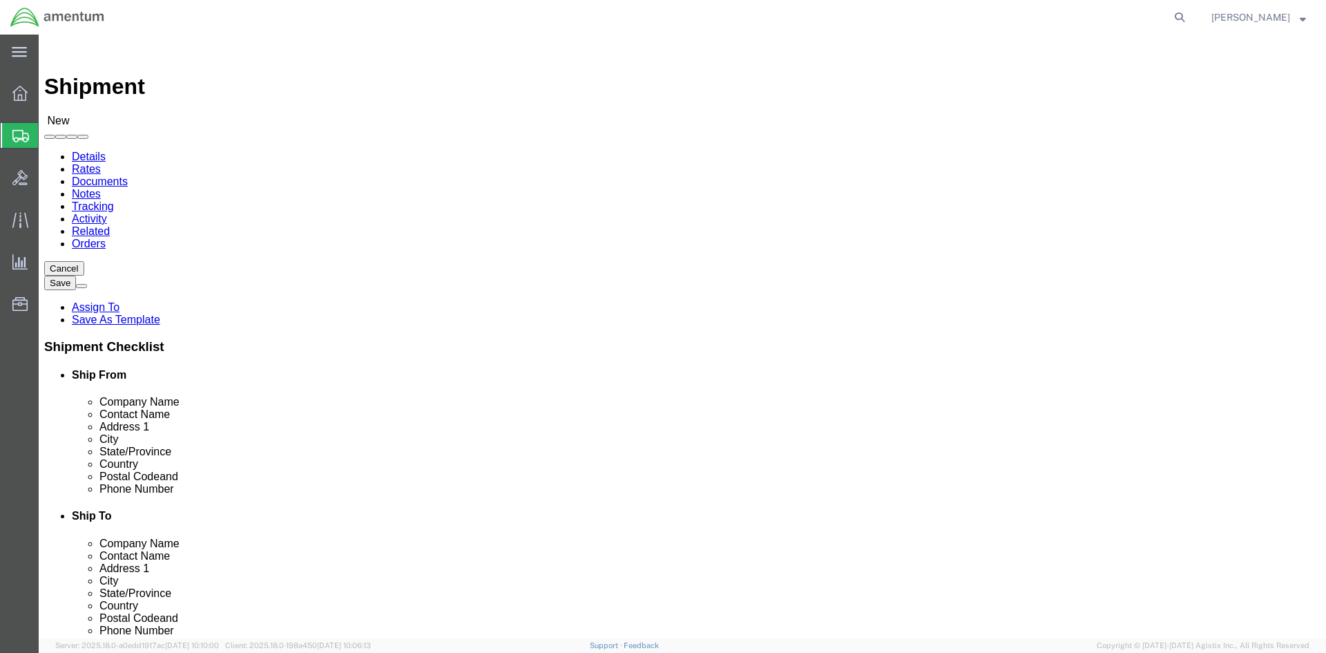
click input "text"
type input "[PERSON_NAME]"
click p "- Amentum - (Joshua Sherwood) 13500 Heritage Parkway, Fort Worth, TX, 76177, US"
type input "Amentum"
type input "[PERSON_NAME]"
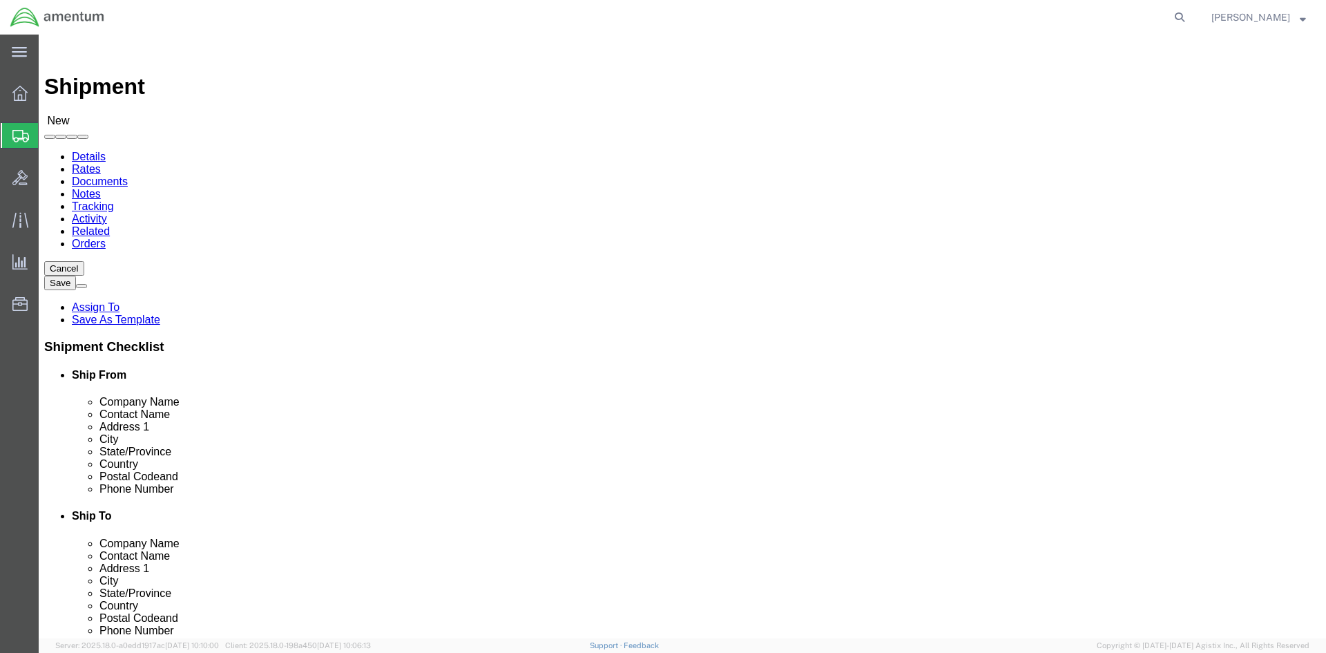
type input "[STREET_ADDRESS]"
type input "[GEOGRAPHIC_DATA]"
type input "76177"
type input "[PHONE_NUMBER]"
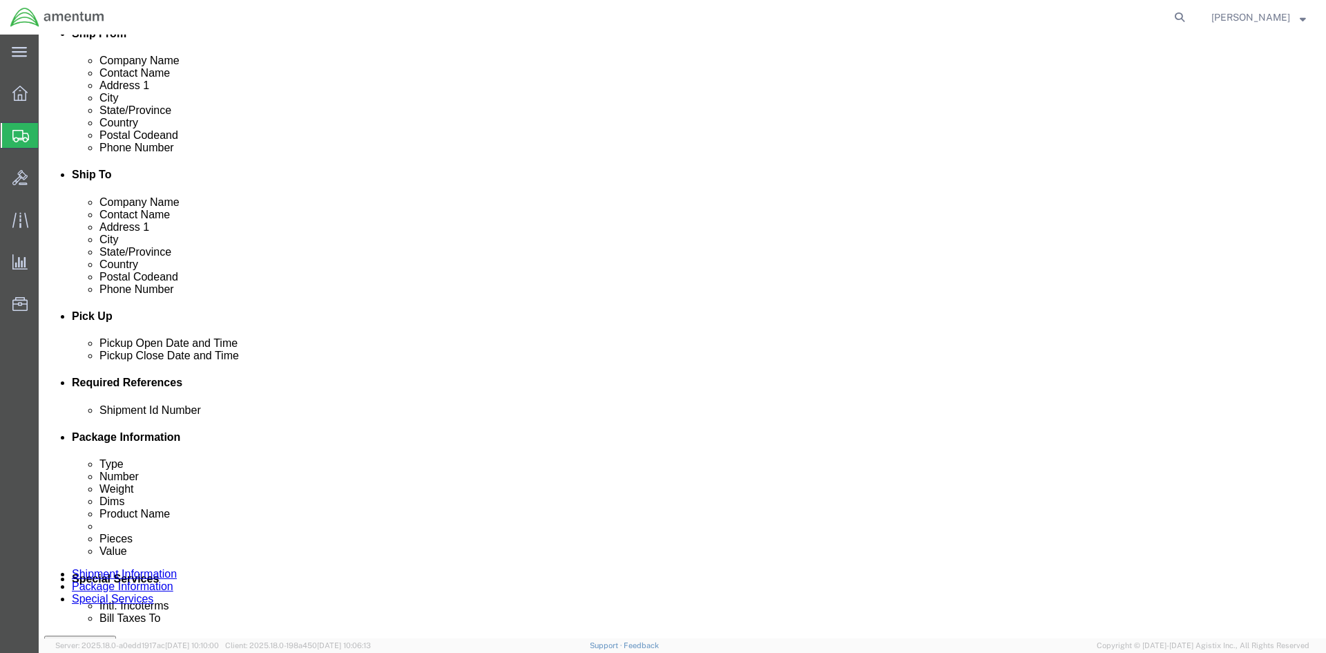
scroll to position [414, 0]
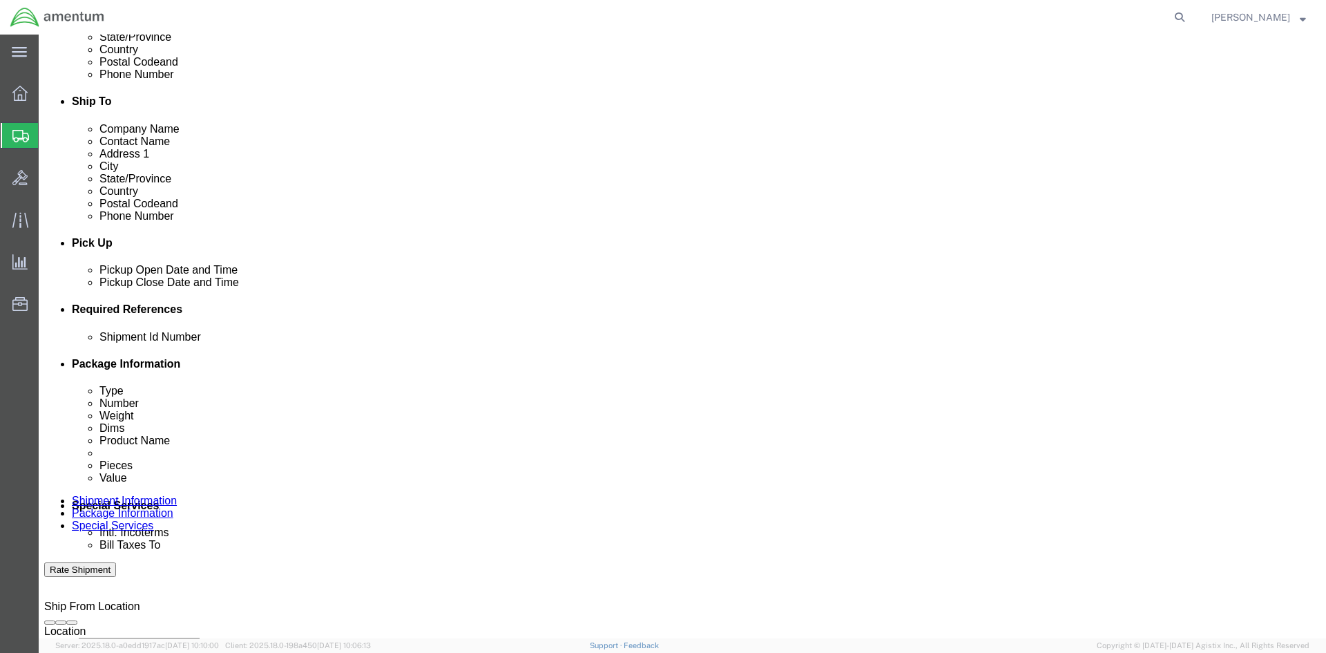
type input "[PERSON_NAME]"
click div
click button "Apply"
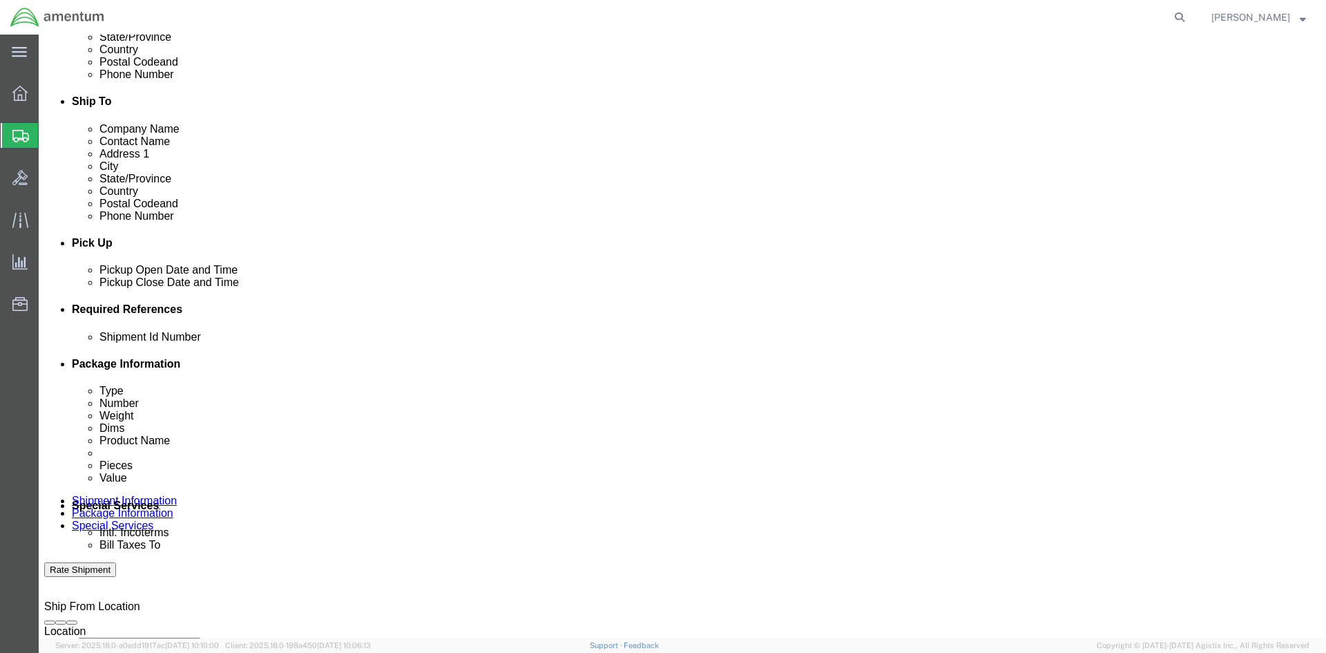
click div
click button "Apply"
click button "Add reference"
click input "text"
click input "1500AA"
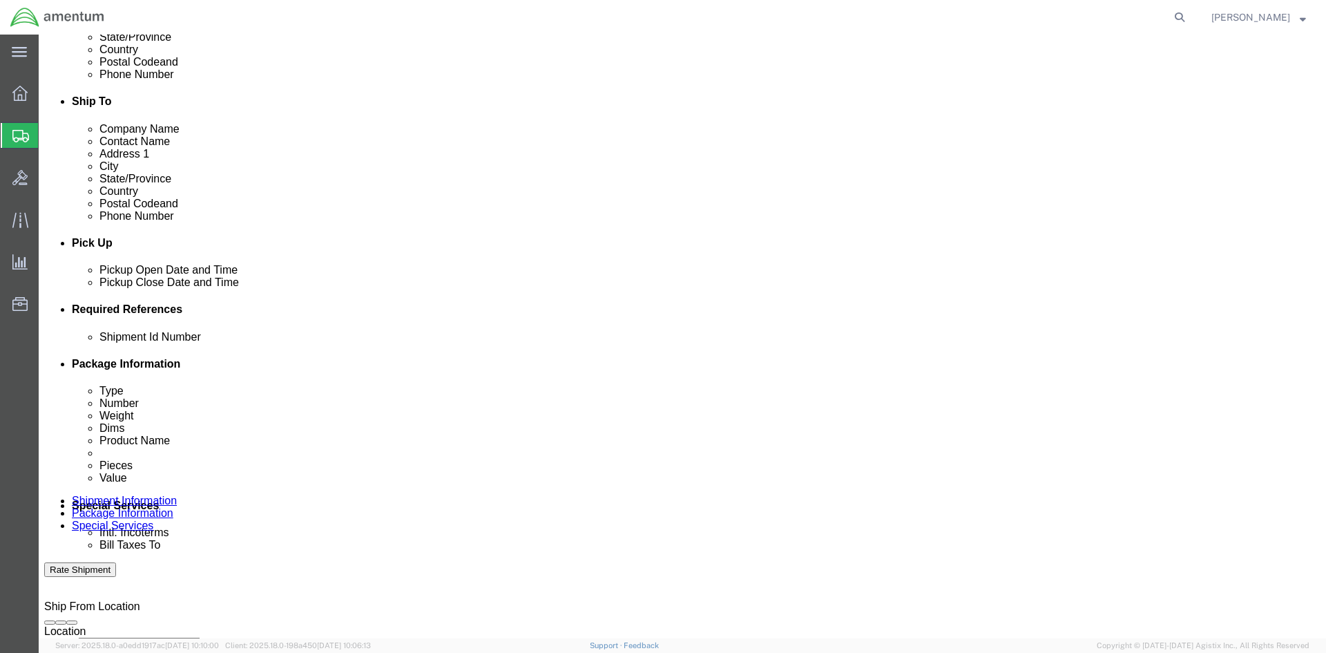
type input "1500AA.060"
select select "INVOICE"
type input "1500AA.060"
click button "Add reference"
click select "Select Account Type Activity ID Airline Appointment Number ASN Batch Request # …"
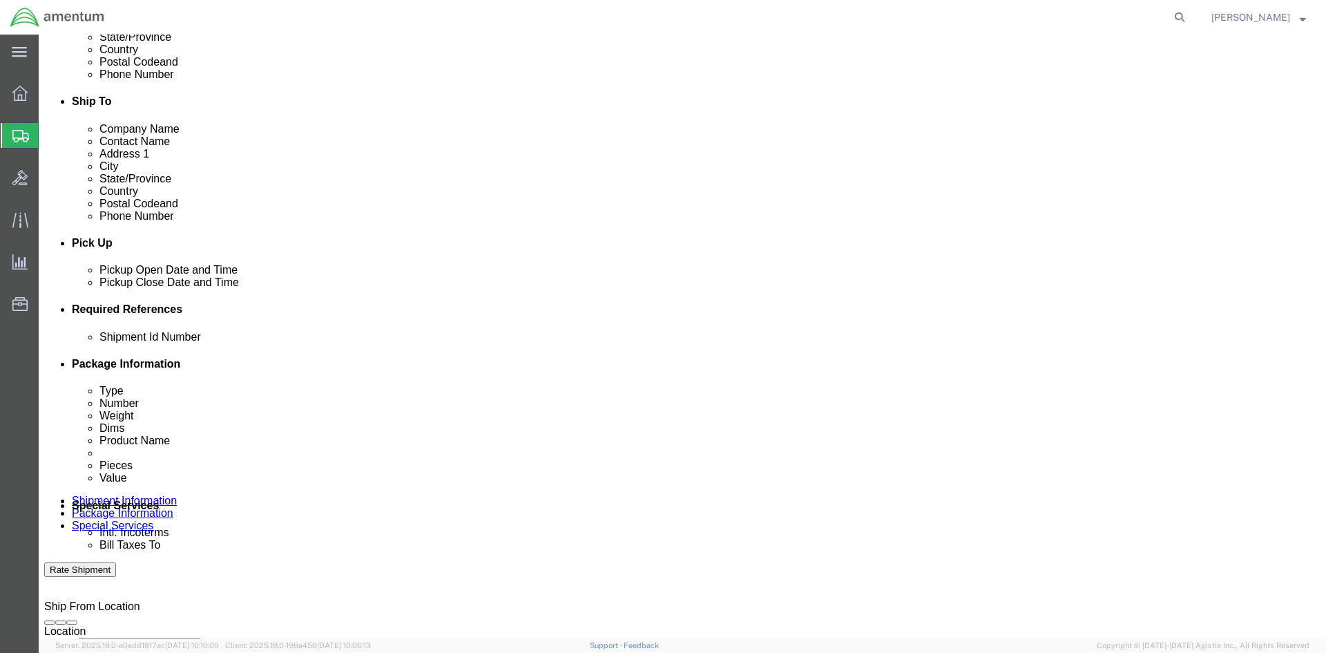
select select "PURCHORD"
click select "Select Account Type Activity ID Airline Appointment Number ASN Batch Request # …"
type input "1"
click select "Select Account Type Activity ID Airline Appointment Number ASN Batch Request # …"
select select "PROJNUM"
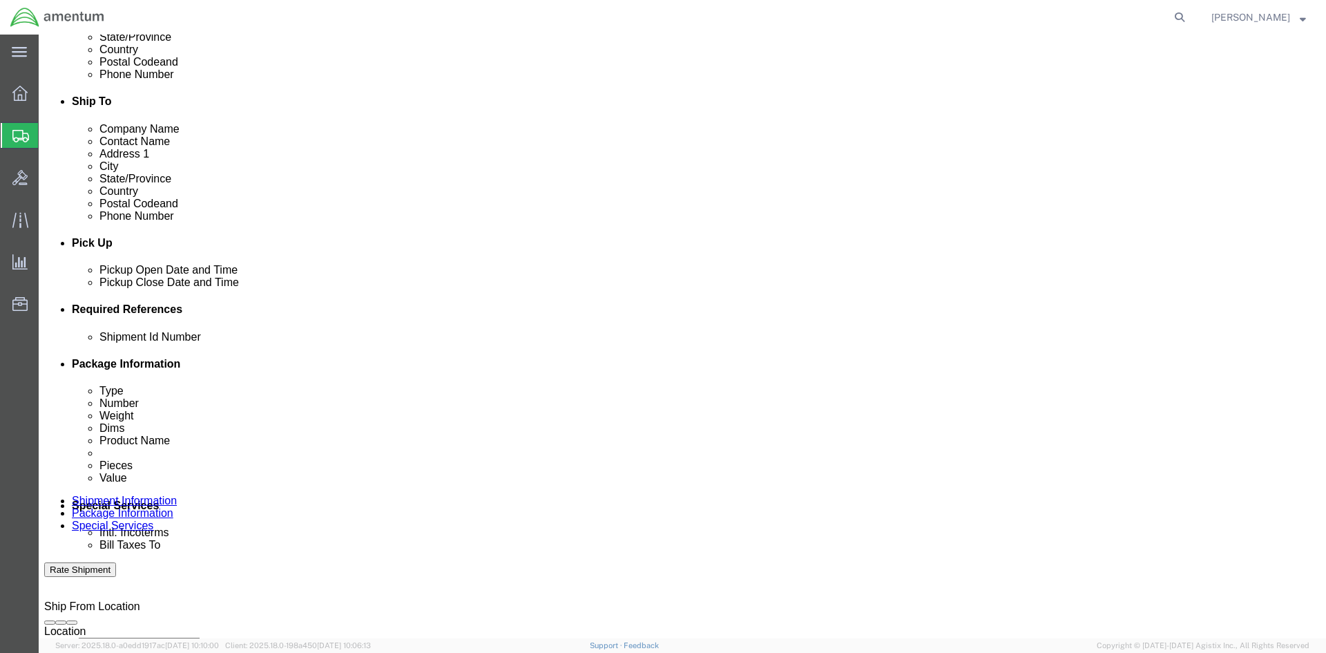
click select "Select Account Type Activity ID Airline Appointment Number ASN Batch Request # …"
paste input "4998.F.1500.AA.AA.00.0000.00"
type input "4998.F.1500.AA.AA.00.0000.00"
click button "Add reference"
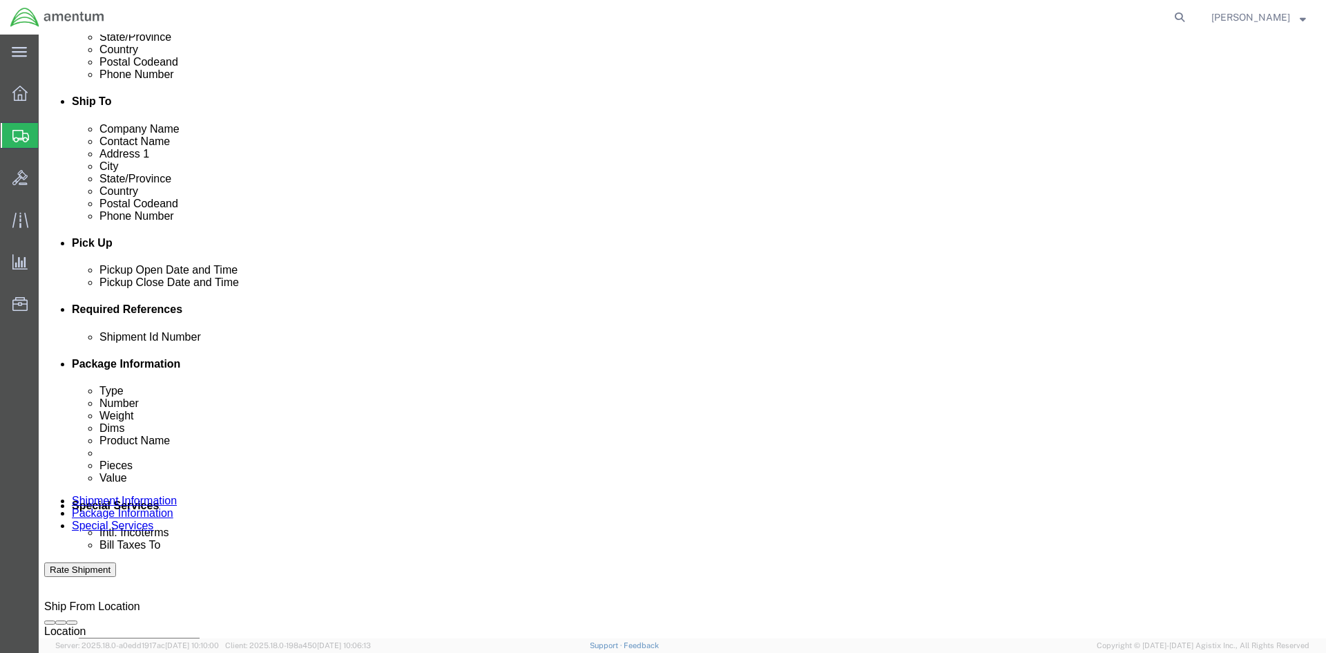
scroll to position [0, 0]
click select "Select Account Type Activity ID Airline Appointment Number ASN Batch Request # …"
select select "PURCHORD"
click select "Select Account Type Activity ID Airline Appointment Number ASN Batch Request # …"
click input "text"
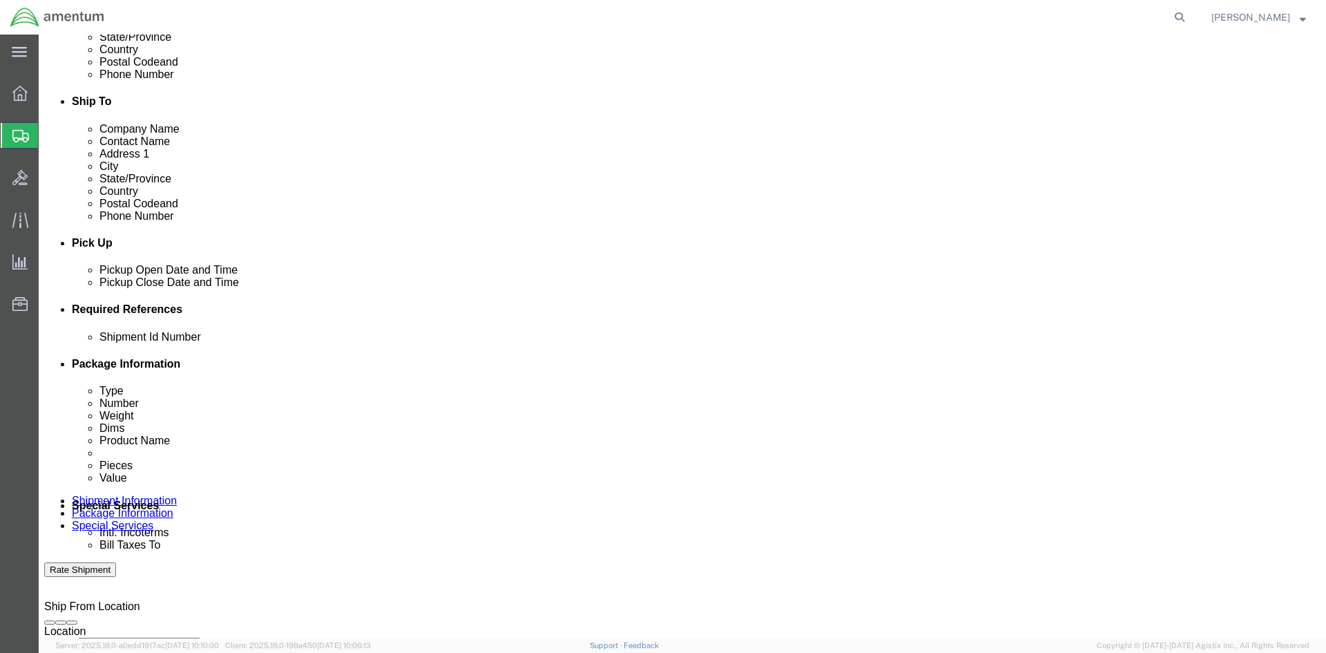
paste input "4998.F.1500.AA.AA.00.0000.00"
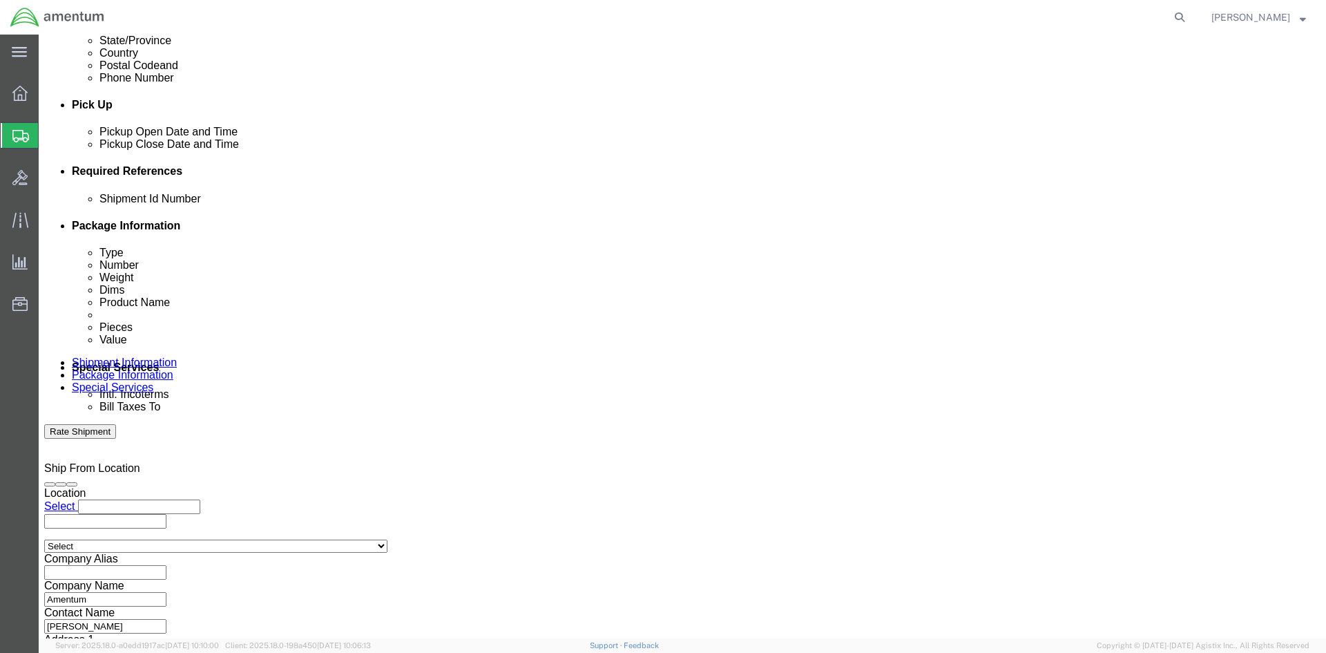
scroll to position [609, 0]
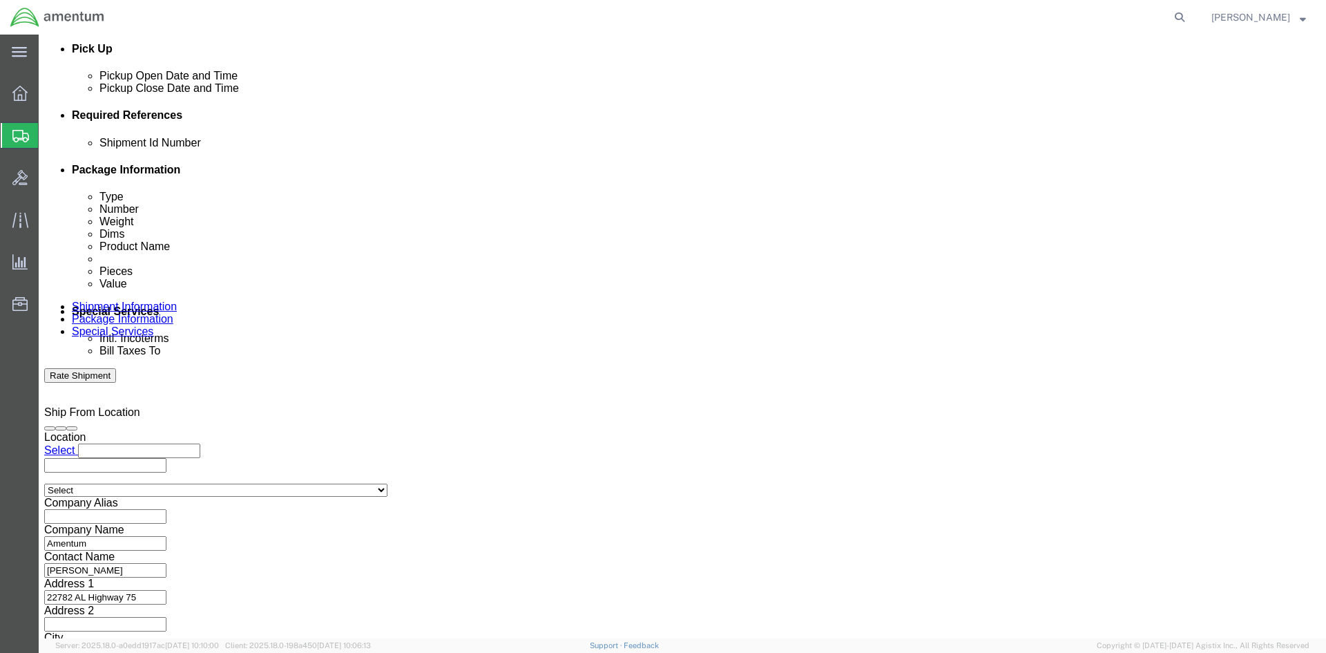
type input "4998.F.1500.AA.AA.00.0000.00"
click button "Continue"
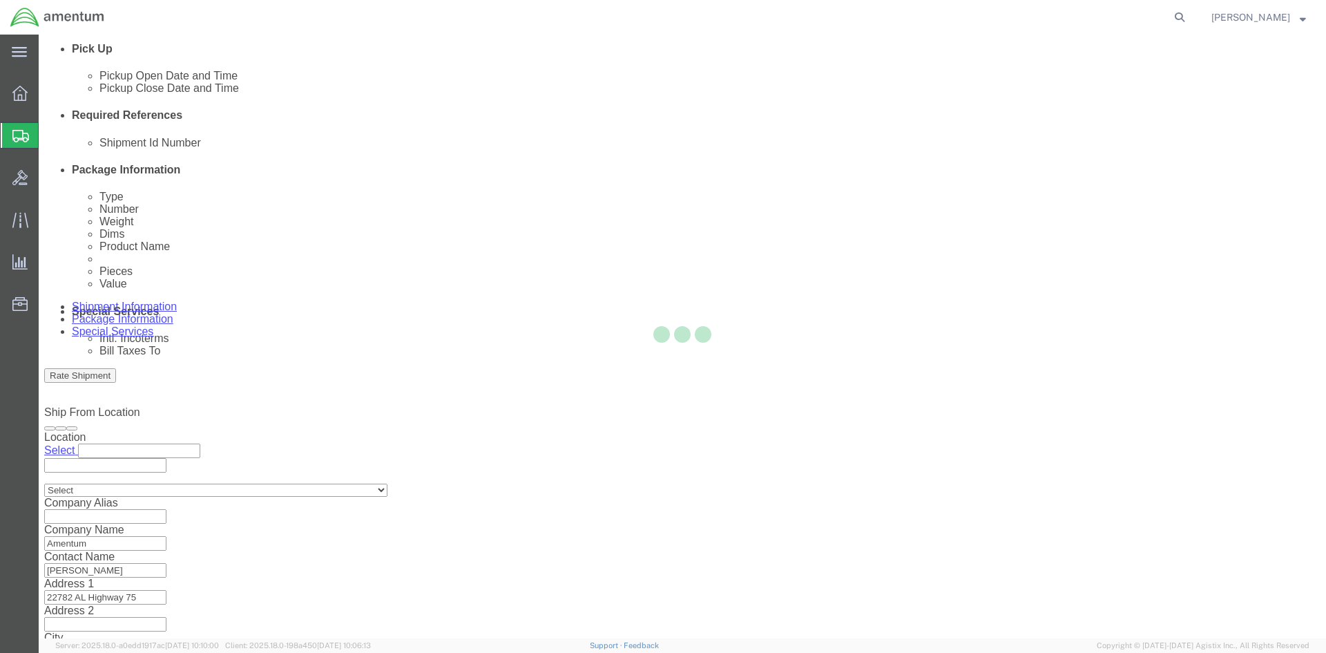
scroll to position [0, 0]
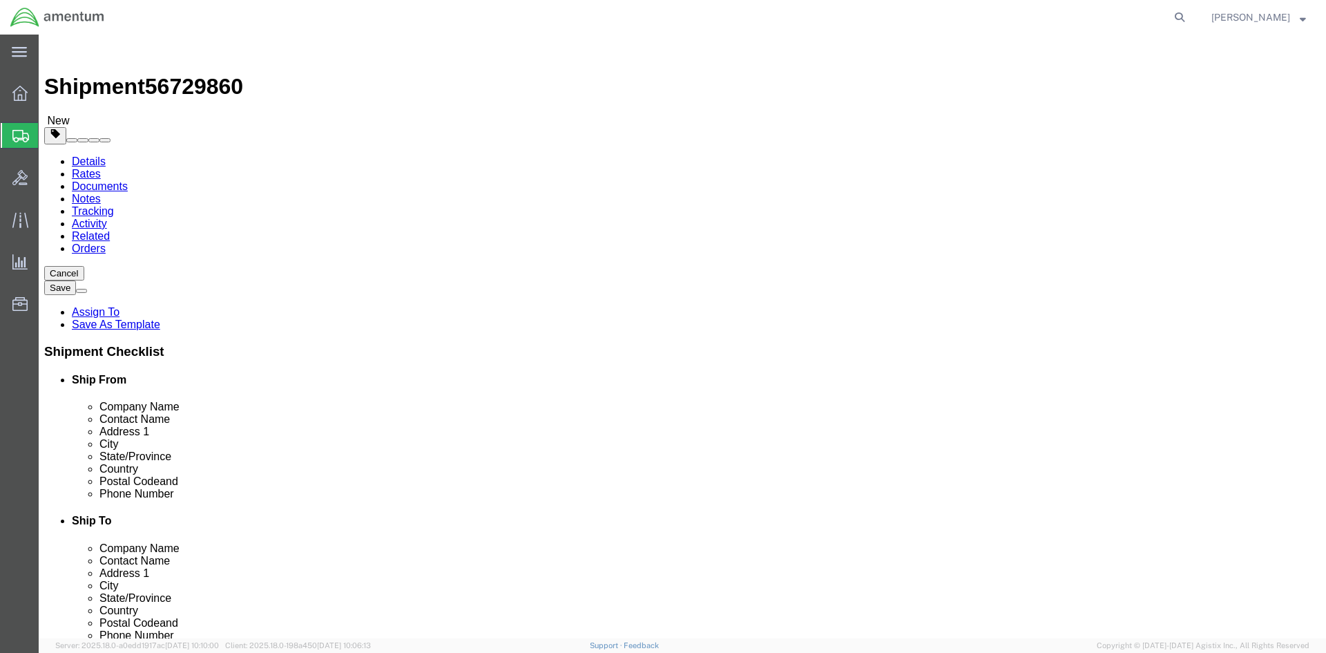
click select "Select BCK Boxes Bale(s) Basket(s) Bolt(s) Bottle(s) Buckets Bulk Bundle(s) Can…"
select select "YRPK"
click select "Select BCK Boxes Bale(s) Basket(s) Bolt(s) Bottle(s) Buckets Bulk Bundle(s) Can…"
click input "1"
click input "text"
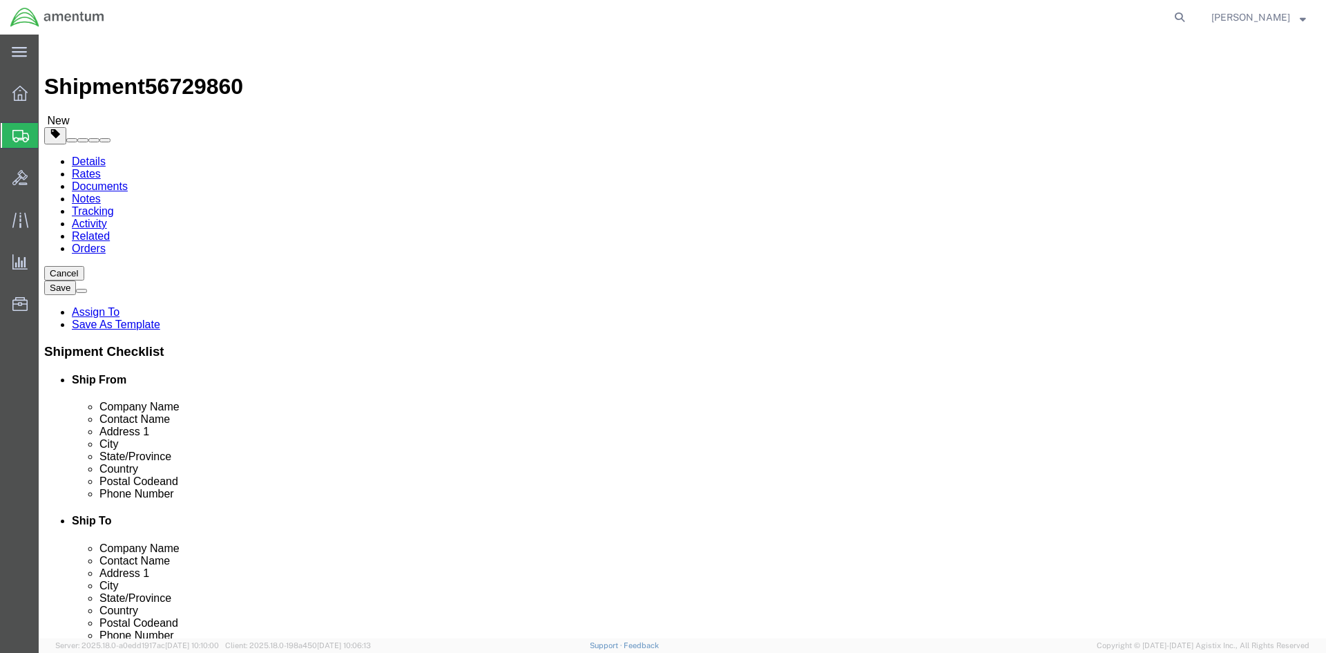
type input "20"
type input "6"
type input "13"
drag, startPoint x: 216, startPoint y: 320, endPoint x: 126, endPoint y: 321, distance: 89.8
click div "Weight 0.00 Select kgs lbs Ship. t°"
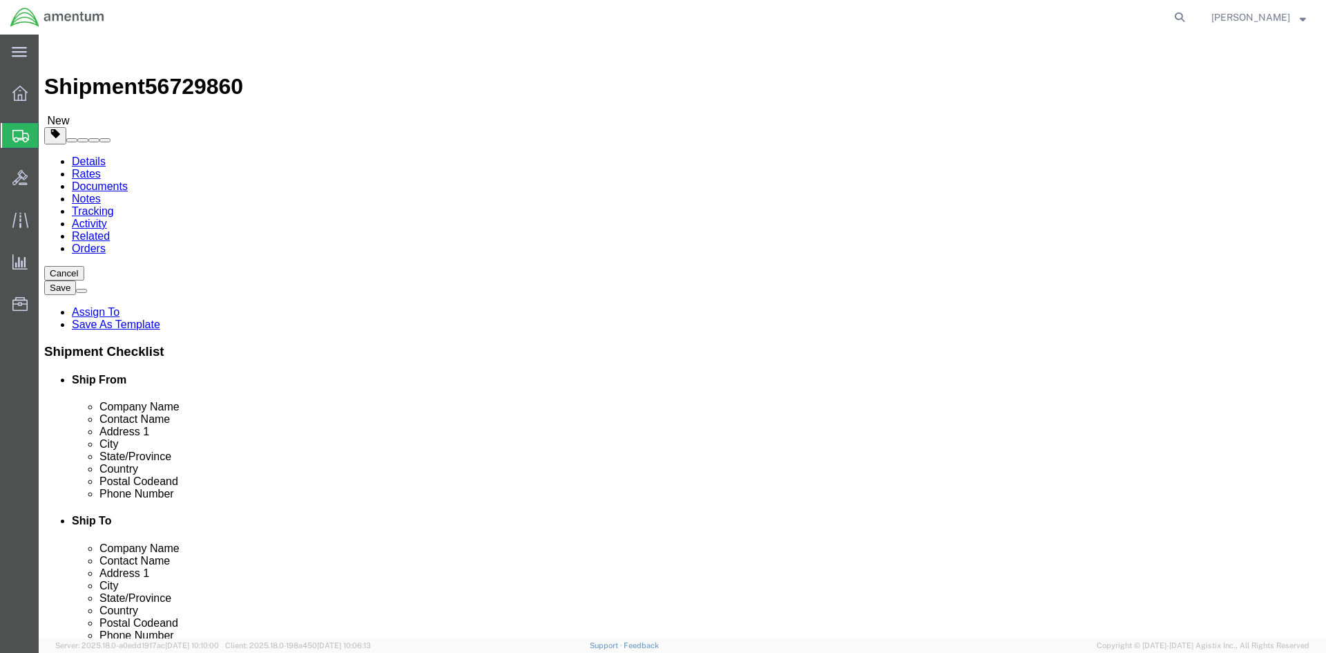
type input "7"
click link "Add Content"
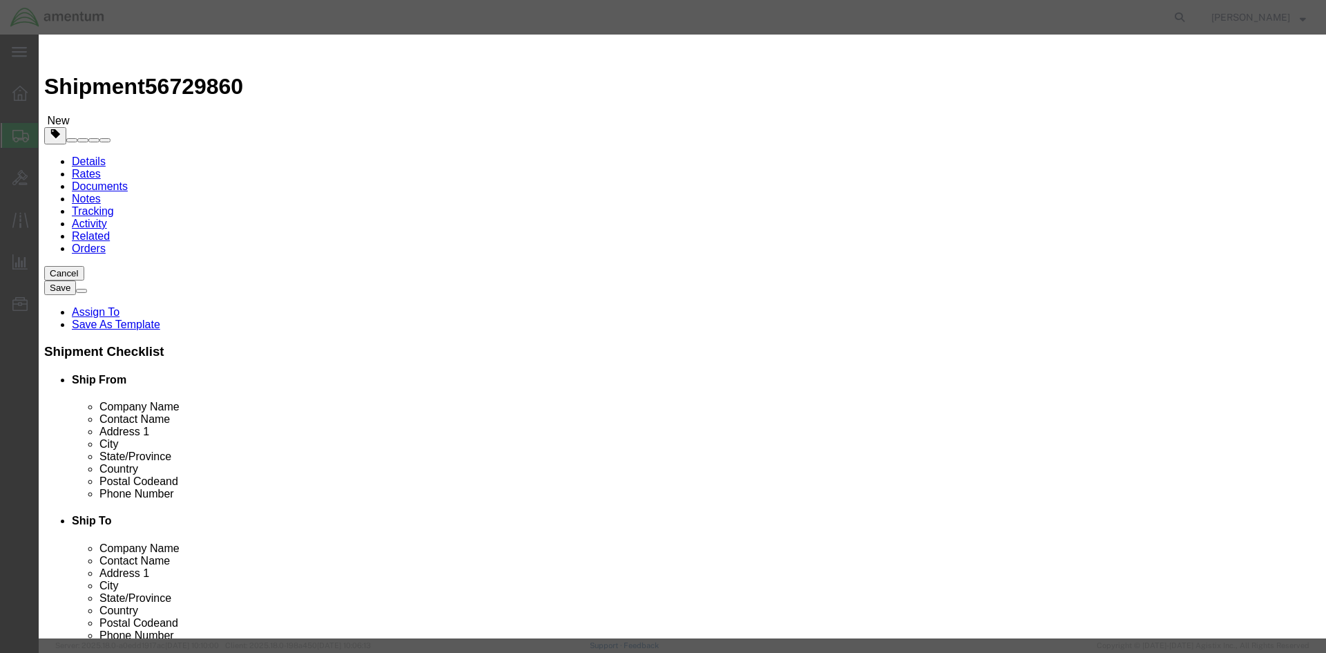
click input "text"
paste input "Amentum Laptop1"
type input "Amentum Laptop3"
click input "0"
type input "1"
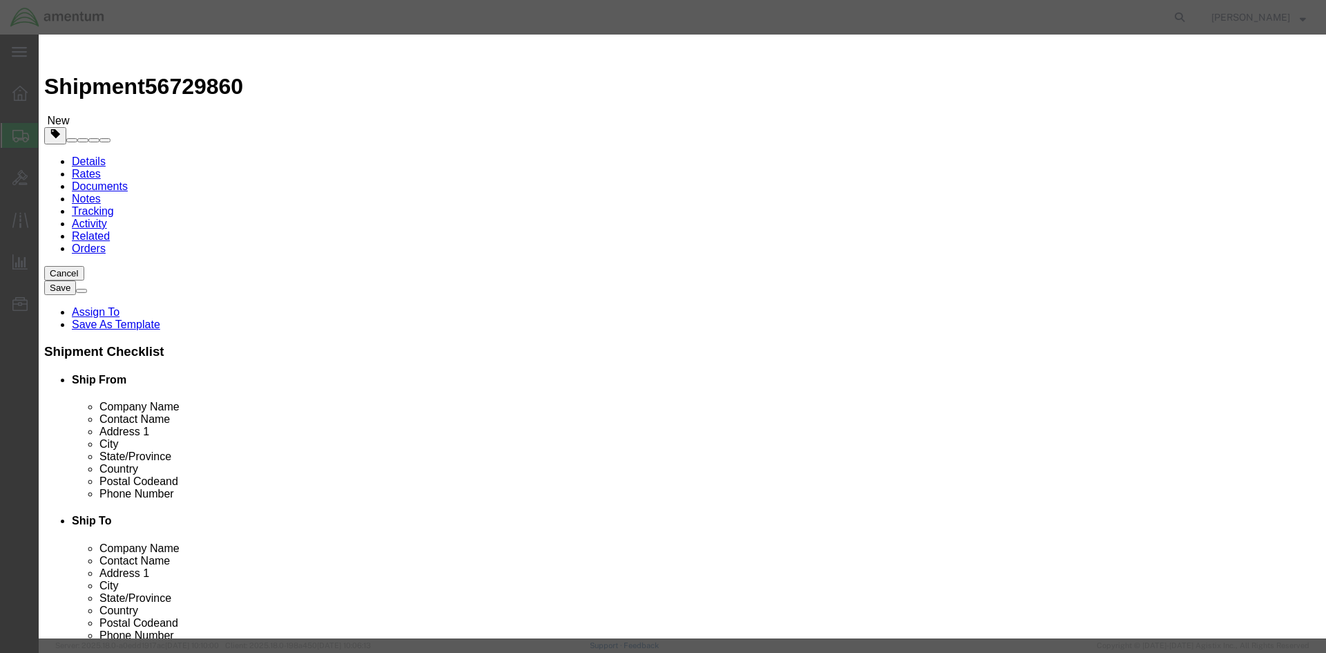
click input "text"
type input "2000"
click button "Save & Close"
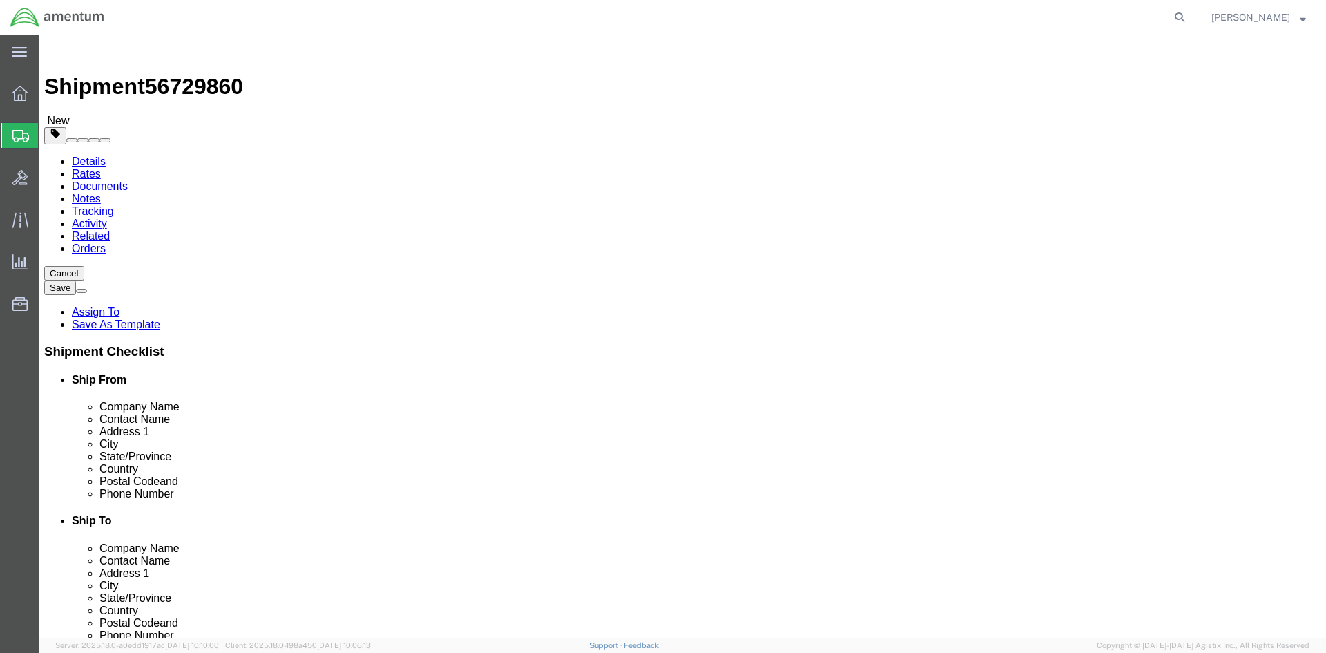
click button "Rate Shipment"
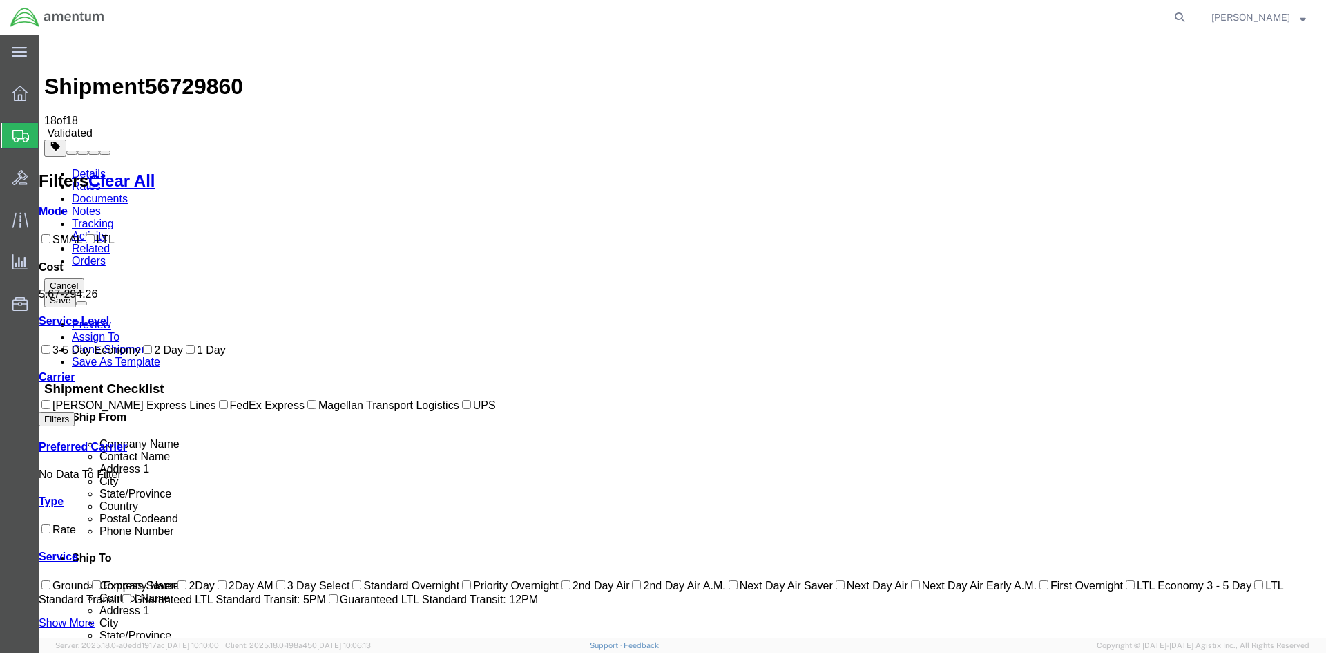
checkbox input "true"
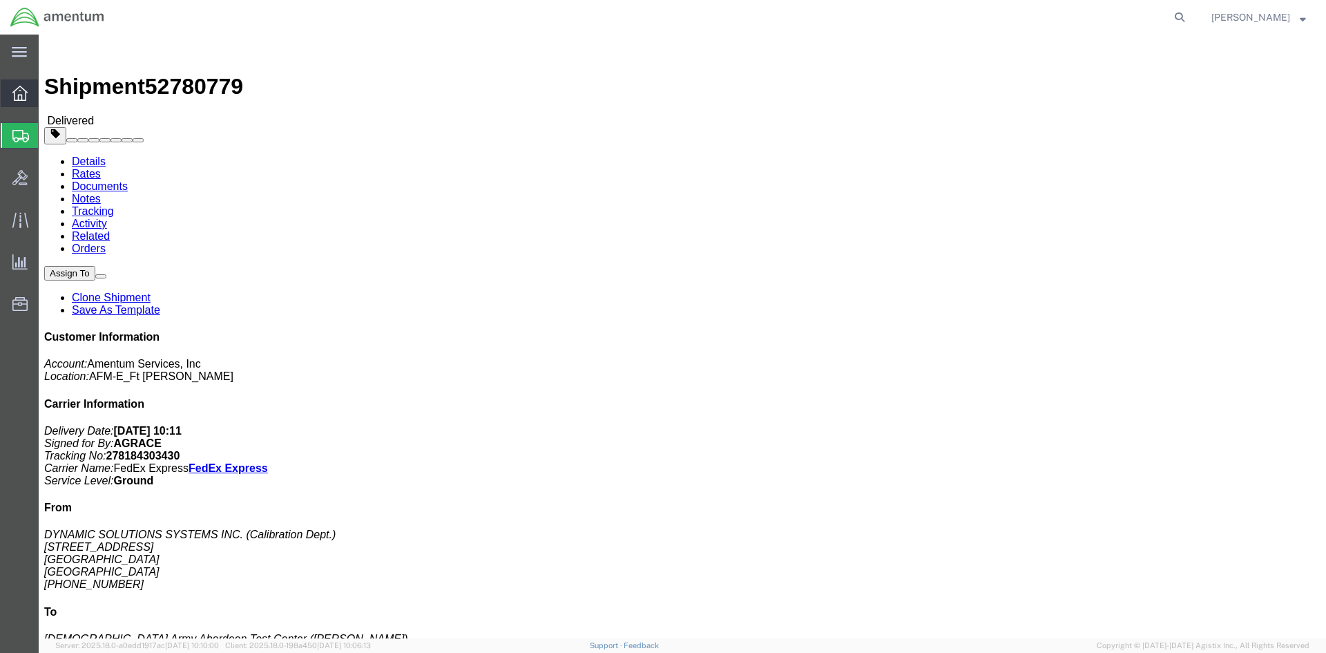
click at [28, 97] on div at bounding box center [20, 93] width 39 height 28
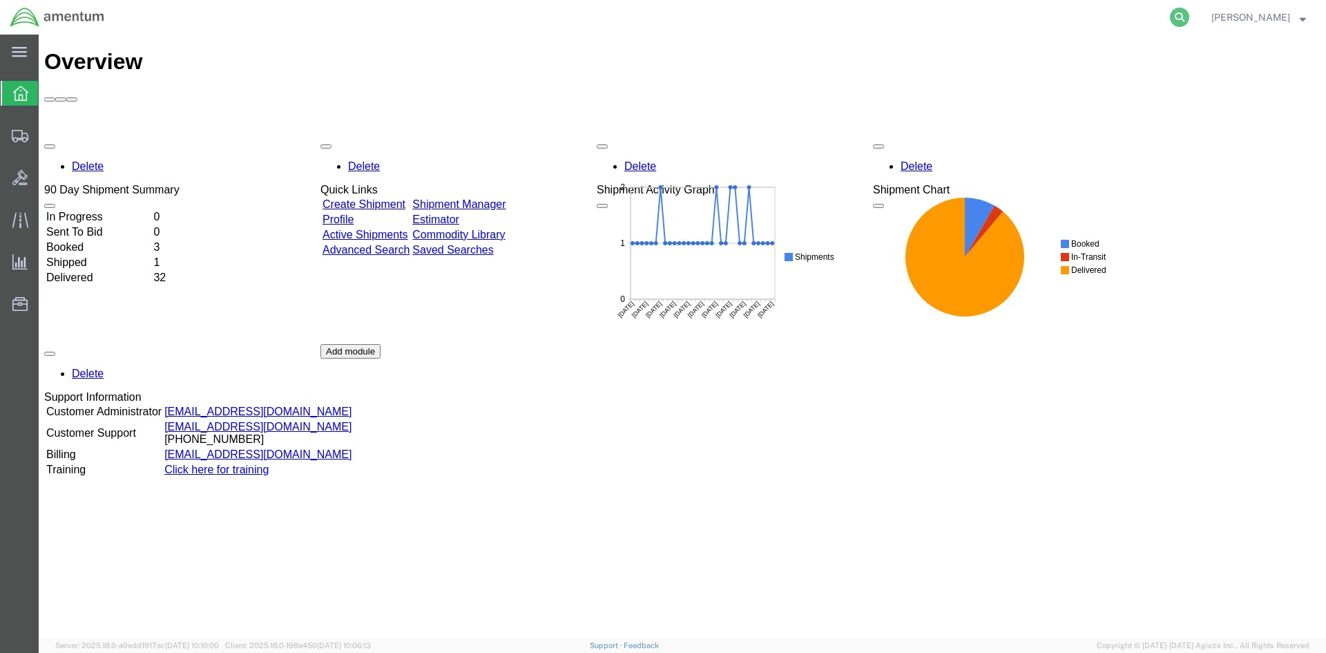
click at [1170, 15] on icon at bounding box center [1179, 17] width 19 height 19
type input "56729860"
click at [1170, 19] on icon at bounding box center [1179, 17] width 19 height 19
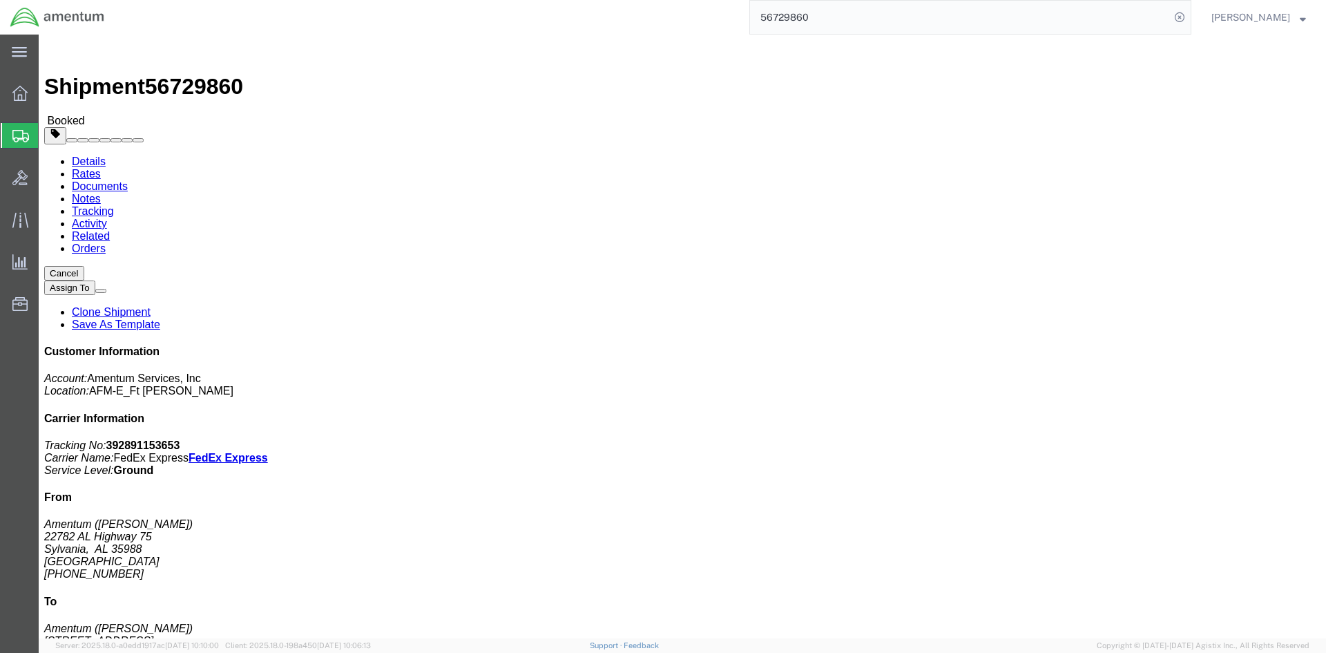
click link "Documents"
